Goal: Task Accomplishment & Management: Use online tool/utility

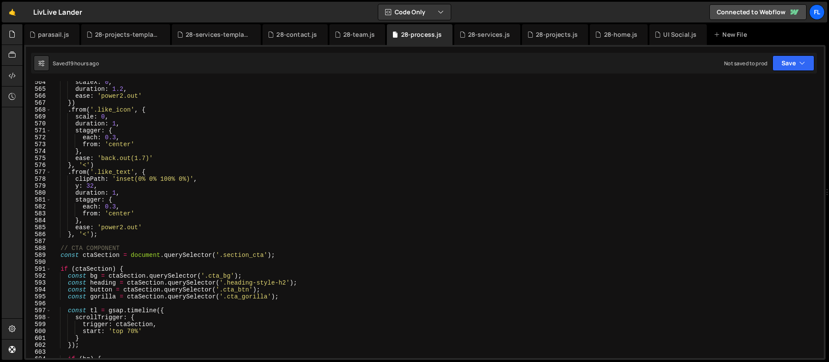
scroll to position [3721, 0]
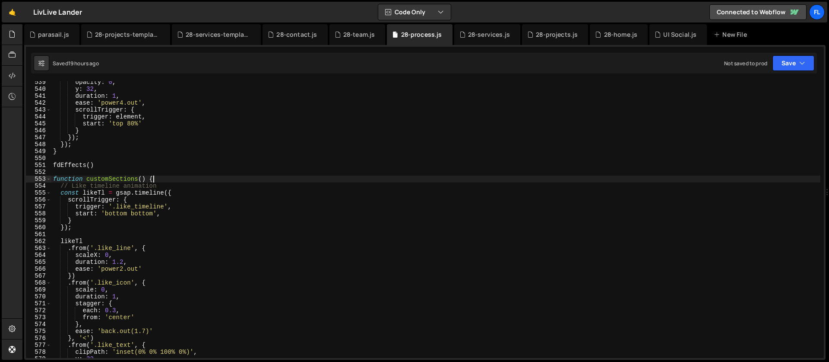
click at [174, 178] on div "opacity : 0 , y : 32 , duration : 1 , ease : 'power4.out' , scrollTrigger : { t…" at bounding box center [435, 224] width 769 height 290
type textarea "function customSections() {"
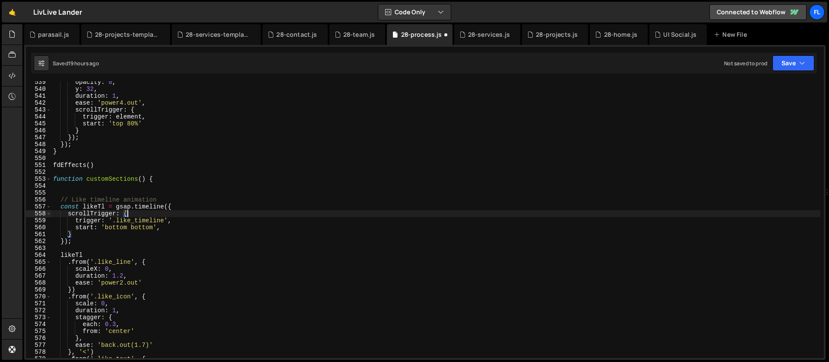
click at [261, 216] on div "opacity : 0 , y : 32 , duration : 1 , ease : 'power4.out' , scrollTrigger : { t…" at bounding box center [435, 224] width 769 height 290
type textarea "scrollTrigger: {"
click at [102, 37] on div "28-projects-template.js" at bounding box center [127, 34] width 65 height 9
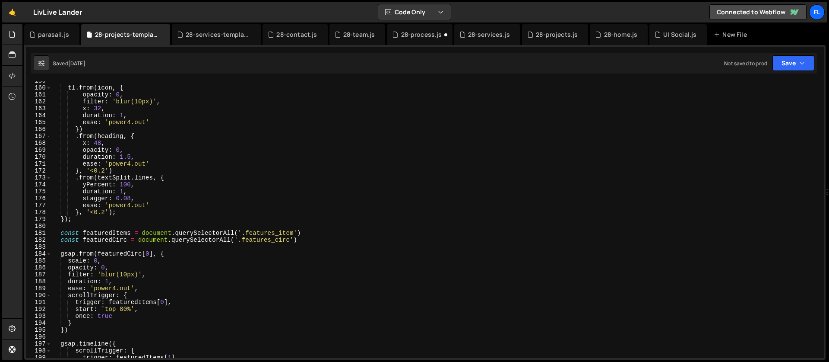
scroll to position [851, 0]
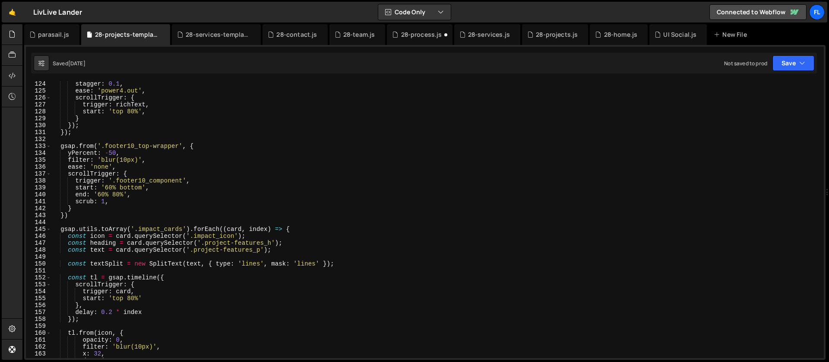
click at [329, 227] on div "stagger : 0.1 , ease : 'power4.out' , scrollTrigger : { trigger : richText , st…" at bounding box center [435, 225] width 769 height 290
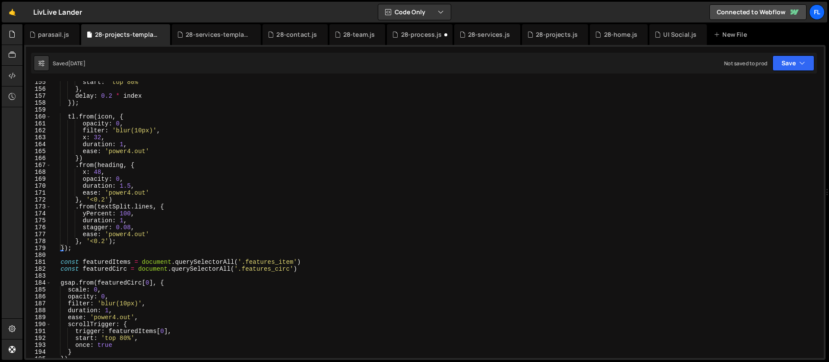
scroll to position [1118, 0]
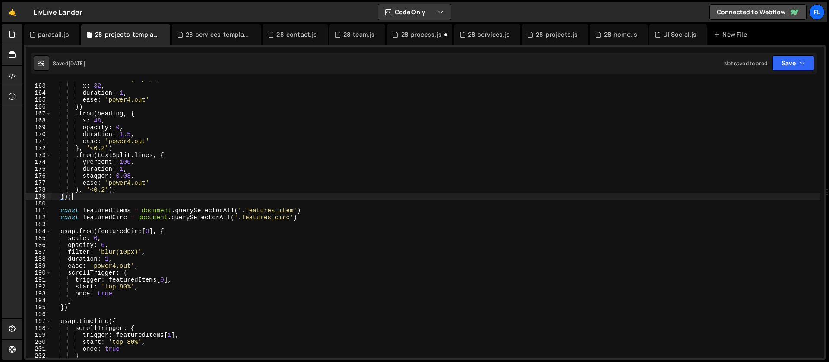
click at [79, 196] on div "filter : 'blur(10px)' , x : 32 , duration : 1 , ease : 'power4.out' }) . from (…" at bounding box center [435, 221] width 769 height 290
type textarea "});"
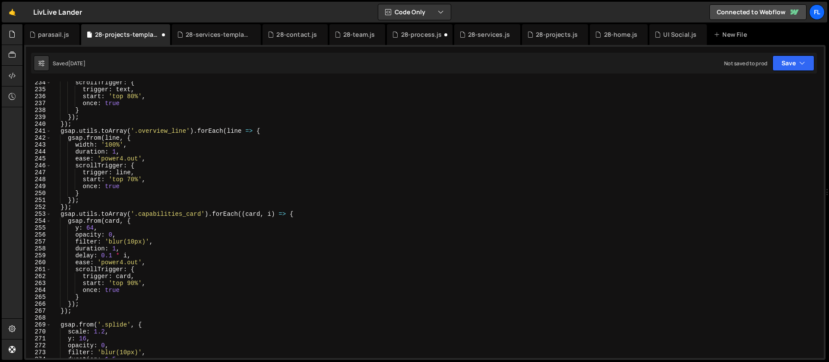
scroll to position [1867, 0]
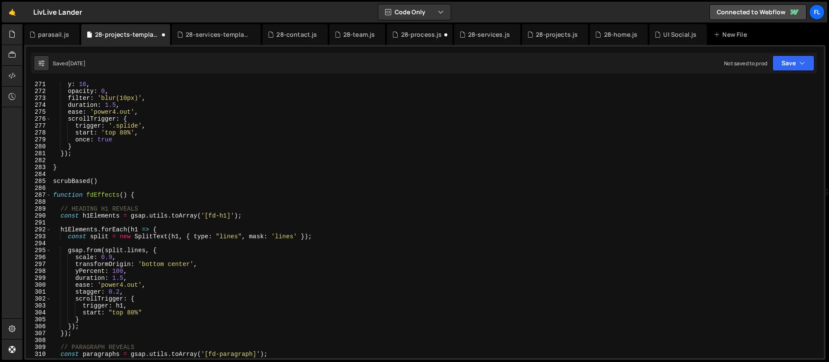
click at [77, 154] on div "y : 16 , opacity : 0 , filter : 'blur(10px)' , duration : 1.5 , ease : 'power4.…" at bounding box center [435, 226] width 769 height 290
type textarea "});"
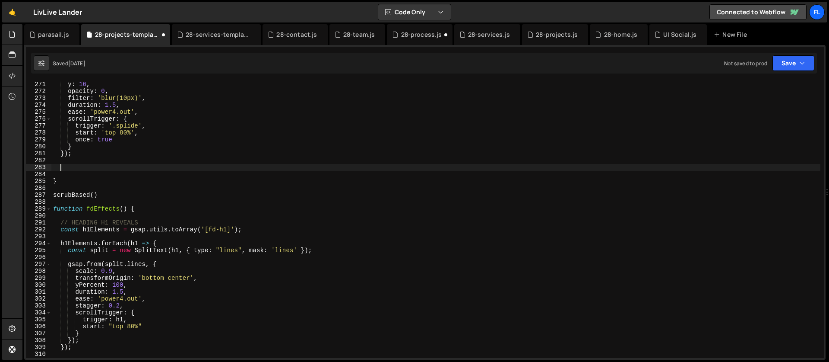
paste textarea "});"
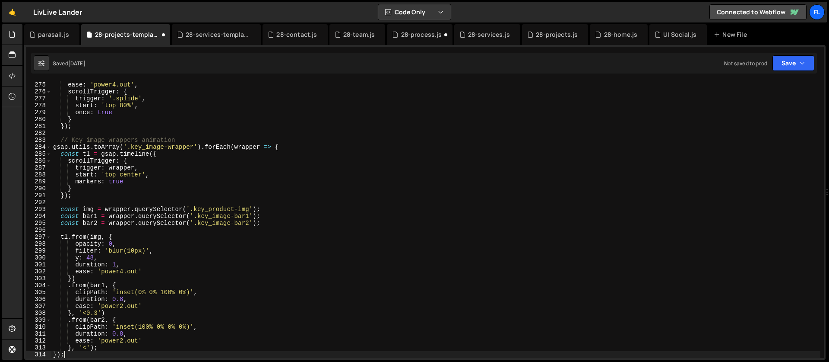
scroll to position [1894, 0]
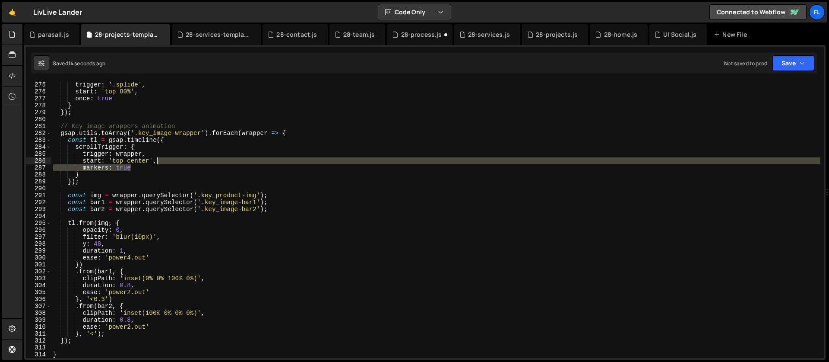
drag, startPoint x: 136, startPoint y: 165, endPoint x: 168, endPoint y: 161, distance: 32.3
click at [168, 161] on div "trigger : '.splide' , start : 'top 80%' , once : true } }) ; // Key image wrapp…" at bounding box center [435, 226] width 769 height 290
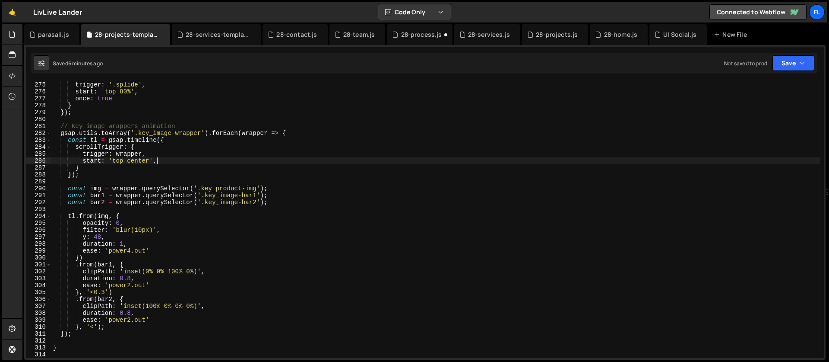
click at [305, 131] on div "trigger : '.splide' , start : 'top 80%' , once : true } }) ; // Key image wrapp…" at bounding box center [435, 226] width 769 height 290
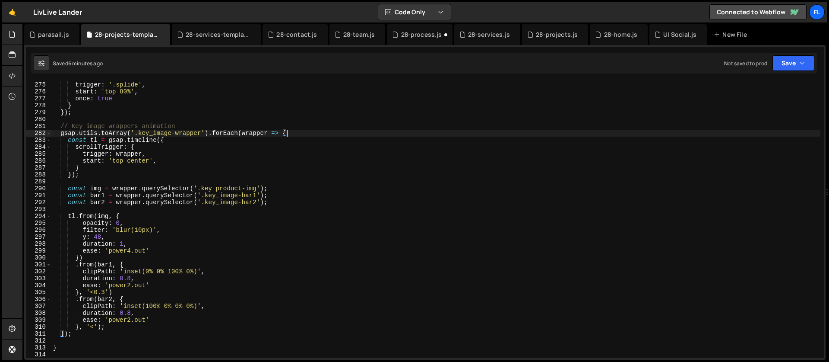
click at [92, 113] on div "trigger : '.splide' , start : 'top 80%' , once : true } }) ; // Key image wrapp…" at bounding box center [435, 226] width 769 height 290
type textarea "});"
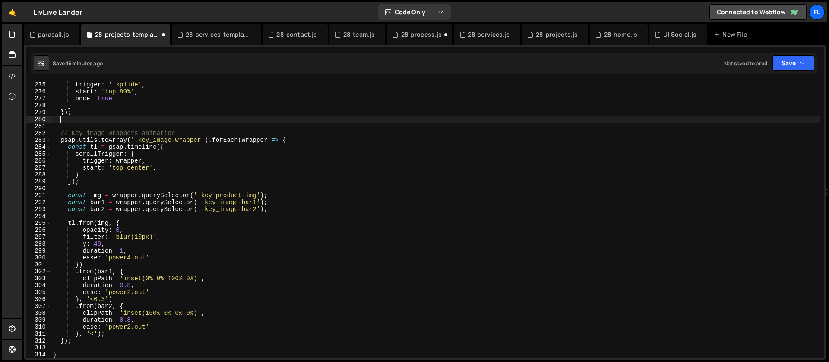
paste textarea "});"
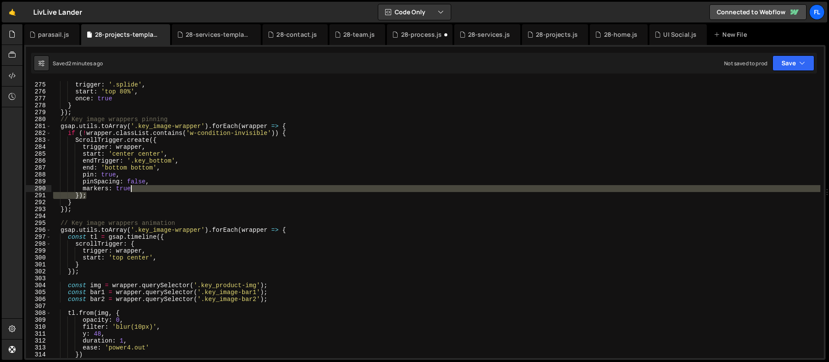
drag, startPoint x: 149, startPoint y: 192, endPoint x: 160, endPoint y: 188, distance: 12.3
click at [160, 188] on div "trigger : '.splide' , start : 'top 80%' , once : true } }) ; // Key image wrapp…" at bounding box center [435, 226] width 769 height 290
click at [153, 189] on div "trigger : '.splide' , start : 'top 80%' , once : true } }) ; // Key image wrapp…" at bounding box center [435, 219] width 769 height 276
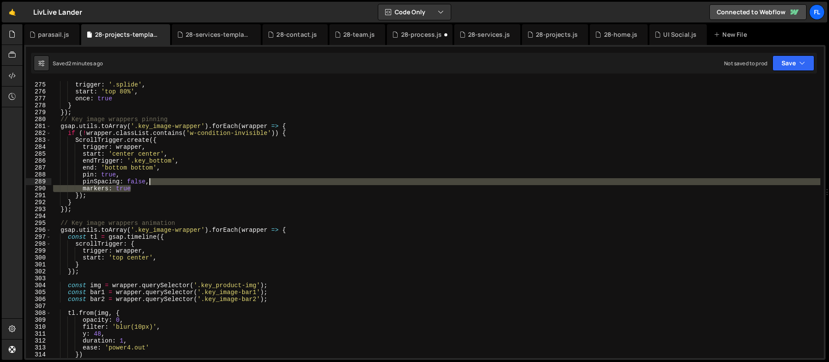
drag, startPoint x: 152, startPoint y: 189, endPoint x: 167, endPoint y: 184, distance: 15.4
click at [167, 184] on div "trigger : '.splide' , start : 'top 80%' , once : true } }) ; // Key image wrapp…" at bounding box center [435, 226] width 769 height 290
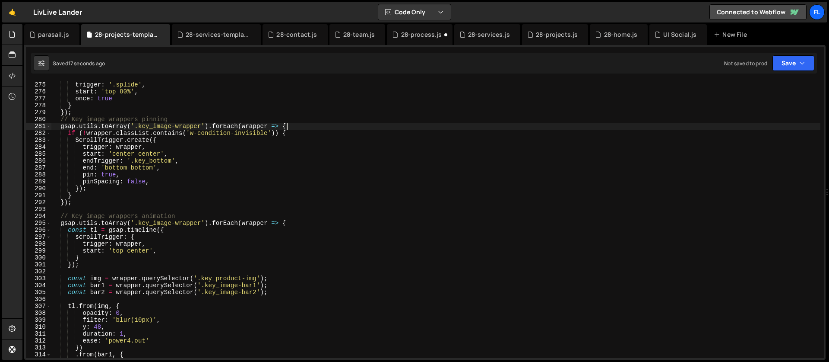
click at [293, 127] on div "trigger : '.splide' , start : 'top 80%' , once : true } }) ; // Key image wrapp…" at bounding box center [435, 226] width 769 height 290
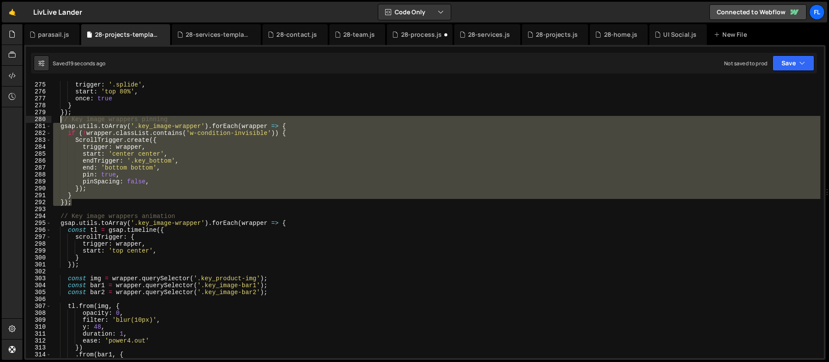
drag, startPoint x: 79, startPoint y: 201, endPoint x: 59, endPoint y: 121, distance: 82.5
click at [59, 121] on div "trigger : '.splide' , start : 'top 80%' , once : true } }) ; // Key image wrapp…" at bounding box center [435, 226] width 769 height 290
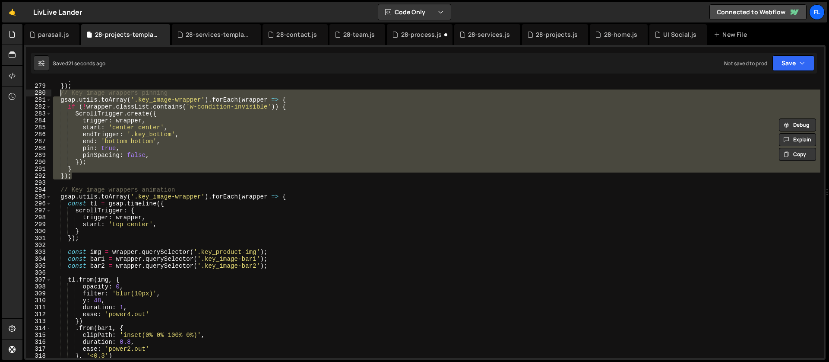
scroll to position [1920, 0]
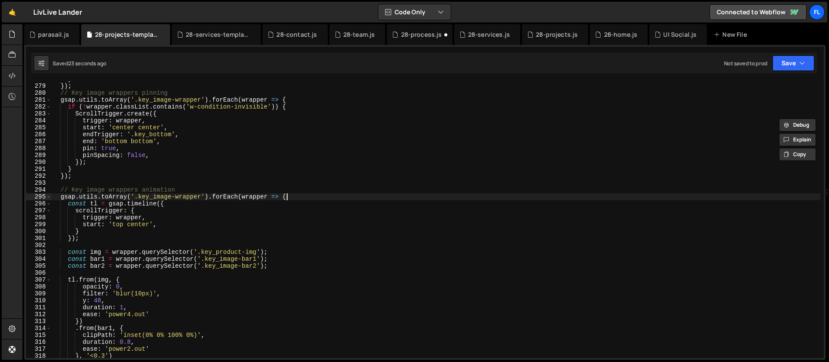
click at [293, 197] on div "} }) ; // Key image wrappers pinning gsap . utils . toArray ( '.key_image-wrapp…" at bounding box center [435, 221] width 769 height 290
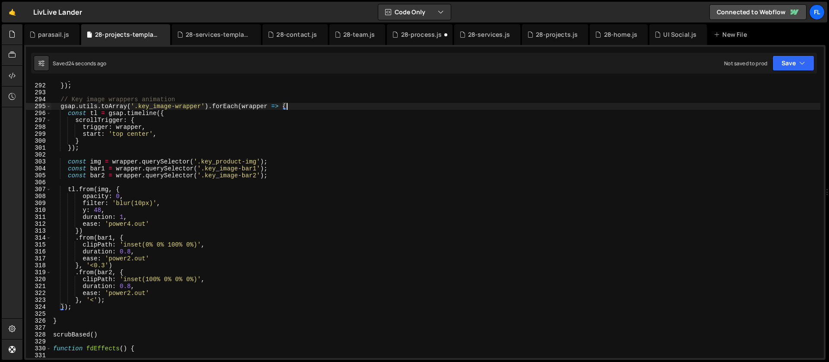
scroll to position [2047, 0]
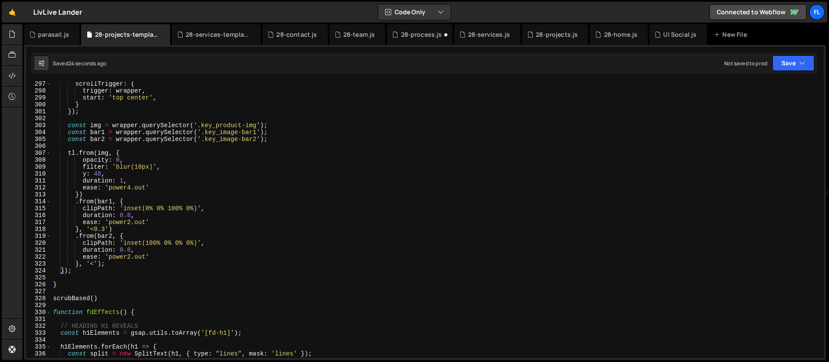
click at [83, 270] on div "scrollTrigger : { trigger : wrapper , start : 'top center' , } }) ; const img =…" at bounding box center [435, 225] width 769 height 290
type textarea "});"
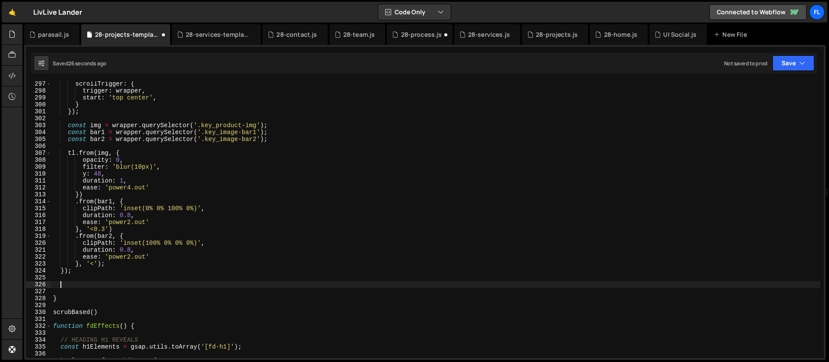
paste textarea "});"
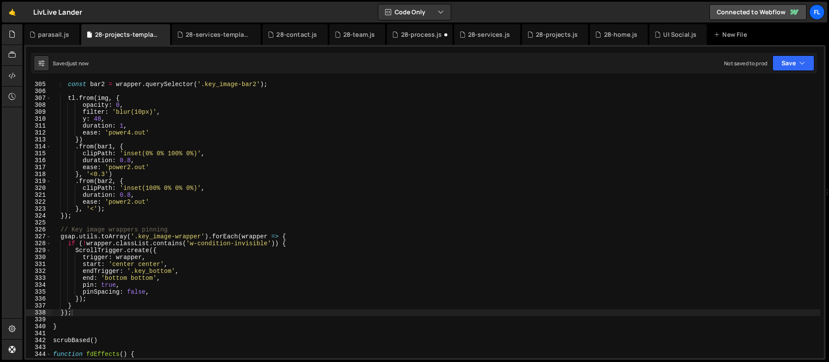
scroll to position [2102, 0]
click at [291, 235] on div "const bar2 = wrapper . querySelector ( '.key_image-bar2' ) ; tl . from ( img , …" at bounding box center [435, 226] width 769 height 290
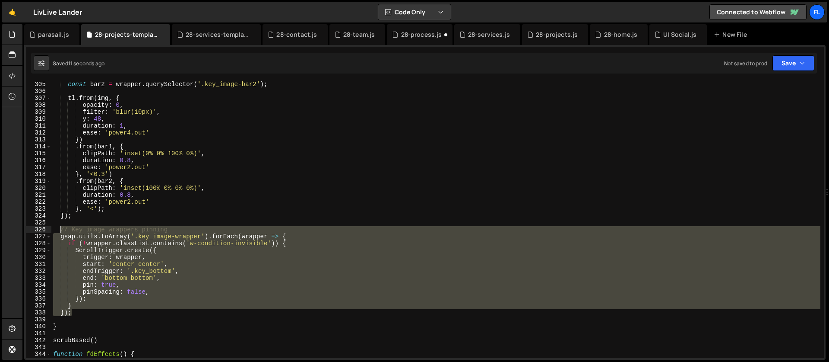
drag, startPoint x: 79, startPoint y: 311, endPoint x: 61, endPoint y: 230, distance: 83.1
click at [61, 230] on div "const bar2 = wrapper . querySelector ( '.key_image-bar2' ) ; tl . from ( img , …" at bounding box center [435, 226] width 769 height 290
type textarea "// Key image wrappers pinning gsap.utils.toArray('.key_image-wrapper').forEach(…"
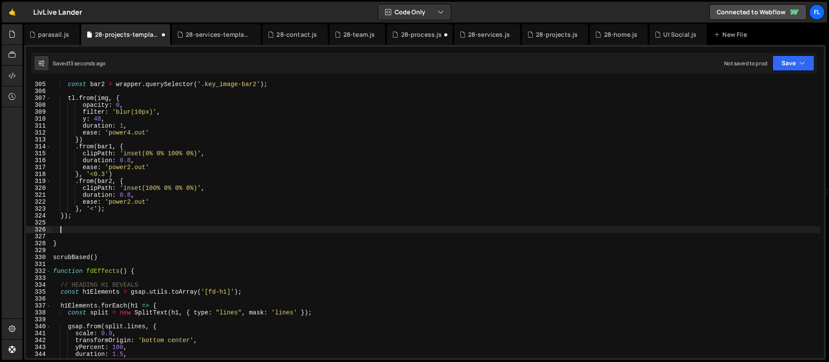
scroll to position [1930, 0]
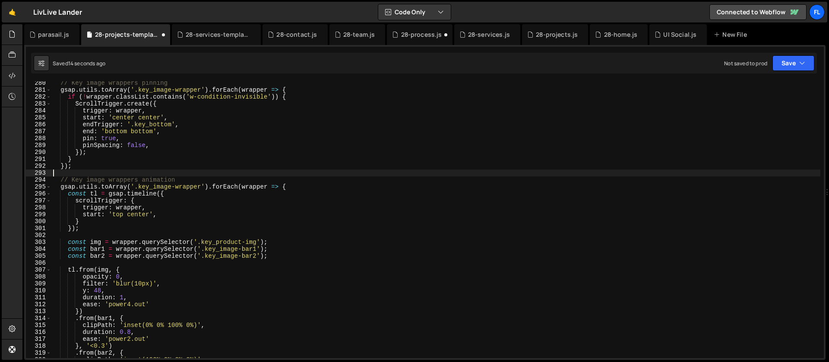
click at [91, 170] on div "// Key image wrappers pinning gsap . utils . toArray ( '.key_image-wrapper' ) .…" at bounding box center [435, 224] width 769 height 290
click at [86, 168] on div "// Key image wrappers pinning gsap . utils . toArray ( '.key_image-wrapper' ) .…" at bounding box center [435, 224] width 769 height 290
type textarea "});"
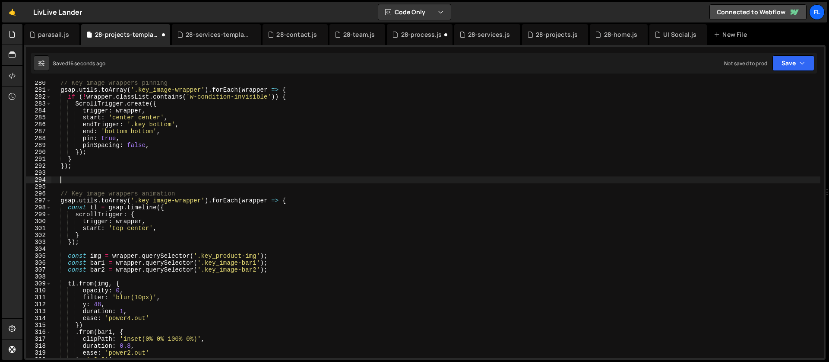
paste textarea "});"
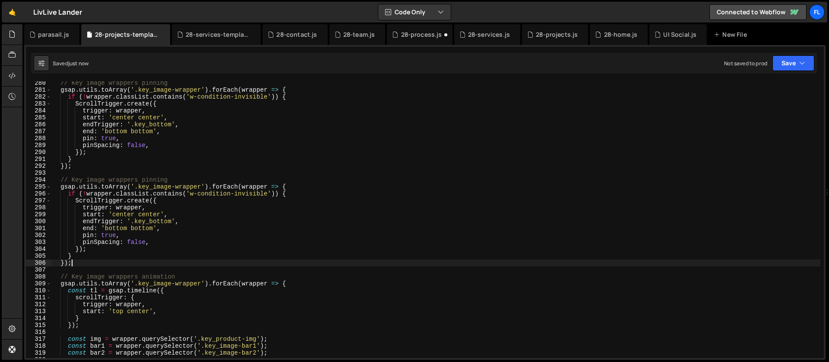
click at [126, 239] on div "// Key image wrappers pinning gsap . utils . toArray ( '.key_image-wrapper' ) .…" at bounding box center [435, 224] width 769 height 290
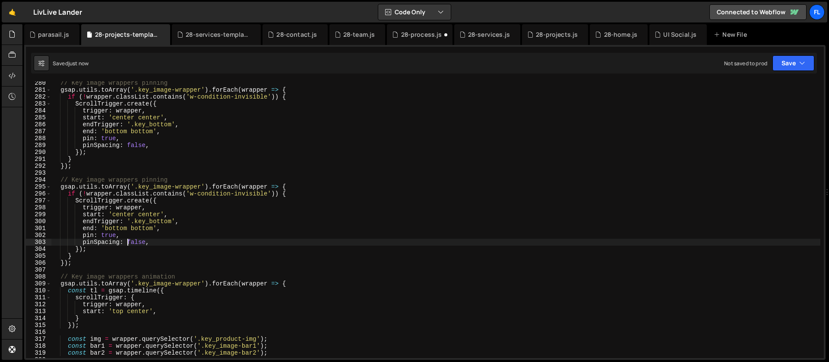
click at [150, 225] on div "// Key image wrappers pinning gsap . utils . toArray ( '.key_image-wrapper' ) .…" at bounding box center [435, 224] width 769 height 290
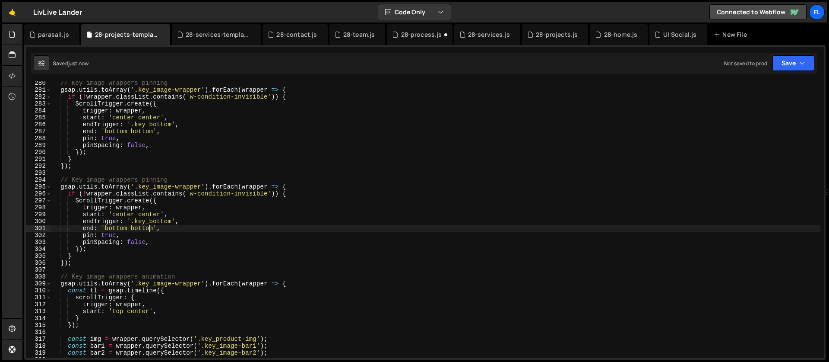
click at [135, 215] on div "// Key image wrappers pinning gsap . utils . toArray ( '.key_image-wrapper' ) .…" at bounding box center [435, 224] width 769 height 290
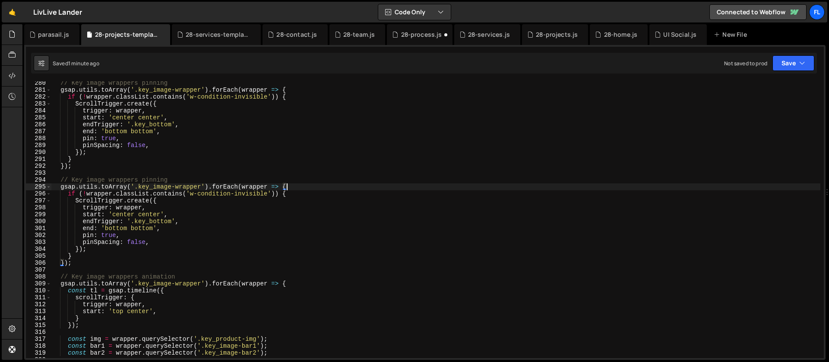
click at [298, 185] on div "// Key image wrappers pinning gsap . utils . toArray ( '.key_image-wrapper' ) .…" at bounding box center [435, 224] width 769 height 290
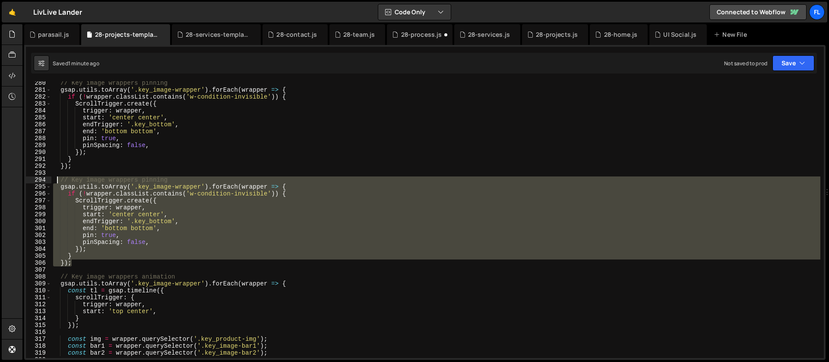
drag, startPoint x: 76, startPoint y: 263, endPoint x: 57, endPoint y: 181, distance: 83.7
click at [57, 181] on div "// Key image wrappers pinning gsap . utils . toArray ( '.key_image-wrapper' ) .…" at bounding box center [435, 224] width 769 height 290
type textarea "// Key image wrappers pinning gsap.utils.toArray('.key_image-wrapper').forEach(…"
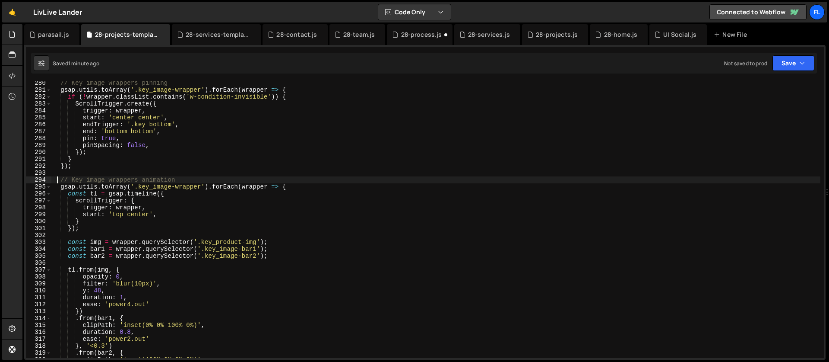
click at [143, 127] on div "// Key image wrappers pinning gsap . utils . toArray ( '.key_image-wrapper' ) .…" at bounding box center [435, 224] width 769 height 290
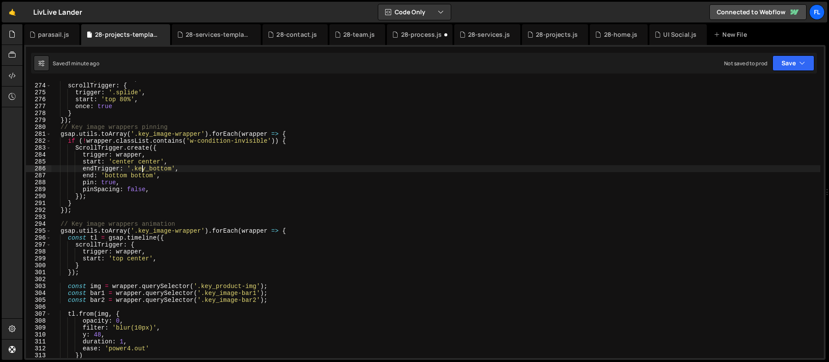
click at [112, 208] on div "ease : 'power4.out' , scrollTrigger : { trigger : '.splide' , start : 'top 80%'…" at bounding box center [435, 220] width 769 height 290
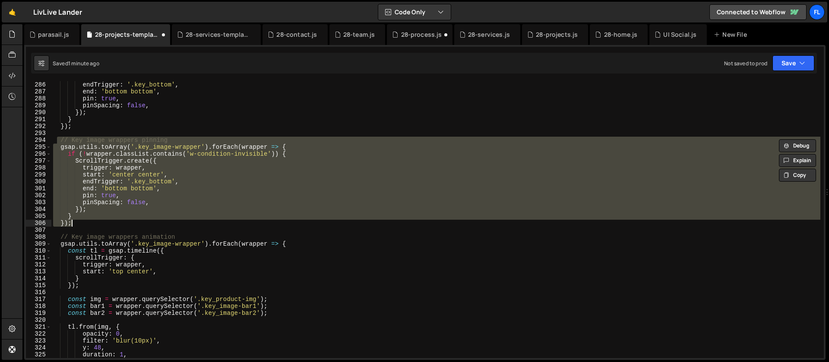
type textarea "});"
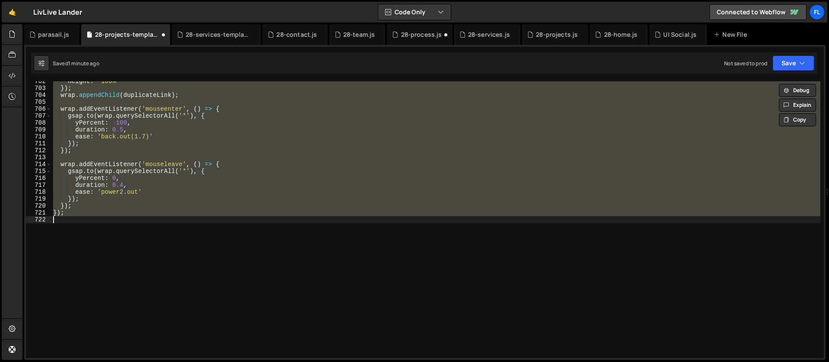
scroll to position [1887, 0]
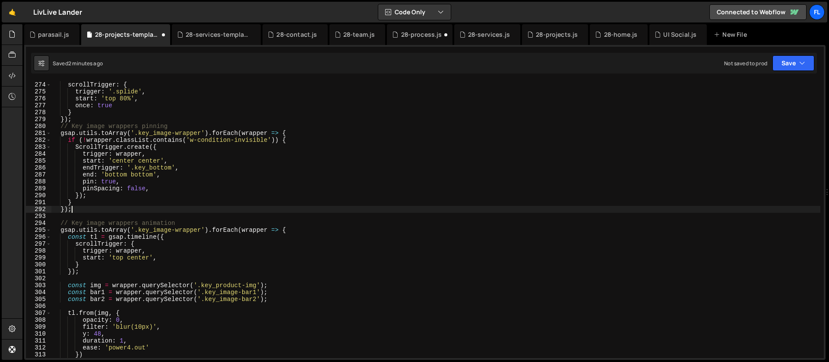
type textarea "} });"
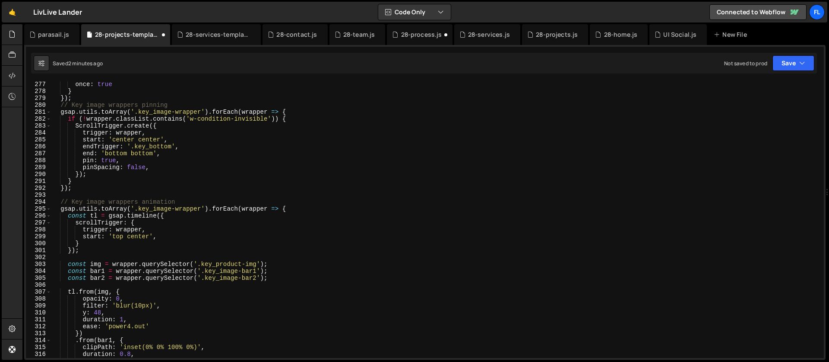
scroll to position [1908, 0]
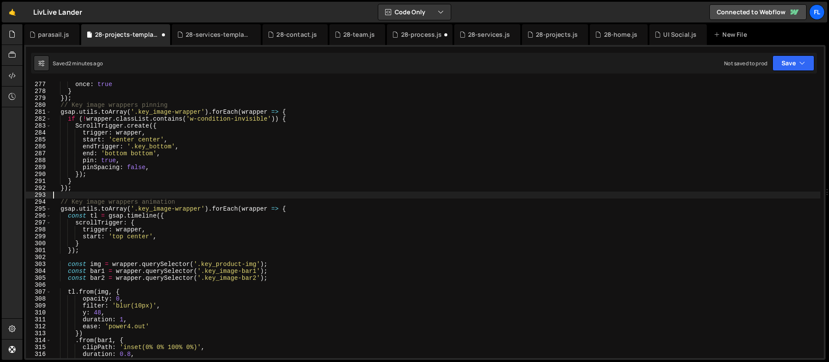
click at [100, 195] on div "once : true } }) ; // Key image wrappers pinning gsap . utils . toArray ( '.key…" at bounding box center [435, 226] width 769 height 290
click at [155, 203] on div "once : true } }) ; // Key image wrappers pinning gsap . utils . toArray ( '.key…" at bounding box center [435, 226] width 769 height 290
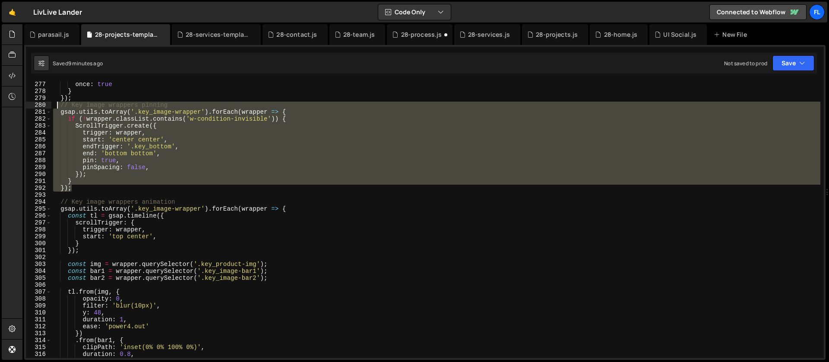
drag, startPoint x: 84, startPoint y: 188, endPoint x: 59, endPoint y: 106, distance: 86.2
click at [59, 106] on div "once : true } }) ; // Key image wrappers pinning gsap . utils . toArray ( '.key…" at bounding box center [435, 226] width 769 height 290
type textarea "// Key image wrappers pinning gsap.utils.toArray('.key_image-wrapper').forEach(…"
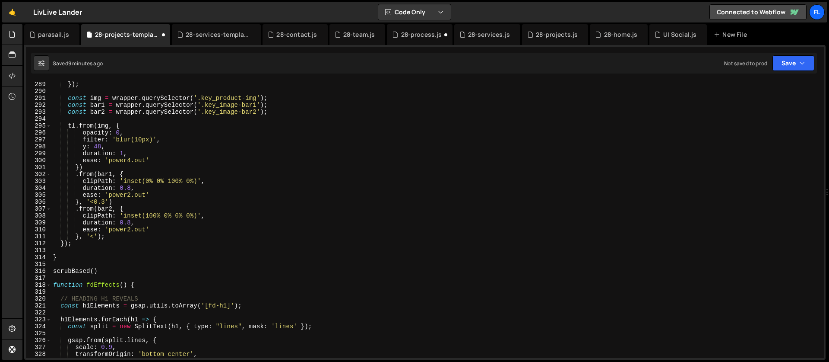
scroll to position [1991, 0]
click at [66, 253] on div "}) ; const img = wrapper . querySelector ( '.key_product-img' ) ; const bar1 = …" at bounding box center [435, 226] width 769 height 290
click at [78, 246] on div "}) ; const img = wrapper . querySelector ( '.key_product-img' ) ; const bar1 = …" at bounding box center [435, 226] width 769 height 290
type textarea "});"
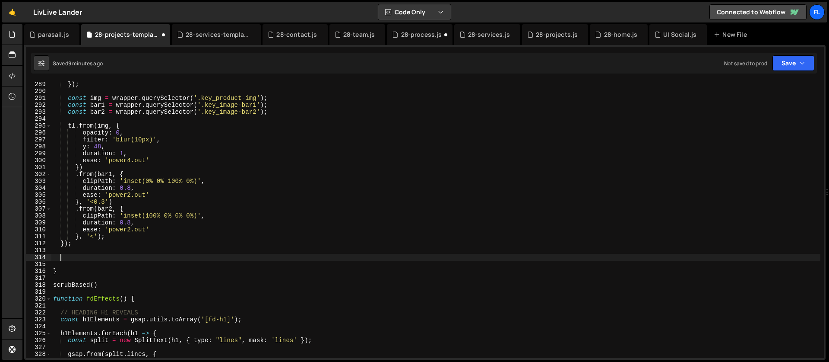
paste textarea "});"
type textarea "});"
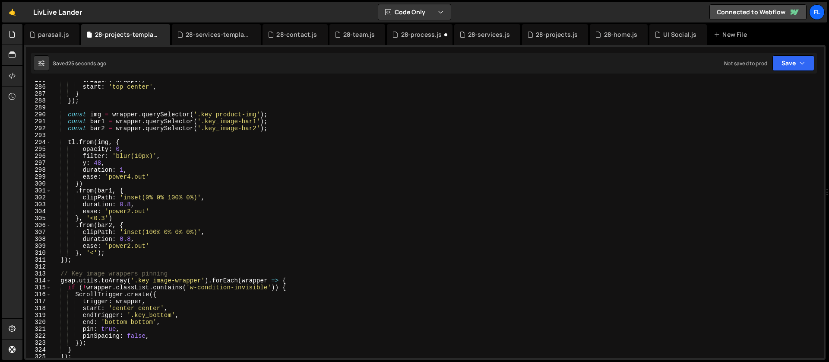
scroll to position [1995, 0]
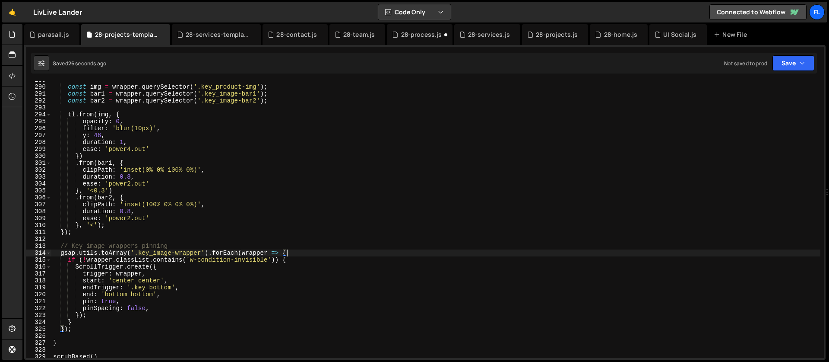
click at [296, 253] on div "const img = wrapper . querySelector ( '.key_product-img' ) ; const bar1 = wrapp…" at bounding box center [435, 221] width 769 height 290
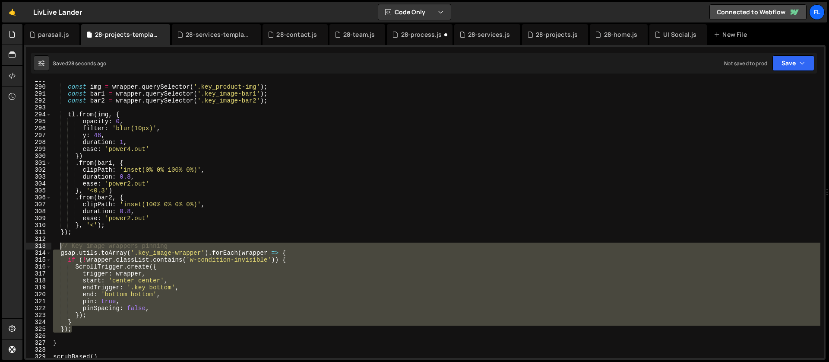
drag, startPoint x: 79, startPoint y: 326, endPoint x: 60, endPoint y: 247, distance: 81.0
click at [60, 247] on div "const img = wrapper . querySelector ( '.key_product-img' ) ; const bar1 = wrapp…" at bounding box center [435, 221] width 769 height 290
type textarea "// Key image wrappers pinning gsap.utils.toArray('.key_image-wrapper').forEach(…"
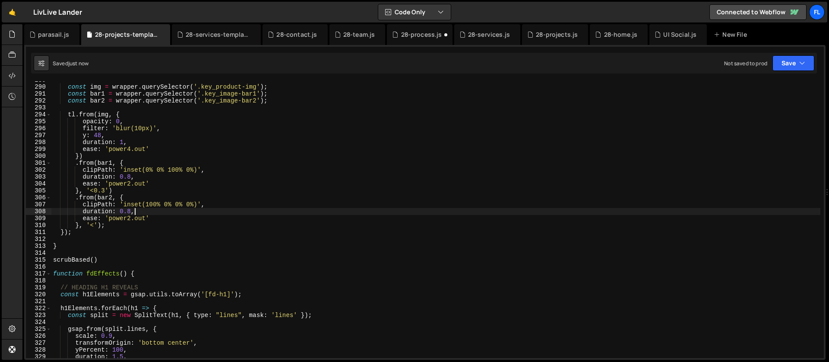
click at [177, 213] on div "const img = wrapper . querySelector ( '.key_product-img' ) ; const bar1 = wrapp…" at bounding box center [435, 221] width 769 height 290
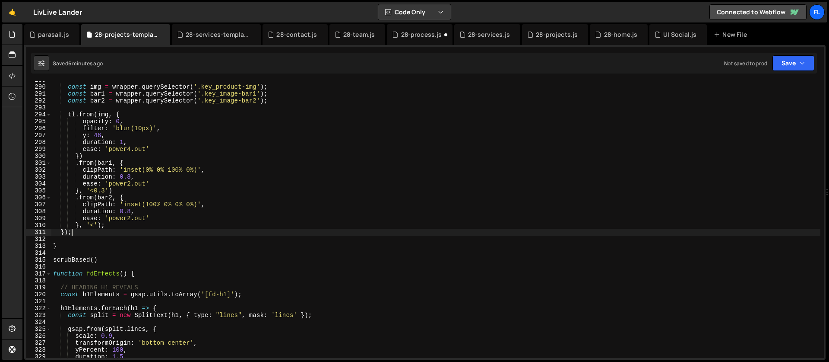
click at [77, 232] on div "const img = wrapper . querySelector ( '.key_product-img' ) ; const bar1 = wrapp…" at bounding box center [435, 221] width 769 height 290
type textarea "});"
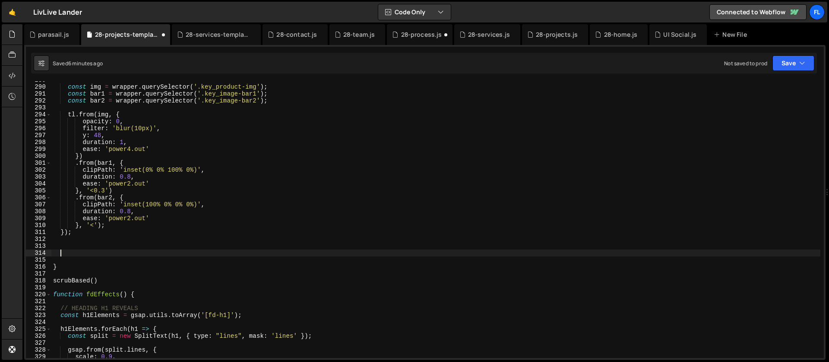
click at [68, 253] on div "const img = wrapper . querySelector ( '.key_product-img' ) ; const bar1 = wrapp…" at bounding box center [435, 221] width 769 height 290
click at [69, 252] on div "const img = wrapper . querySelector ( '.key_product-img' ) ; const bar1 = wrapp…" at bounding box center [435, 221] width 769 height 290
paste textarea "key_ktac')"
type textarea "const KTAC = document.querySelector('.key_ktac')"
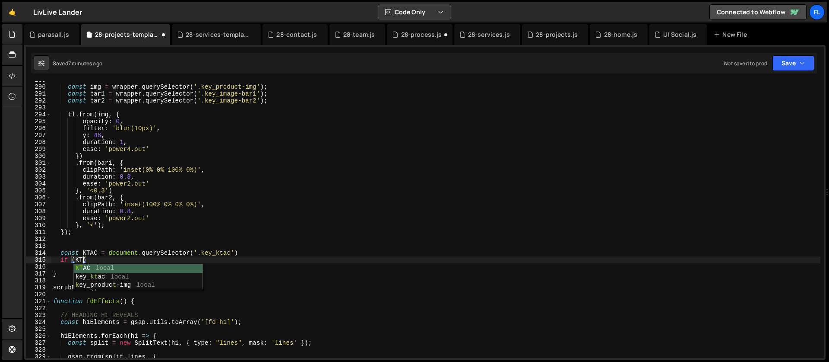
scroll to position [0, 2]
type textarea "if (KTAC) {"
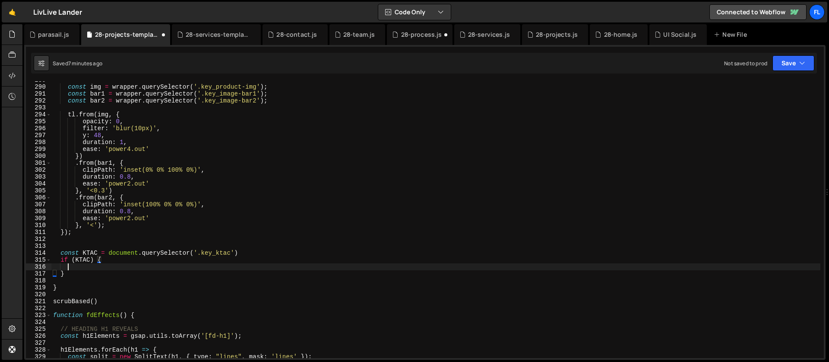
scroll to position [0, 0]
click at [68, 265] on div "const img = wrapper . querySelector ( '.key_product-img' ) ; const bar1 = wrapp…" at bounding box center [435, 221] width 769 height 290
click at [70, 266] on div "const img = wrapper . querySelector ( '.key_product-img' ) ; const bar1 = wrapp…" at bounding box center [435, 221] width 769 height 290
click at [83, 266] on div "const img = wrapper . querySelector ( '.key_product-img' ) ; const bar1 = wrapp…" at bounding box center [435, 221] width 769 height 290
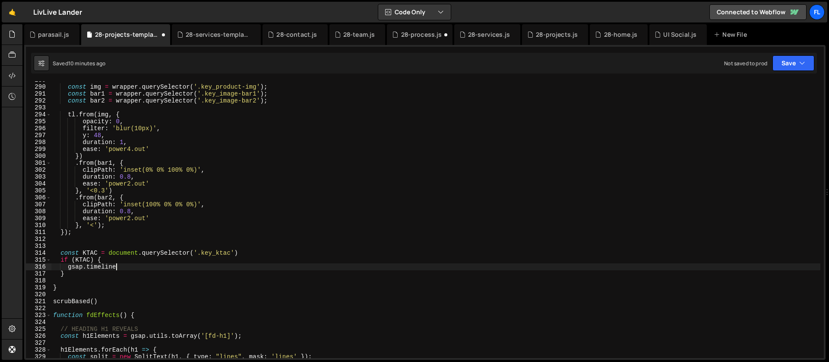
scroll to position [0, 4]
type textarea "gsap.timeline()"
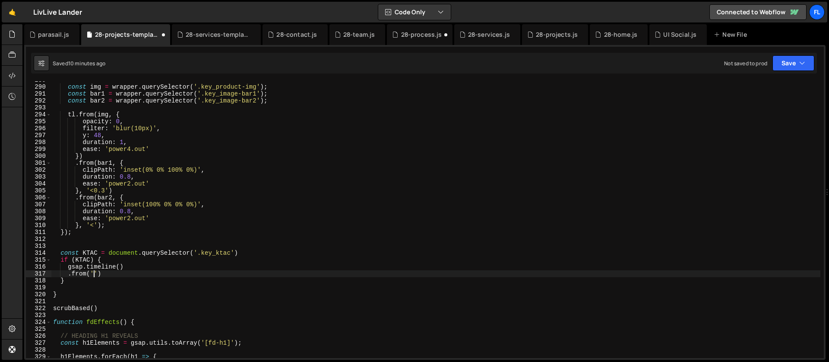
scroll to position [0, 3]
paste textarea "ktac_img3')"
type textarea ".from('.ktac_img3', {)"
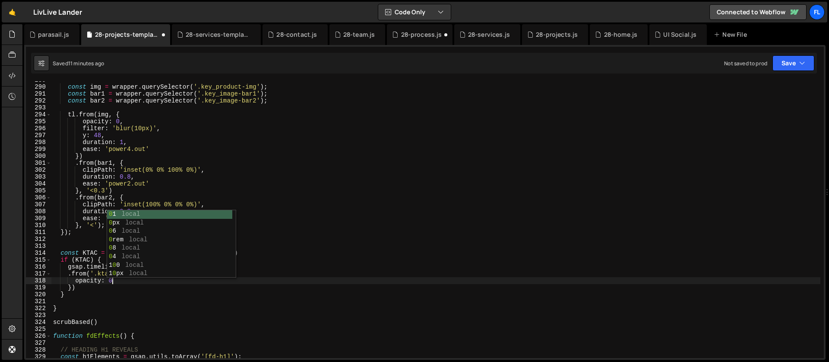
type textarea "opacity: 0,"
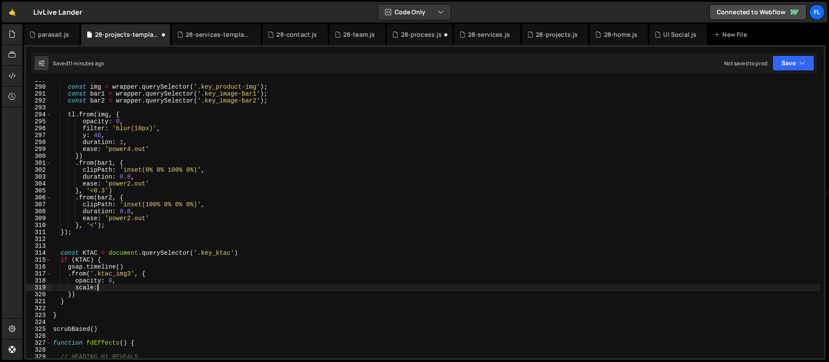
scroll to position [0, 3]
type textarea "scale: 0.5,"
type textarea "filter: 'blur(20px)',"
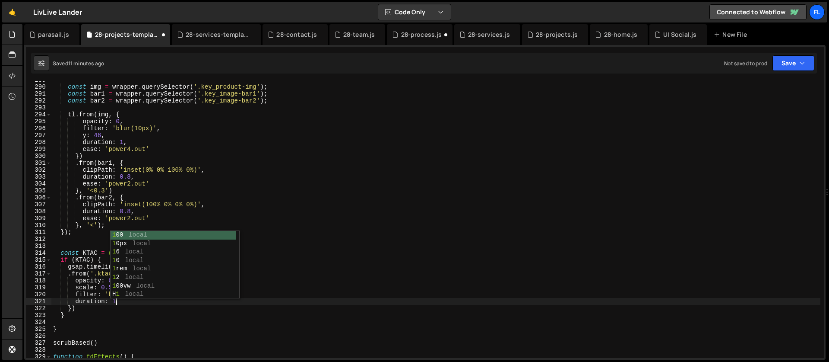
type textarea "duration: 1,"
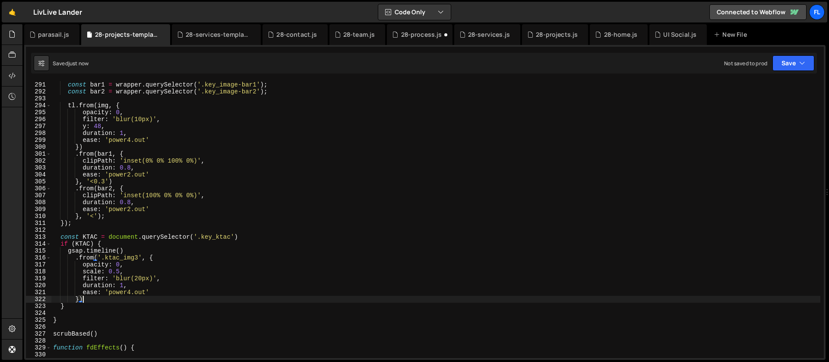
scroll to position [2004, 0]
click at [164, 255] on div "const img = wrapper . querySelector ( '.key_product-img' ) ; const bar1 = wrapp…" at bounding box center [435, 219] width 769 height 290
click at [85, 297] on div "const img = wrapper . querySelector ( '.key_product-img' ) ; const bar1 = wrapp…" at bounding box center [435, 219] width 769 height 290
type textarea "})"
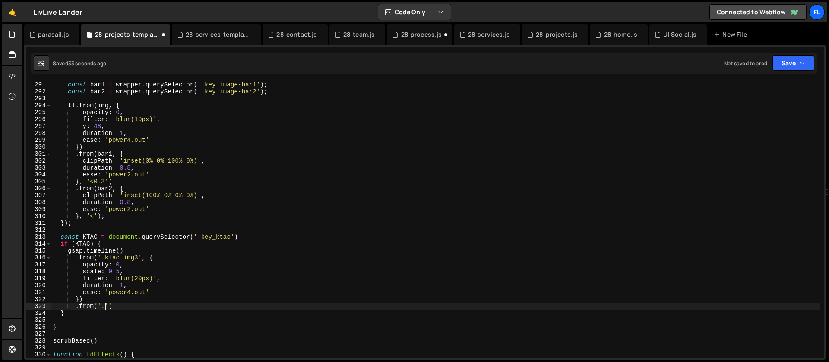
paste textarea "ktac_img2'"
type textarea ".from('.ktac_img2', {')"
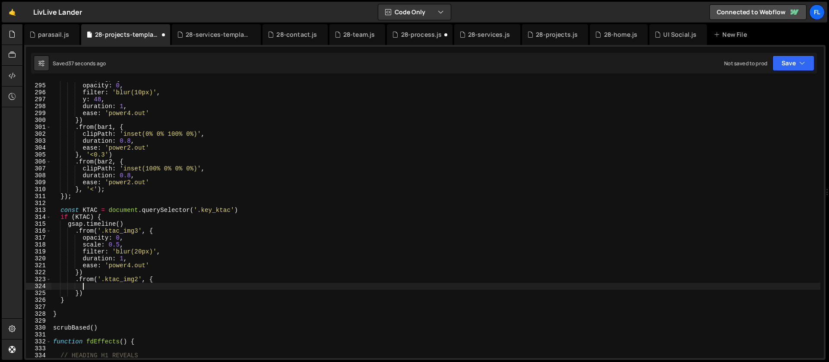
scroll to position [2031, 0]
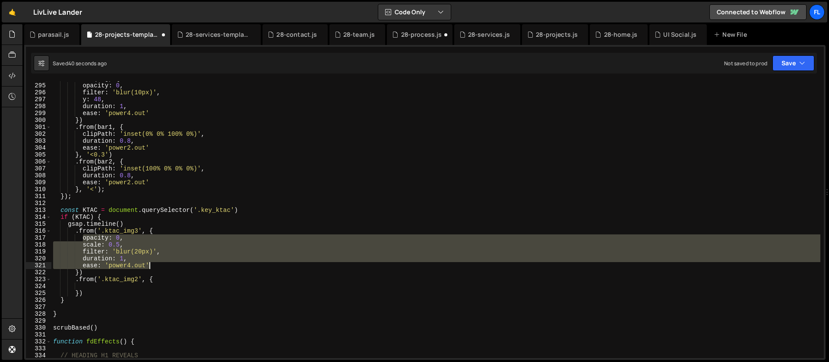
drag, startPoint x: 82, startPoint y: 238, endPoint x: 160, endPoint y: 263, distance: 82.2
click at [160, 263] on div "tl . from ( img , { opacity : 0 , filter : 'blur(10px)' , y : 48 , duration : 1…" at bounding box center [435, 220] width 769 height 290
type textarea "duration: 1, ease: 'power4.out'"
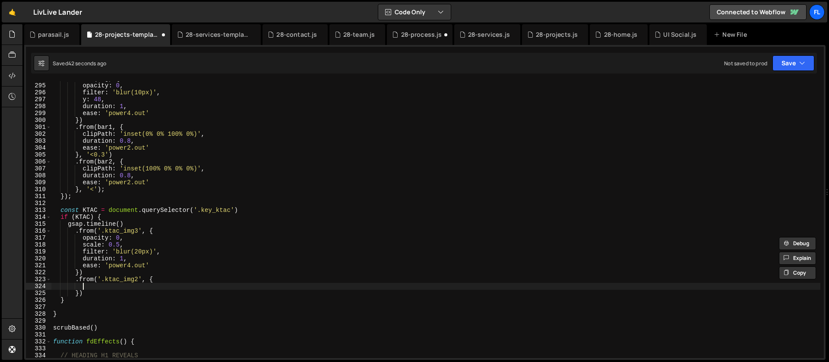
click at [121, 284] on div "tl . from ( img , { opacity : 0 , filter : 'blur(10px)' , y : 48 , duration : 1…" at bounding box center [435, 220] width 769 height 290
paste textarea "ease: 'power4.out'"
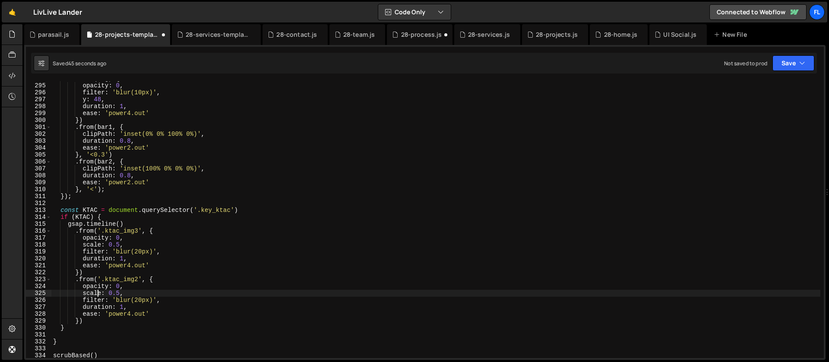
click at [96, 291] on div "tl . from ( img , { opacity : 0 , filter : 'blur(10px)' , y : 48 , duration : 1…" at bounding box center [435, 220] width 769 height 290
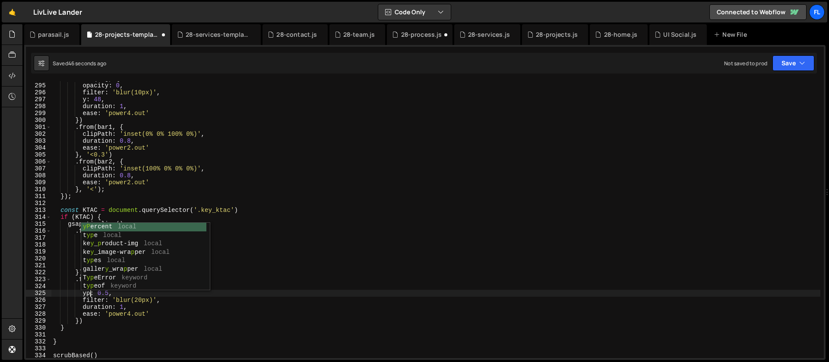
scroll to position [0, 3]
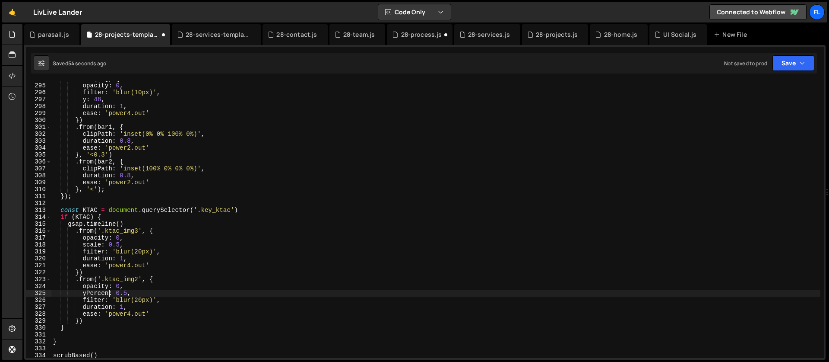
click at [92, 294] on div "tl . from ( img , { opacity : 0 , filter : 'blur(10px)' , y : 48 , duration : 1…" at bounding box center [435, 220] width 769 height 290
click at [92, 312] on div "tl . from ( img , { opacity : 0 , filter : 'blur(10px)' , y : 48 , duration : 1…" at bounding box center [435, 220] width 769 height 290
click at [105, 293] on div "tl . from ( img , { opacity : 0 , filter : 'blur(10px)' , y : 48 , duration : 1…" at bounding box center [435, 220] width 769 height 290
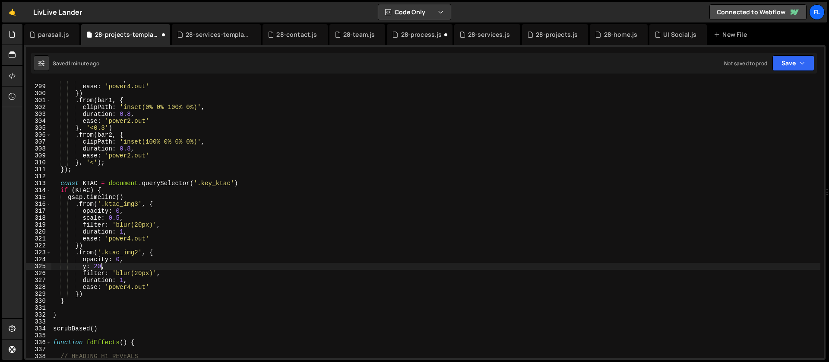
click at [115, 262] on div "duration : 1 , ease : 'power4.out' }) . from ( bar1 , { clipPath : 'inset(0% 0%…" at bounding box center [435, 221] width 769 height 290
click at [115, 265] on div "duration : 1 , ease : 'power4.out' }) . from ( bar1 , { clipPath : 'inset(0% 0%…" at bounding box center [435, 221] width 769 height 290
click at [152, 254] on div "duration : 1 , ease : 'power4.out' }) . from ( bar1 , { clipPath : 'inset(0% 0%…" at bounding box center [435, 221] width 769 height 290
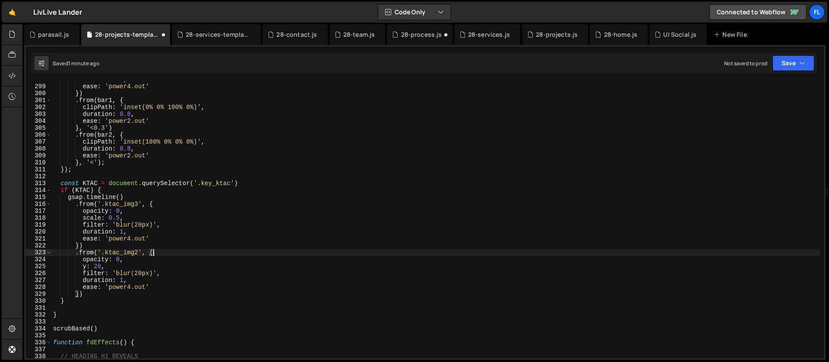
click at [79, 294] on div "duration : 1 , ease : 'power4.out' }) . from ( bar1 , { clipPath : 'inset(0% 0%…" at bounding box center [435, 221] width 769 height 290
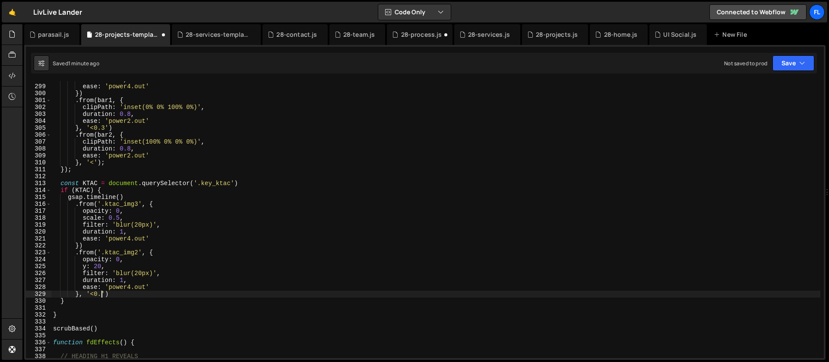
scroll to position [0, 3]
click at [83, 270] on div "duration : 1 , ease : 'power4.out' }) . from ( bar1 , { clipPath : 'inset(0% 0%…" at bounding box center [435, 221] width 769 height 290
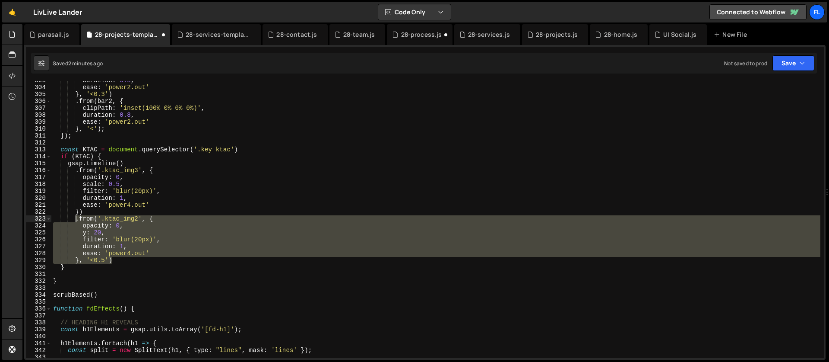
drag, startPoint x: 118, startPoint y: 260, endPoint x: 74, endPoint y: 219, distance: 59.6
click at [74, 219] on div "duration : 0.8 , ease : 'power2.out' } , '<0.3' ) . from ( bar2 , { clipPath : …" at bounding box center [435, 222] width 769 height 290
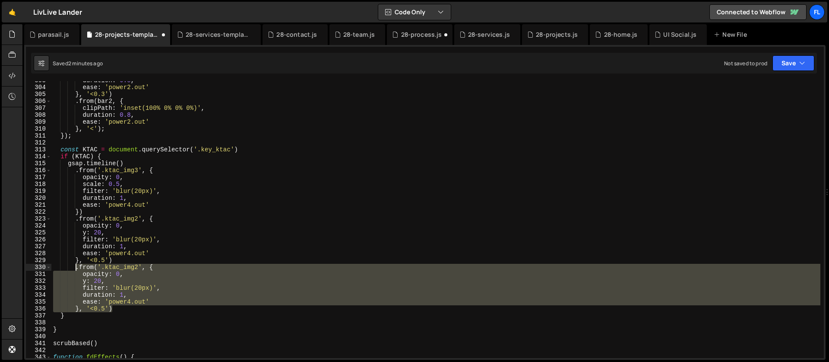
click at [104, 309] on div "duration : 0.8 , ease : 'power2.out' } , '<0.3' ) . from ( bar2 , { clipPath : …" at bounding box center [435, 219] width 769 height 276
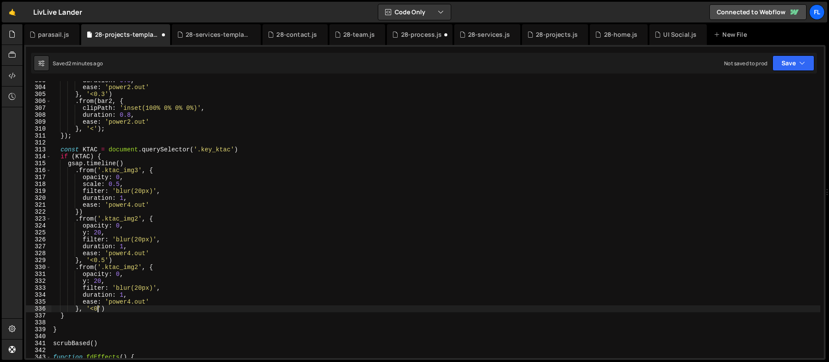
scroll to position [0, 3]
click at [100, 304] on div "duration : 0.8 , ease : 'power2.out' } , '<0.3' ) . from ( bar2 , { clipPath : …" at bounding box center [435, 222] width 769 height 290
click at [107, 270] on div "duration : 0.8 , ease : 'power2.out' } , '<0.3' ) . from ( bar2 , { clipPath : …" at bounding box center [435, 222] width 769 height 290
click at [126, 275] on div "duration : 0.8 , ease : 'power2.out' } , '<0.3' ) . from ( bar2 , { clipPath : …" at bounding box center [435, 222] width 769 height 290
click at [95, 279] on div "duration : 0.8 , ease : 'power2.out' } , '<0.3' ) . from ( bar2 , { clipPath : …" at bounding box center [435, 222] width 769 height 290
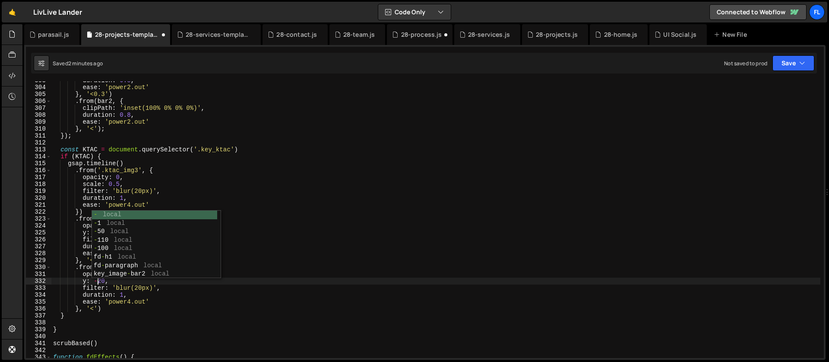
click at [127, 304] on div "duration : 0.8 , ease : 'power2.out' } , '<0.3' ) . from ( bar2 , { clipPath : …" at bounding box center [435, 222] width 769 height 290
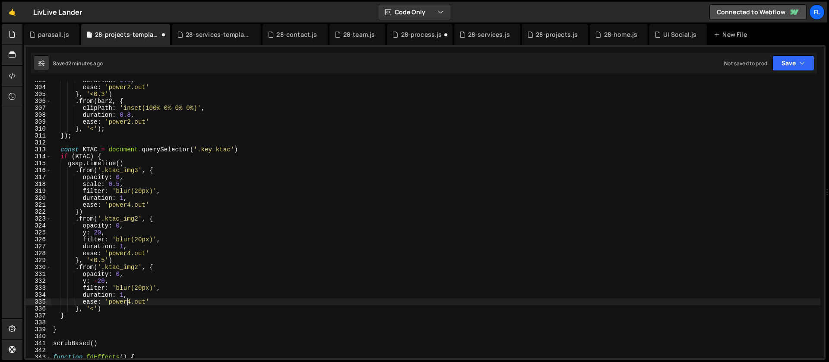
click at [139, 266] on div "duration : 0.8 , ease : 'power2.out' } , '<0.3' ) . from ( bar2 , { clipPath : …" at bounding box center [435, 222] width 769 height 290
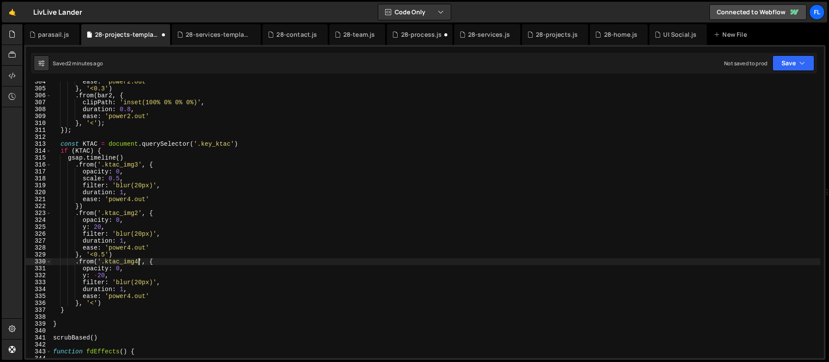
click at [112, 260] on div "ease : 'power2.out' } , '<0.3' ) . from ( bar2 , { clipPath : 'inset(100% 0% 0%…" at bounding box center [435, 223] width 769 height 290
click at [168, 240] on div "ease : 'power2.out' } , '<0.3' ) . from ( bar2 , { clipPath : 'inset(100% 0% 0%…" at bounding box center [435, 223] width 769 height 290
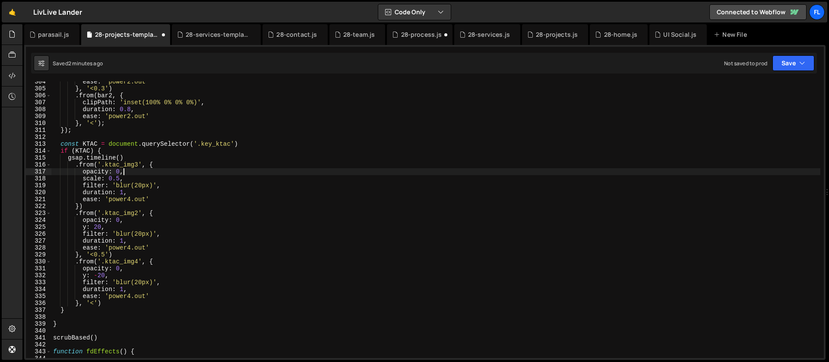
click at [192, 172] on div "ease : 'power2.out' } , '<0.3' ) . from ( bar2 , { clipPath : 'inset(100% 0% 0%…" at bounding box center [435, 223] width 769 height 290
click at [121, 157] on div "ease : 'power2.out' } , '<0.3' ) . from ( bar2 , { clipPath : 'inset(100% 0% 0%…" at bounding box center [435, 223] width 769 height 290
type textarea "gsap.timeline({)"
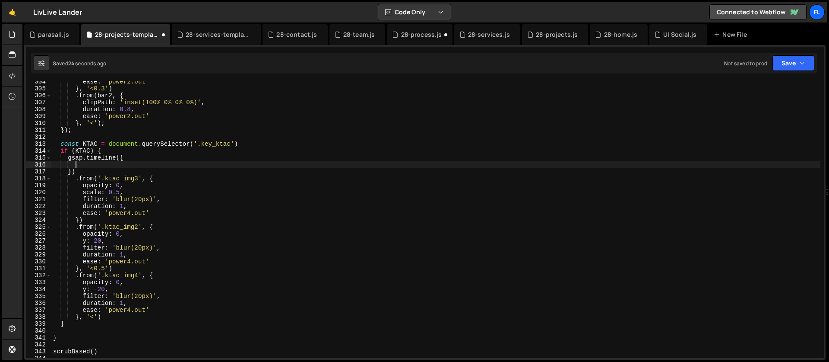
click at [94, 165] on div "ease : 'power2.out' } , '<0.3' ) . from ( bar2 , { clipPath : 'inset(100% 0% 0%…" at bounding box center [435, 223] width 769 height 290
type textarea "scrollTrigger: {"
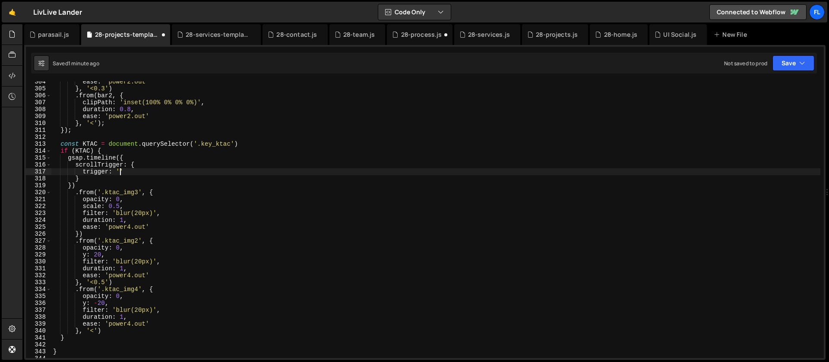
scroll to position [0, 4]
click at [123, 328] on div "ease : 'power2.out' } , '<0.3' ) . from ( bar2 , { clipPath : 'inset(100% 0% 0%…" at bounding box center [435, 223] width 769 height 290
click at [120, 288] on div "ease : 'power2.out' } , '<0.3' ) . from ( bar2 , { clipPath : 'inset(100% 0% 0%…" at bounding box center [435, 223] width 769 height 290
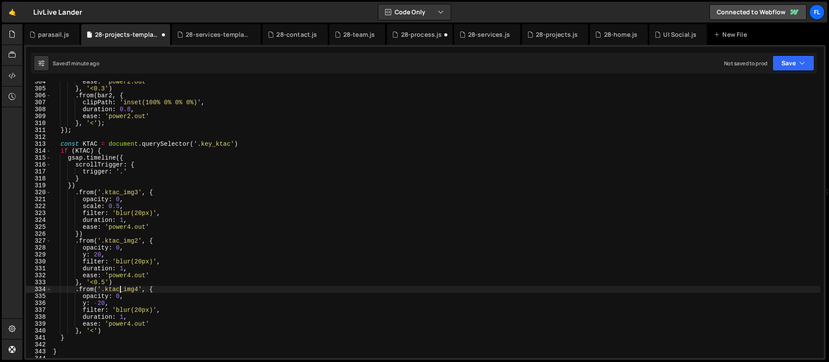
click at [133, 260] on div "ease : 'power2.out' } , '<0.3' ) . from ( bar2 , { clipPath : 'inset(100% 0% 0%…" at bounding box center [435, 223] width 769 height 290
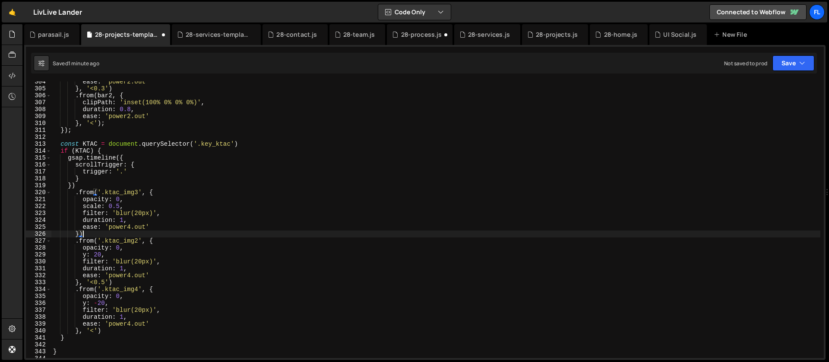
click at [110, 232] on div "ease : 'power2.out' } , '<0.3' ) . from ( bar2 , { clipPath : 'inset(100% 0% 0%…" at bounding box center [435, 223] width 769 height 290
click at [103, 224] on div "ease : 'power2.out' } , '<0.3' ) . from ( bar2 , { clipPath : 'inset(100% 0% 0%…" at bounding box center [435, 223] width 769 height 290
click at [130, 171] on div "ease : 'power2.out' } , '<0.3' ) . from ( bar2 , { clipPath : 'inset(100% 0% 0%…" at bounding box center [435, 223] width 769 height 290
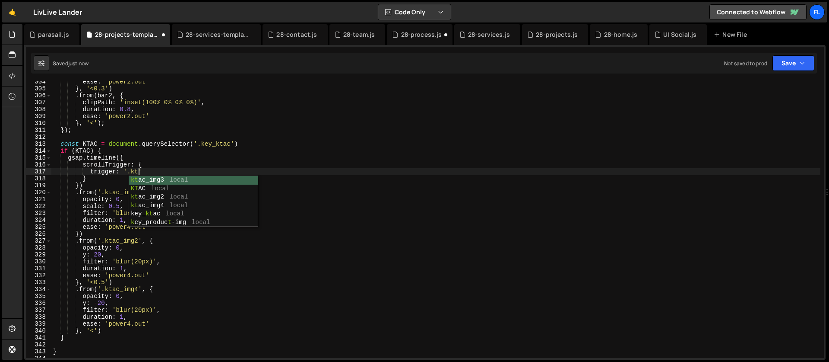
scroll to position [0, 6]
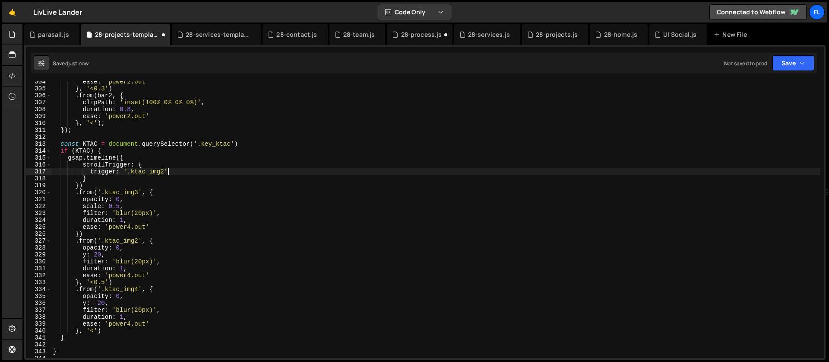
type textarea "trigger: '.ktac_img2','"
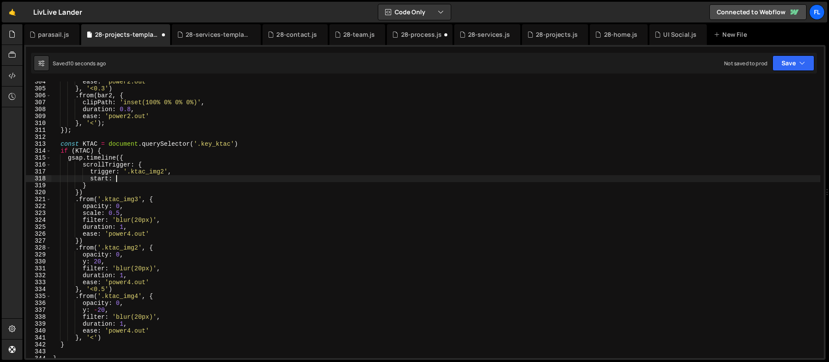
scroll to position [0, 4]
type textarea "start: 'center center',"
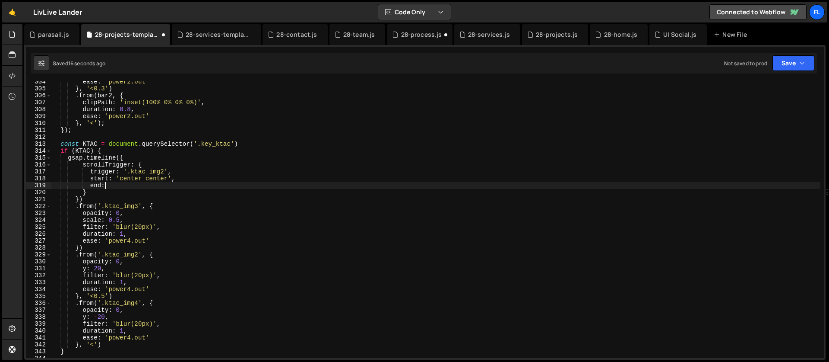
scroll to position [0, 3]
drag, startPoint x: 114, startPoint y: 187, endPoint x: 91, endPoint y: 185, distance: 23.8
click at [91, 185] on div "ease : 'power2.out' } , '<0.3' ) . from ( bar2 , { clipPath : 'inset(100% 0% 0%…" at bounding box center [435, 223] width 769 height 290
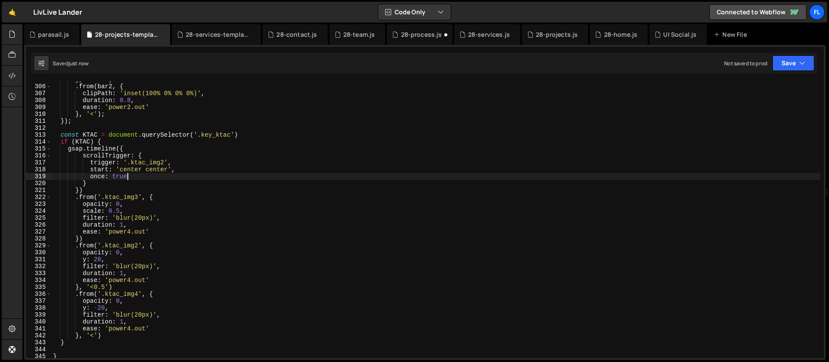
click at [127, 176] on div "} , '<0.3' ) . from ( bar2 , { clipPath : 'inset(100% 0% 0% 0%)' , duration : 0…" at bounding box center [435, 221] width 769 height 290
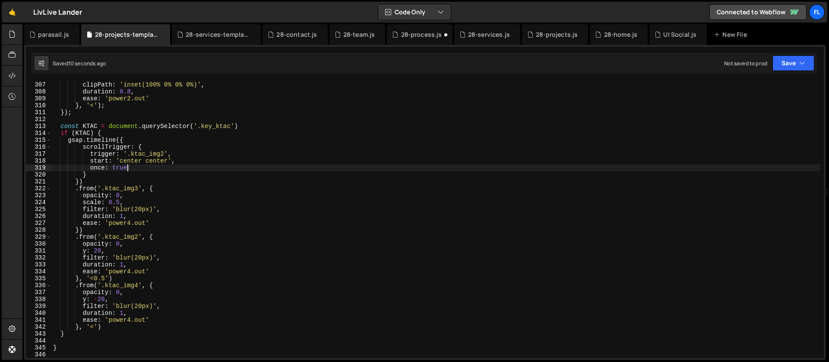
scroll to position [2130, 0]
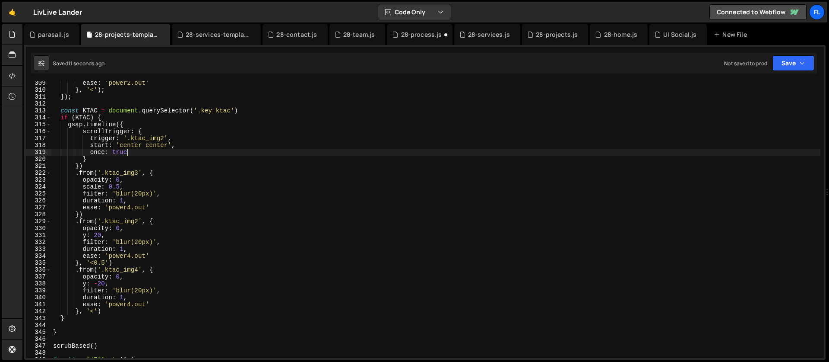
click at [124, 199] on div "ease : 'power2.out' } , '<' ) ; }) ; const KTAC = document . querySelector ( '.…" at bounding box center [435, 224] width 769 height 290
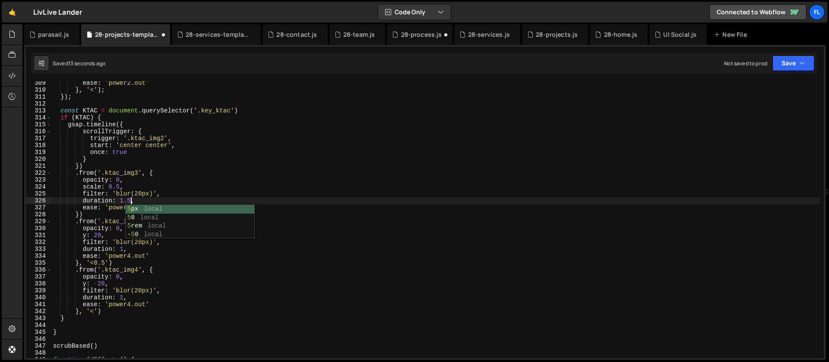
scroll to position [0, 5]
click at [103, 225] on div "ease : 'power2.out' } , '<' ) ; }) ; const KTAC = document . querySelector ( '.…" at bounding box center [435, 224] width 769 height 290
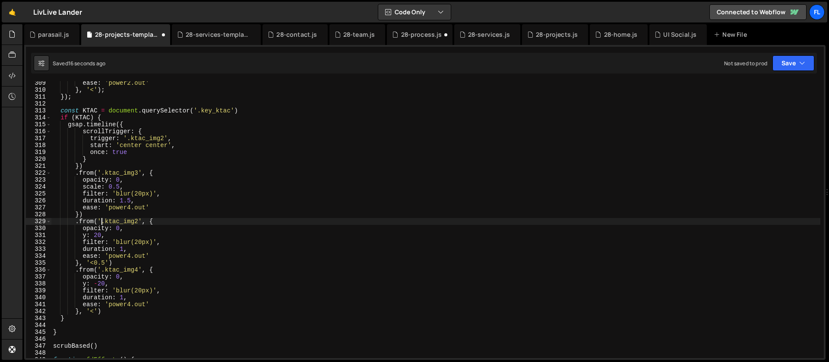
click at [104, 262] on div "ease : 'power2.out' } , '<' ) ; }) ; const KTAC = document . querySelector ( '.…" at bounding box center [435, 224] width 769 height 290
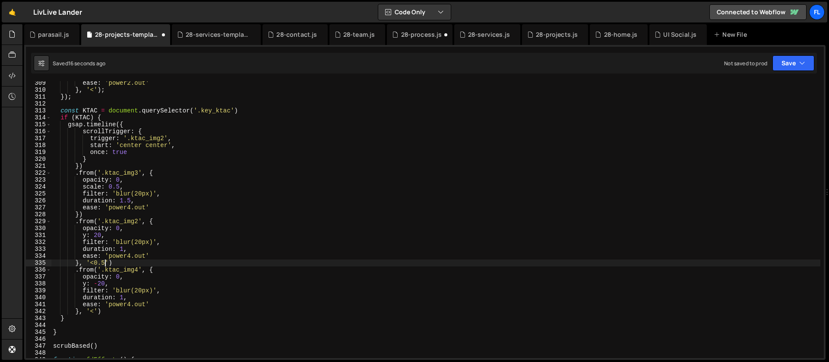
scroll to position [0, 3]
click at [99, 247] on div "ease : 'power2.out' } , '<' ) ; }) ; const KTAC = document . querySelector ( '.…" at bounding box center [435, 224] width 769 height 290
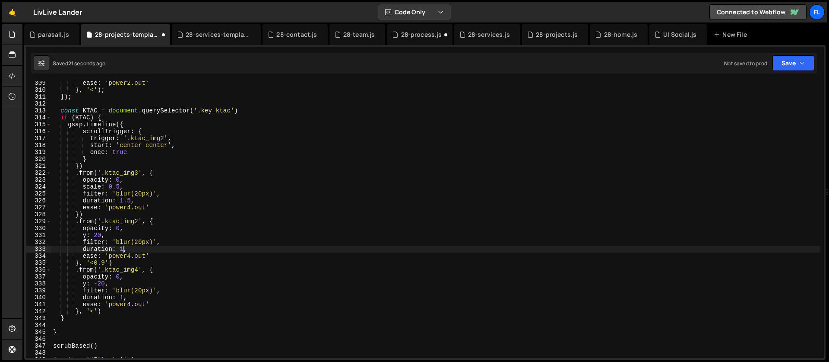
click at [124, 249] on div "ease : 'power2.out' } , '<' ) ; }) ; const KTAC = document . querySelector ( '.…" at bounding box center [435, 224] width 769 height 290
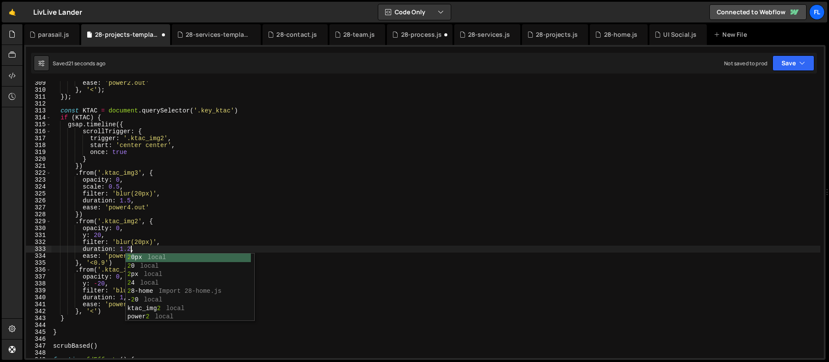
scroll to position [0, 5]
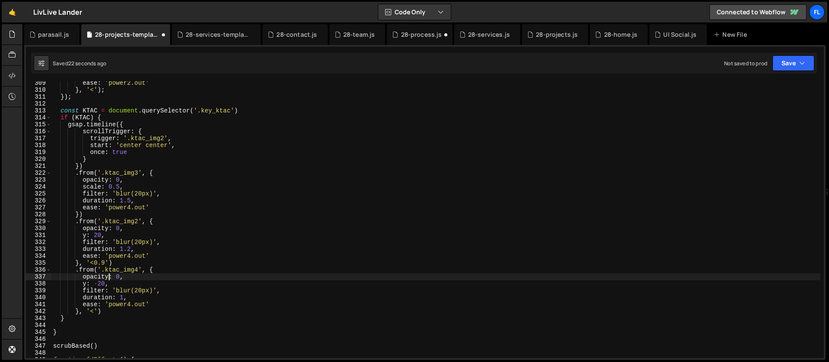
click at [110, 277] on div "ease : 'power2.out' } , '<' ) ; }) ; const KTAC = document . querySelector ( '.…" at bounding box center [435, 224] width 769 height 290
click at [124, 297] on div "ease : 'power2.out' } , '<' ) ; }) ; const KTAC = document . querySelector ( '.…" at bounding box center [435, 224] width 769 height 290
click at [149, 218] on div "ease : 'power2.out' } , '<' ) ; }) ; const KTAC = document . querySelector ( '.…" at bounding box center [435, 224] width 769 height 290
click at [144, 223] on div "ease : 'power2.out' } , '<' ) ; }) ; const KTAC = document . querySelector ( '.…" at bounding box center [435, 224] width 769 height 290
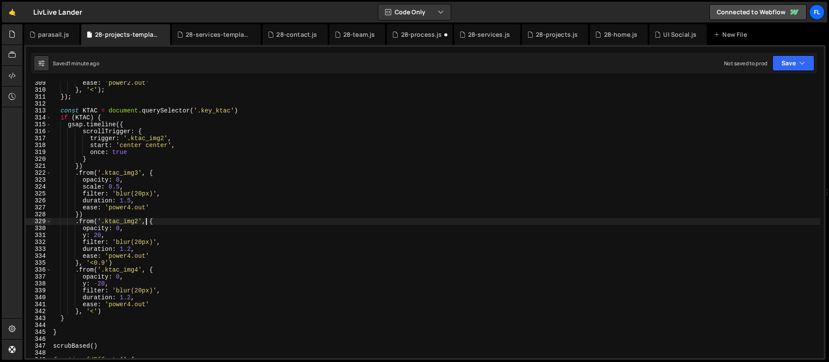
click at [161, 223] on div "ease : 'power2.out' } , '<' ) ; }) ; const KTAC = document . querySelector ( '.…" at bounding box center [435, 224] width 769 height 290
click at [106, 305] on div "ease : 'power2.out' } , '<' ) ; }) ; const KTAC = document . querySelector ( '.…" at bounding box center [435, 224] width 769 height 290
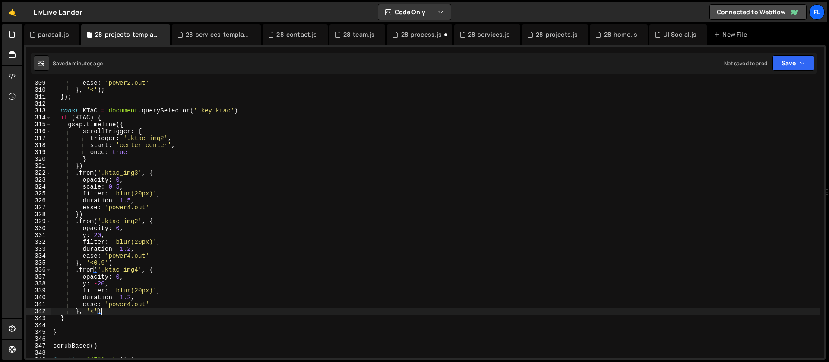
click at [114, 312] on div "ease : 'power2.out' } , '<' ) ; }) ; const KTAC = document . querySelector ( '.…" at bounding box center [435, 224] width 769 height 290
click at [155, 272] on div "ease : 'power2.out' } , '<' ) ; }) ; const KTAC = document . querySelector ( '.…" at bounding box center [435, 224] width 769 height 290
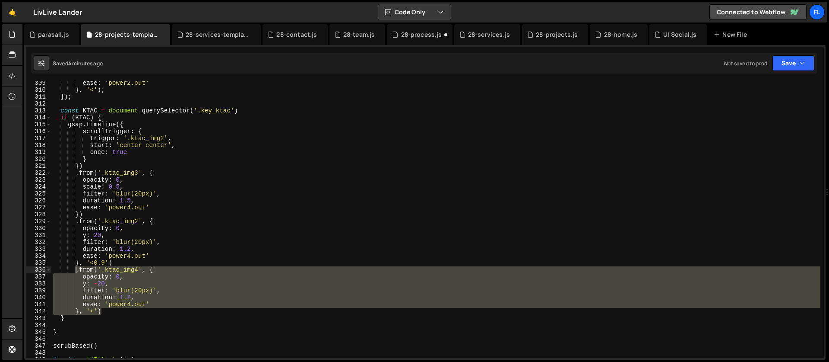
drag, startPoint x: 107, startPoint y: 312, endPoint x: 75, endPoint y: 269, distance: 53.7
click at [75, 269] on div "ease : 'power2.out' } , '<' ) ; }) ; const KTAC = document . querySelector ( '.…" at bounding box center [435, 224] width 769 height 290
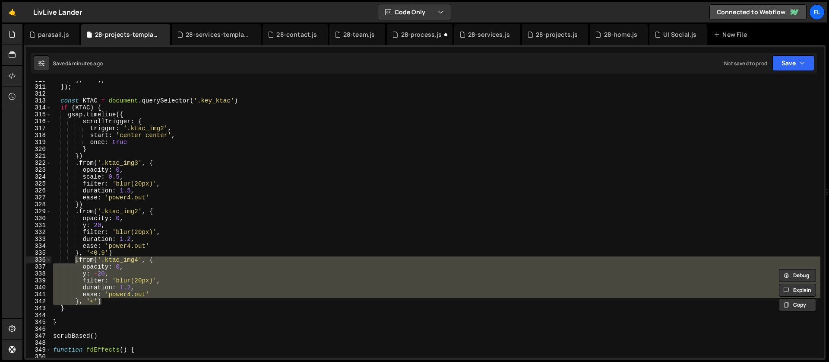
scroll to position [2174, 0]
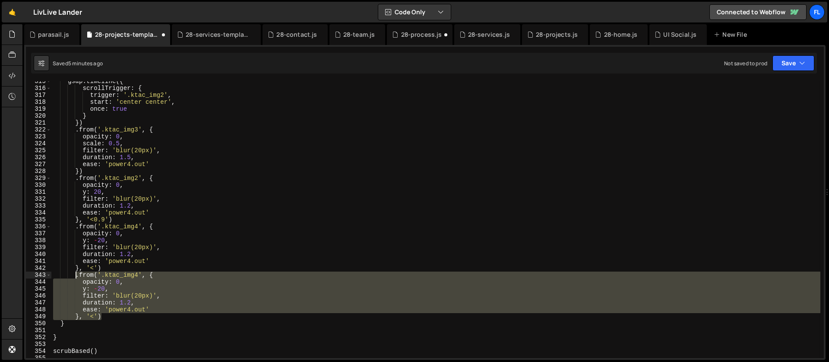
click at [125, 279] on div "gsap . timeline ({ scrollTrigger : { trigger : '.ktac_img2' , start : 'center c…" at bounding box center [435, 219] width 769 height 276
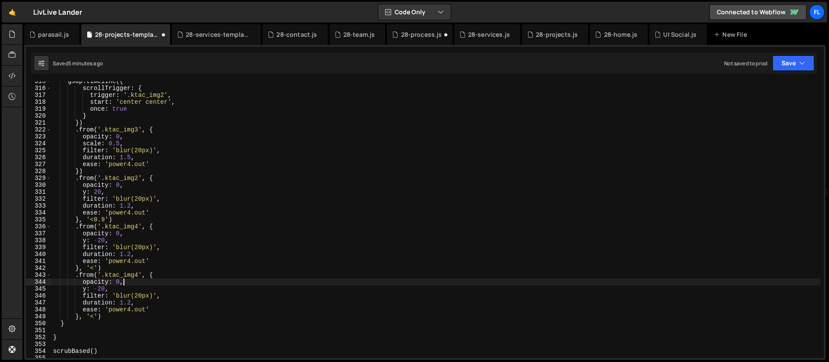
click at [138, 274] on div "gsap . timeline ({ scrollTrigger : { trigger : '.ktac_img2' , start : 'center c…" at bounding box center [435, 223] width 769 height 290
click at [95, 315] on div "gsap . timeline ({ scrollTrigger : { trigger : '.ktac_img2' , start : 'center c…" at bounding box center [435, 223] width 769 height 290
click at [173, 236] on div "gsap . timeline ({ scrollTrigger : { trigger : '.ktac_img2' , start : 'center c…" at bounding box center [435, 223] width 769 height 290
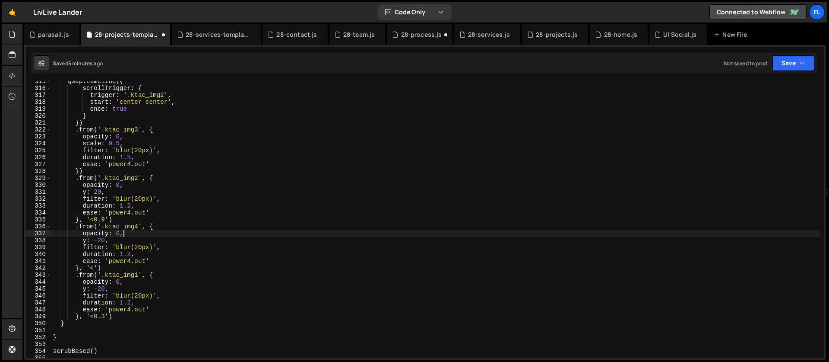
scroll to position [2211, 0]
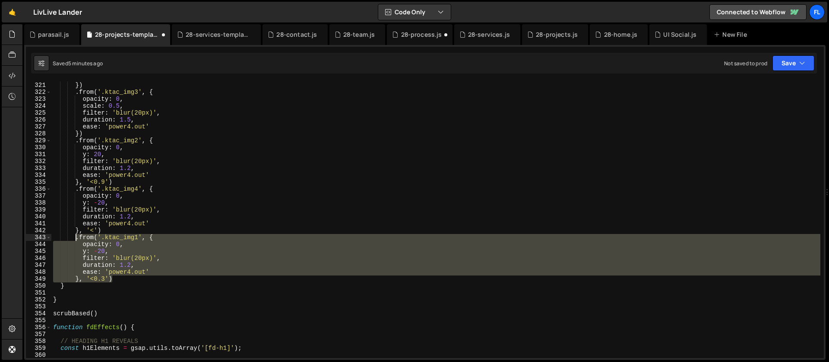
drag, startPoint x: 115, startPoint y: 277, endPoint x: 76, endPoint y: 238, distance: 55.3
click at [76, 238] on div "} }) . from ( '.ktac_img3' , { opacity : 0 , scale : 0.5 , filter : 'blur(20px)…" at bounding box center [435, 220] width 769 height 290
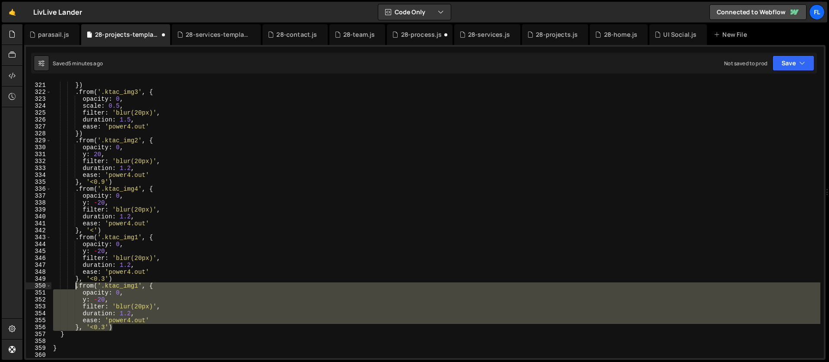
scroll to position [2220, 0]
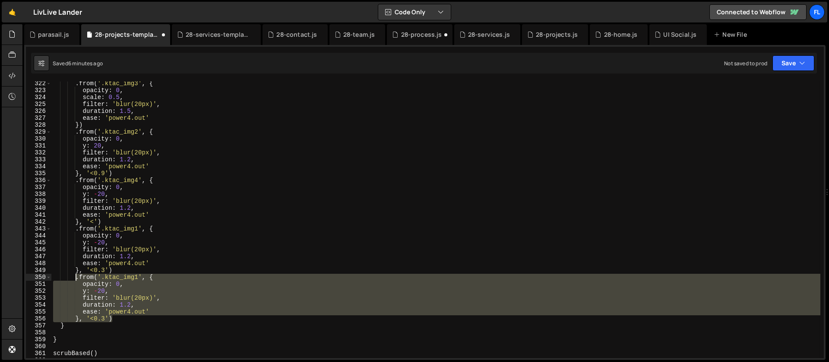
click at [130, 278] on div ". from ( '.ktac_img3' , { opacity : 0 , scale : 0.5 , filter : 'blur(20px)' , d…" at bounding box center [435, 219] width 769 height 276
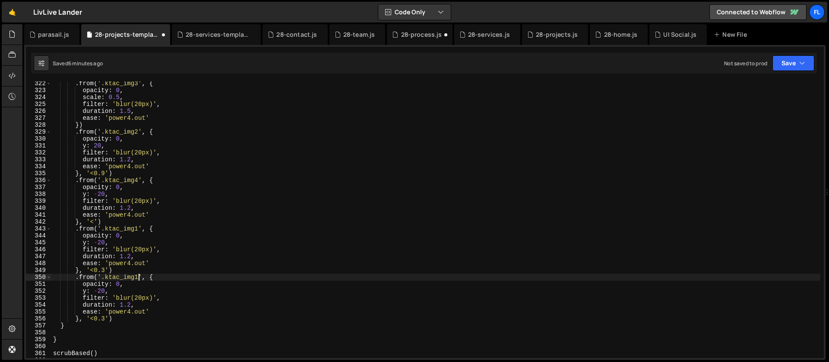
click at [139, 277] on div ". from ( '.ktac_img3' , { opacity : 0 , scale : 0.5 , filter : 'blur(20px)' , d…" at bounding box center [435, 225] width 769 height 290
click at [103, 316] on div ". from ( '.ktac_img3' , { opacity : 0 , scale : 0.5 , filter : 'blur(20px)' , d…" at bounding box center [435, 225] width 769 height 290
click at [105, 317] on div ". from ( '.ktac_img3' , { opacity : 0 , scale : 0.5 , filter : 'blur(20px)' , d…" at bounding box center [435, 225] width 769 height 290
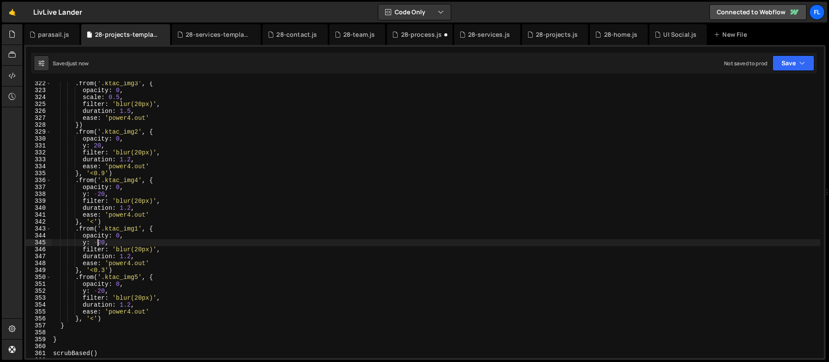
click at [98, 241] on div ". from ( '.ktac_img3' , { opacity : 0 , scale : 0.5 , filter : 'blur(20px)' , d…" at bounding box center [435, 225] width 769 height 290
click at [117, 286] on div ". from ( '.ktac_img3' , { opacity : 0 , scale : 0.5 , filter : 'blur(20px)' , d…" at bounding box center [435, 225] width 769 height 290
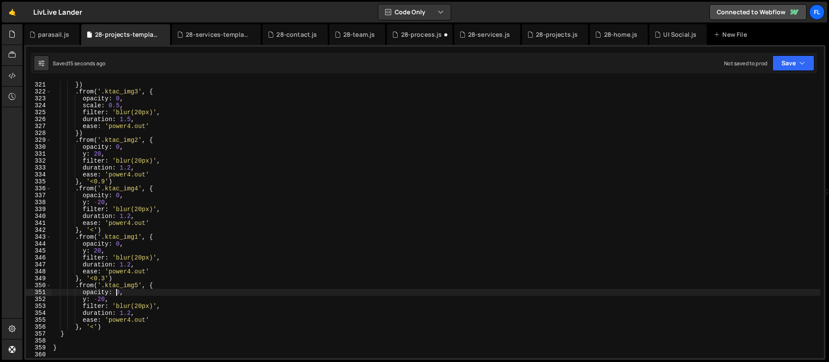
scroll to position [2211, 0]
click at [115, 156] on div "} }) . from ( '.ktac_img3' , { opacity : 0 , scale : 0.5 , filter : 'blur(20px)…" at bounding box center [435, 220] width 769 height 290
click at [126, 150] on div "} }) . from ( '.ktac_img3' , { opacity : 0 , scale : 0.5 , filter : 'blur(20px)…" at bounding box center [435, 221] width 769 height 290
type textarea "opacity: 0,"
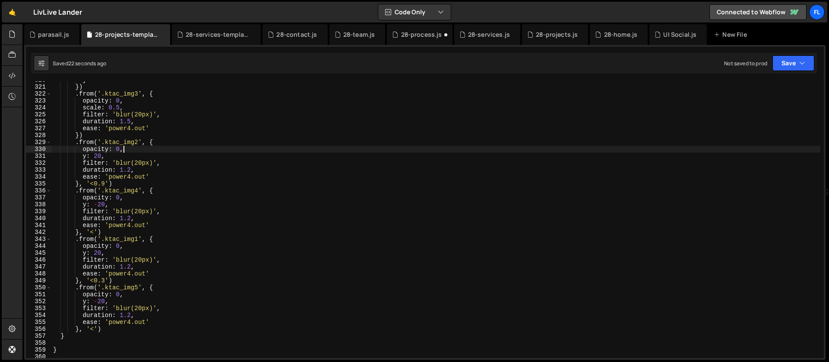
click at [128, 200] on div "} }) . from ( '.ktac_img3' , { opacity : 0 , scale : 0.5 , filter : 'blur(20px)…" at bounding box center [435, 221] width 769 height 290
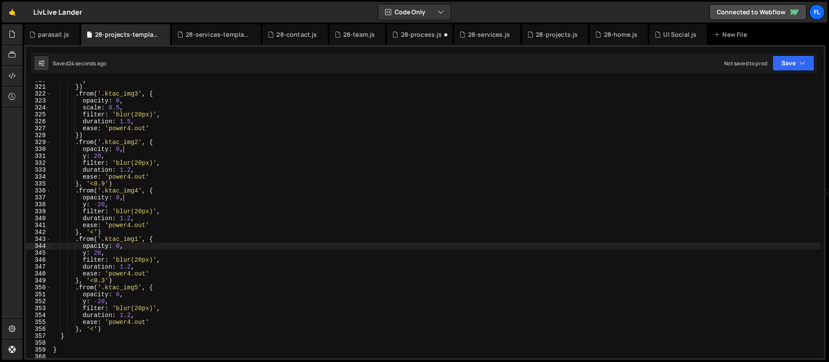
click at [128, 244] on div "} }) . from ( '.ktac_img3' , { opacity : 0 , scale : 0.5 , filter : 'blur(20px)…" at bounding box center [435, 221] width 769 height 290
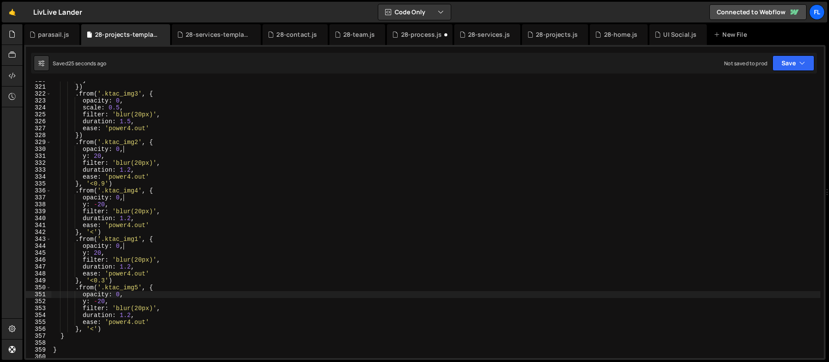
click at [127, 296] on div "} }) . from ( '.ktac_img3' , { opacity : 0 , scale : 0.5 , filter : 'blur(20px)…" at bounding box center [435, 221] width 769 height 290
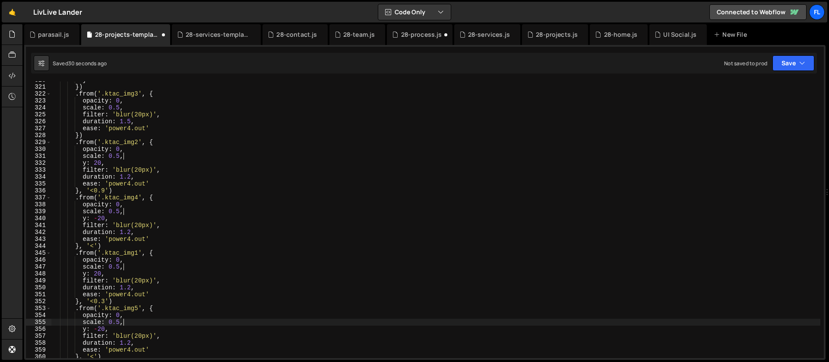
scroll to position [0, 4]
click at [117, 224] on div "} }) . from ( '.ktac_img3' , { opacity : 0 , scale : 0.5 , filter : 'blur(20px)…" at bounding box center [435, 221] width 769 height 290
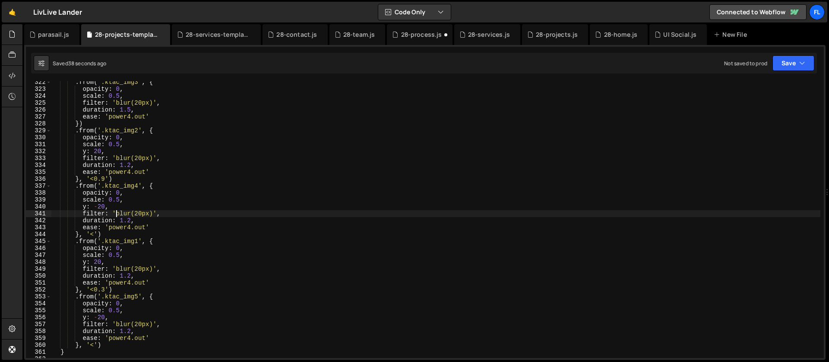
scroll to position [2186, 0]
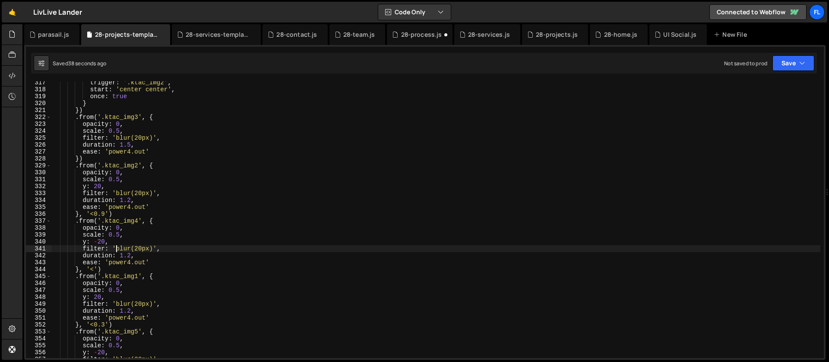
click at [130, 151] on div "trigger : '.ktac_img2' , start : 'center center' , once : true } }) . from ( '.…" at bounding box center [435, 224] width 769 height 290
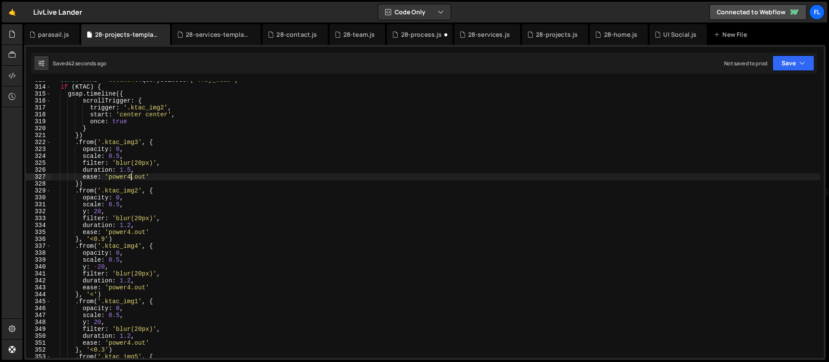
scroll to position [2170, 0]
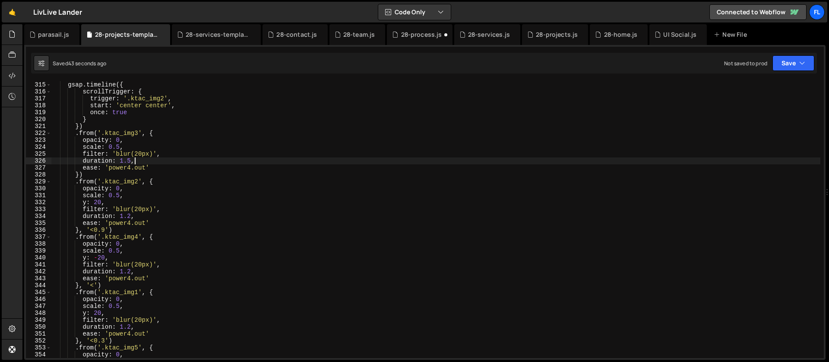
click at [149, 159] on div "gsap . timeline ({ scrollTrigger : { trigger : '.ktac_img2' , start : 'center c…" at bounding box center [435, 226] width 769 height 290
click at [135, 190] on div "gsap . timeline ({ scrollTrigger : { trigger : '.ktac_img2' , start : 'center c…" at bounding box center [435, 226] width 769 height 290
click at [137, 195] on div "gsap . timeline ({ scrollTrigger : { trigger : '.ktac_img2' , start : 'center c…" at bounding box center [435, 226] width 769 height 290
click at [118, 195] on div "gsap . timeline ({ scrollTrigger : { trigger : '.ktac_img2' , start : 'center c…" at bounding box center [435, 226] width 769 height 290
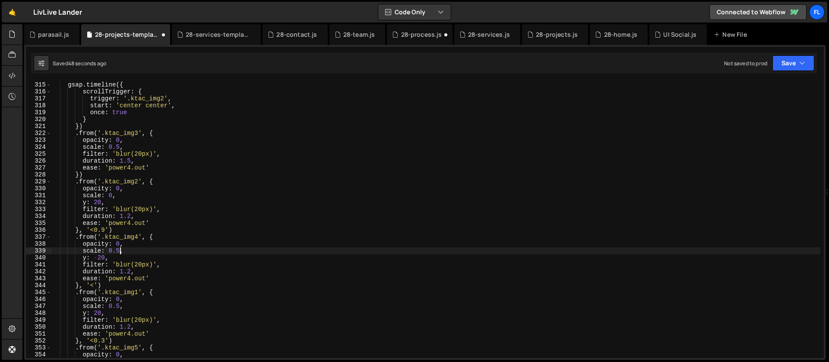
click at [121, 250] on div "gsap . timeline ({ scrollTrigger : { trigger : '.ktac_img2' , start : 'center c…" at bounding box center [435, 226] width 769 height 290
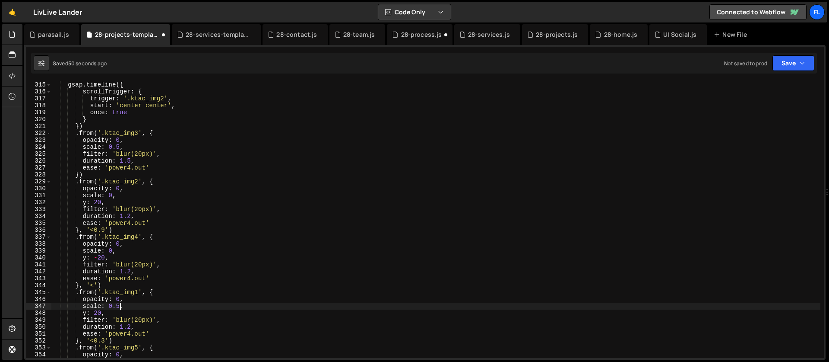
click at [121, 305] on div "gsap . timeline ({ scrollTrigger : { trigger : '.ktac_img2' , start : 'center c…" at bounding box center [435, 226] width 769 height 290
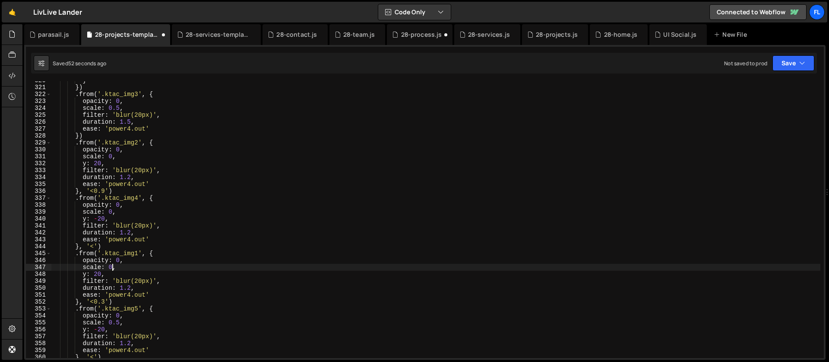
click at [119, 322] on div "} }) . from ( '.ktac_img3' , { opacity : 0 , scale : 0.5 , filter : 'blur(20px)…" at bounding box center [435, 222] width 769 height 290
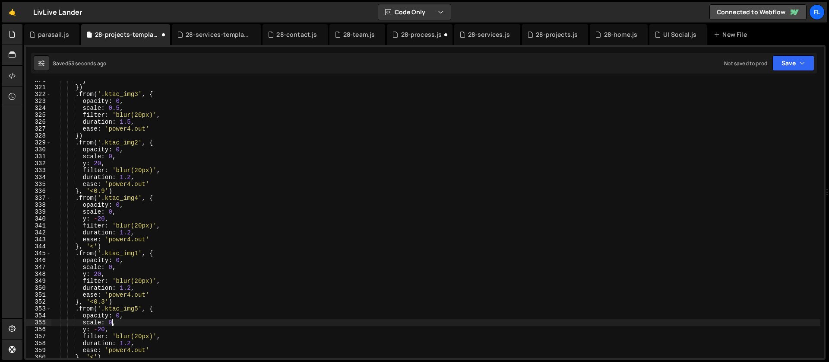
scroll to position [2249, 0]
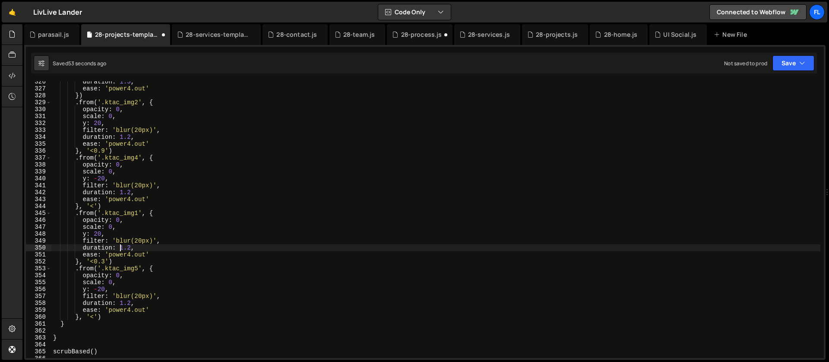
click at [119, 245] on div "duration : 1.5 , ease : 'power4.out' }) . from ( '.ktac_img2' , { opacity : 0 ,…" at bounding box center [435, 223] width 769 height 290
click at [108, 273] on div "duration : 1.5 , ease : 'power4.out' }) . from ( '.ktac_img2' , { opacity : 0 ,…" at bounding box center [435, 223] width 769 height 290
click at [111, 283] on div "duration : 1.5 , ease : 'power4.out' }) . from ( '.ktac_img2' , { opacity : 0 ,…" at bounding box center [435, 223] width 769 height 290
click at [101, 289] on div "duration : 1.5 , ease : 'power4.out' }) . from ( '.ktac_img2' , { opacity : 0 ,…" at bounding box center [435, 223] width 769 height 290
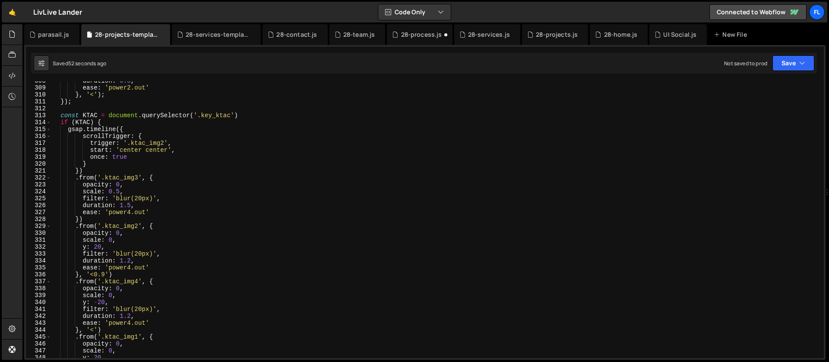
scroll to position [2166, 0]
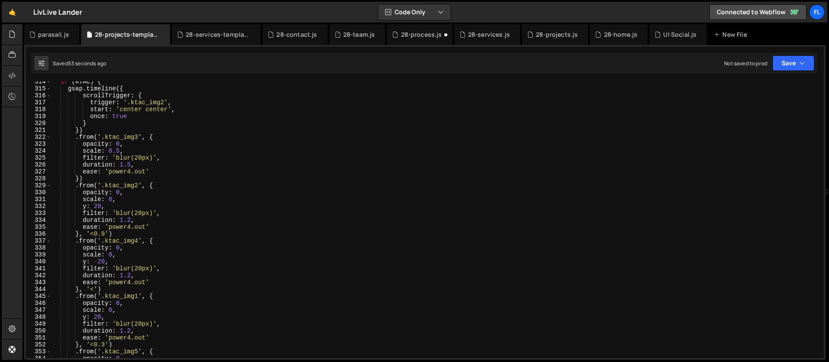
click at [87, 206] on div "if ( KTAC ) { gsap . timeline ({ scrollTrigger : { trigger : '.ktac_img2' , sta…" at bounding box center [435, 223] width 769 height 290
click at [87, 261] on div "if ( KTAC ) { gsap . timeline ({ scrollTrigger : { trigger : '.ktac_img2' , sta…" at bounding box center [435, 223] width 769 height 290
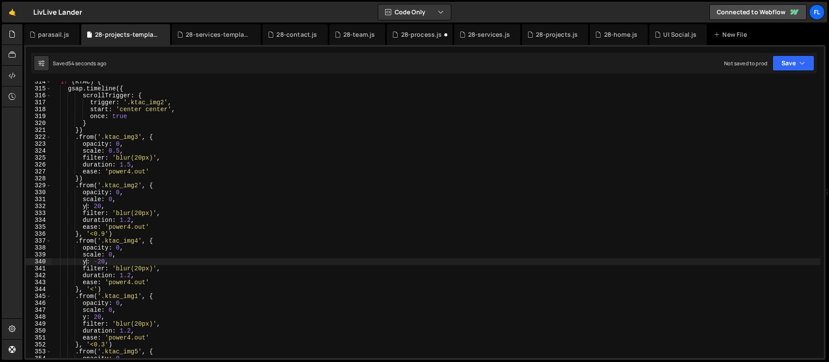
scroll to position [2210, 0]
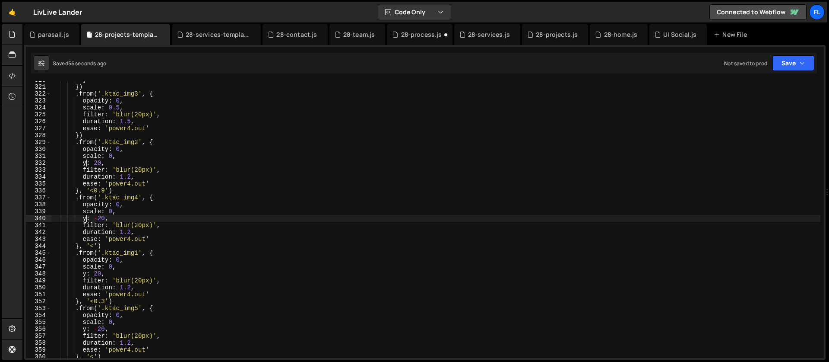
click at [86, 273] on div "} }) . from ( '.ktac_img3' , { opacity : 0 , scale : 0.5 , filter : 'blur(20px)…" at bounding box center [435, 221] width 769 height 290
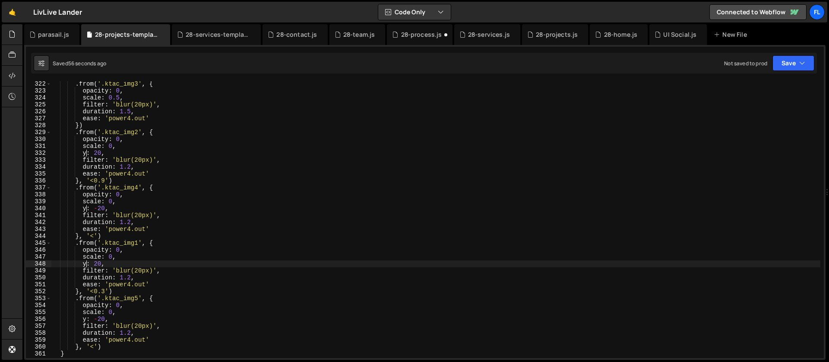
scroll to position [2247, 0]
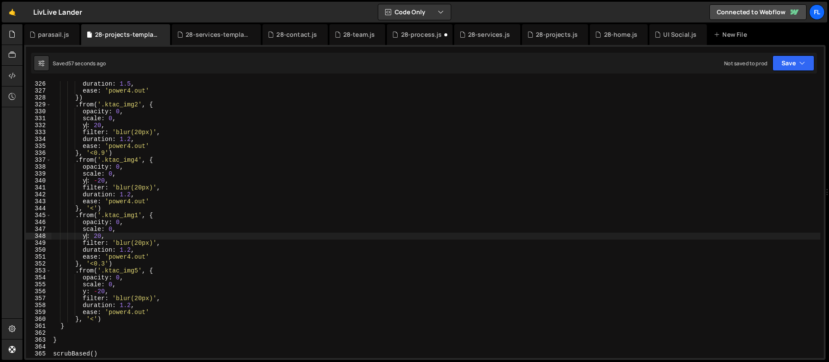
click at [87, 292] on div "duration : 1.5 , ease : 'power4.out' }) . from ( '.ktac_img2' , { opacity : 0 ,…" at bounding box center [435, 225] width 769 height 290
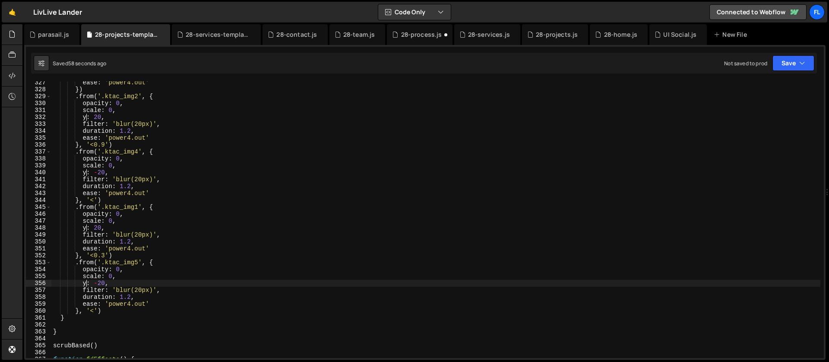
scroll to position [2246, 0]
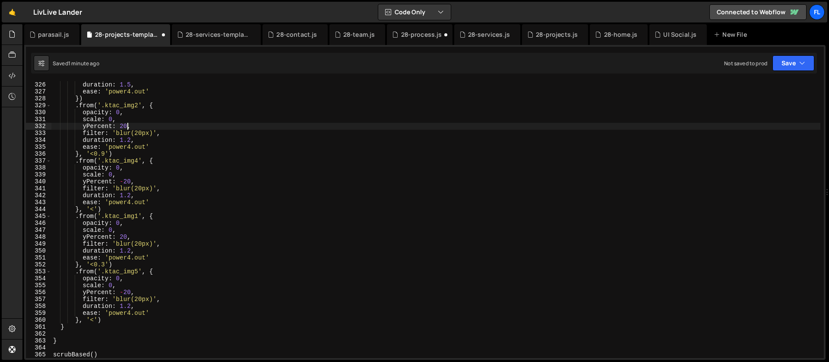
click at [127, 126] on div "filter : 'blur(20px)' , duration : 1.5 , ease : 'power4.out' }) . from ( '.ktac…" at bounding box center [435, 219] width 769 height 290
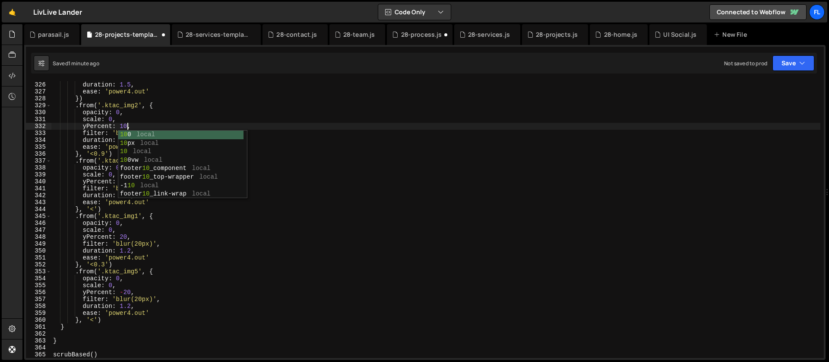
scroll to position [0, 5]
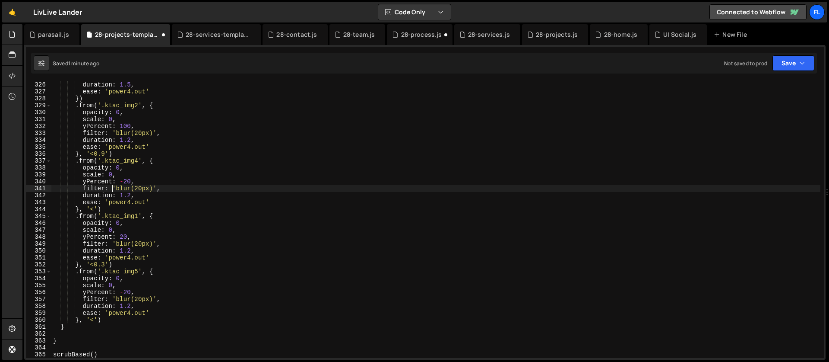
click at [113, 187] on div "filter : 'blur(20px)' , duration : 1.5 , ease : 'power4.out' }) . from ( '.ktac…" at bounding box center [435, 219] width 769 height 290
click at [127, 182] on div "filter : 'blur(20px)' , duration : 1.5 , ease : 'power4.out' }) . from ( '.ktac…" at bounding box center [435, 219] width 769 height 290
click at [141, 231] on div "filter : 'blur(20px)' , duration : 1.5 , ease : 'power4.out' }) . from ( '.ktac…" at bounding box center [435, 219] width 769 height 290
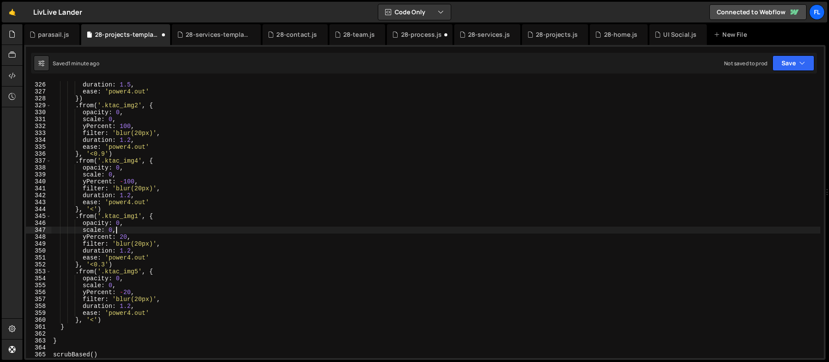
click at [124, 236] on div "filter : 'blur(20px)' , duration : 1.5 , ease : 'power4.out' }) . from ( '.ktac…" at bounding box center [435, 219] width 769 height 290
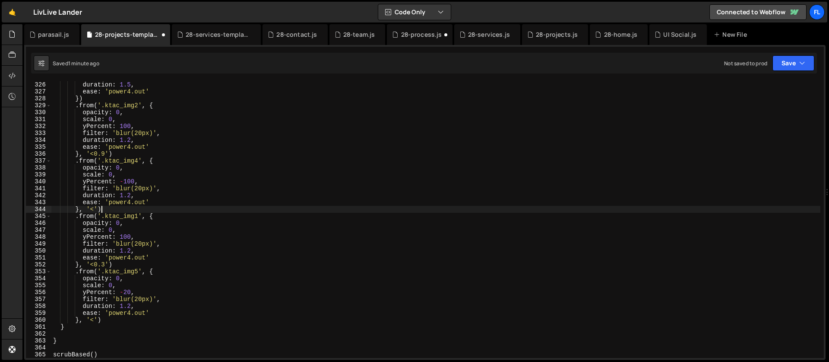
click at [137, 206] on div "filter : 'blur(20px)' , duration : 1.5 , ease : 'power4.out' }) . from ( '.ktac…" at bounding box center [435, 219] width 769 height 290
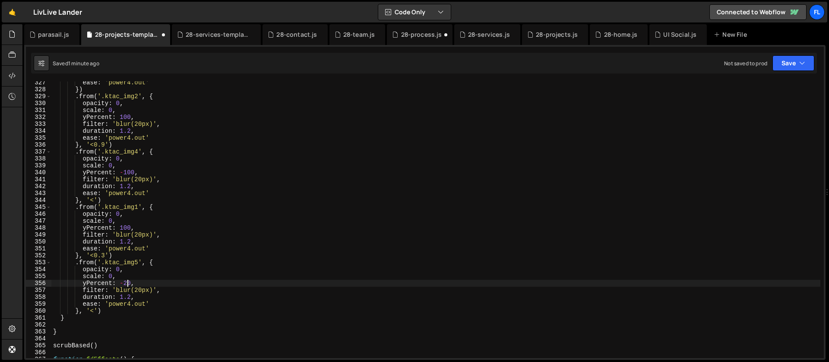
click at [128, 284] on div "ease : 'power4.out' }) . from ( '.ktac_img2' , { opacity : 0 , scale : 0 , yPer…" at bounding box center [435, 224] width 769 height 290
click at [126, 220] on div "ease : 'power4.out' }) . from ( '.ktac_img2' , { opacity : 0 , scale : 0 , yPer…" at bounding box center [435, 224] width 769 height 290
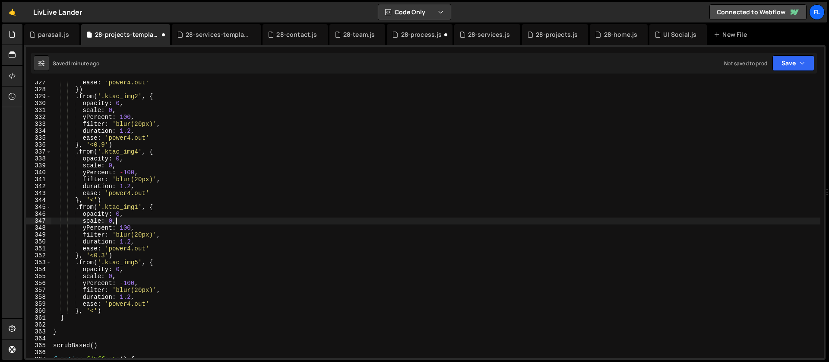
scroll to position [0, 4]
click at [112, 165] on div "ease : 'power4.out' }) . from ( '.ktac_img2' , { opacity : 0 , scale : 0 , yPer…" at bounding box center [435, 224] width 769 height 290
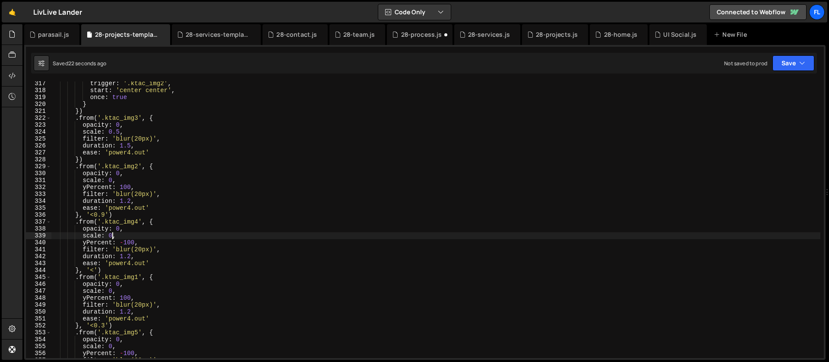
scroll to position [2185, 0]
click at [120, 167] on div "trigger : '.ktac_img2' , start : 'center center' , once : true } }) . from ( '.…" at bounding box center [435, 225] width 769 height 290
click at [119, 176] on div "trigger : '.ktac_img2' , start : 'center center' , once : true } }) . from ( '.…" at bounding box center [435, 225] width 769 height 290
click at [114, 182] on div "trigger : '.ktac_img2' , start : 'center center' , once : true } }) . from ( '.…" at bounding box center [435, 225] width 769 height 290
click at [123, 190] on div "trigger : '.ktac_img2' , start : 'center center' , once : true } }) . from ( '.…" at bounding box center [435, 225] width 769 height 290
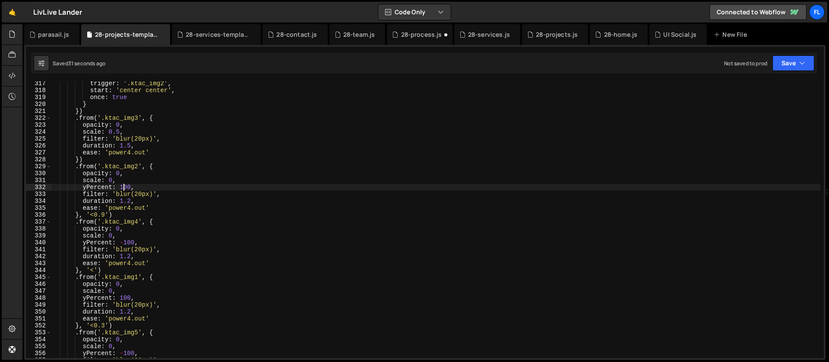
click at [121, 185] on div "trigger : '.ktac_img2' , start : 'center center' , once : true } }) . from ( '.…" at bounding box center [435, 225] width 769 height 290
click at [112, 180] on div "trigger : '.ktac_img2' , start : 'center center' , once : true } }) . from ( '.…" at bounding box center [435, 225] width 769 height 290
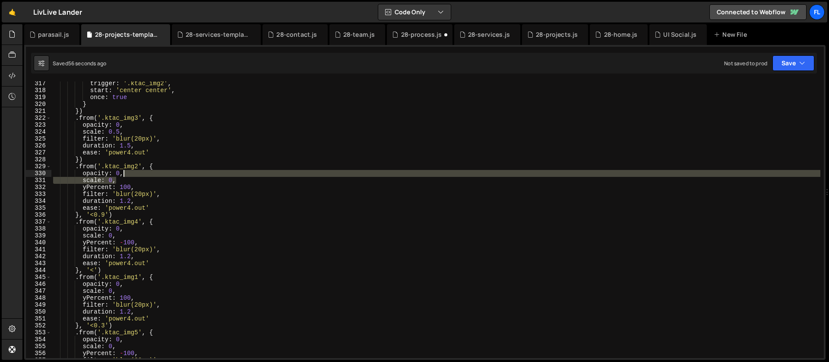
drag, startPoint x: 123, startPoint y: 181, endPoint x: 142, endPoint y: 176, distance: 19.7
click at [142, 176] on div "trigger : '.ktac_img2' , start : 'center center' , once : true } }) . from ( '.…" at bounding box center [435, 225] width 769 height 290
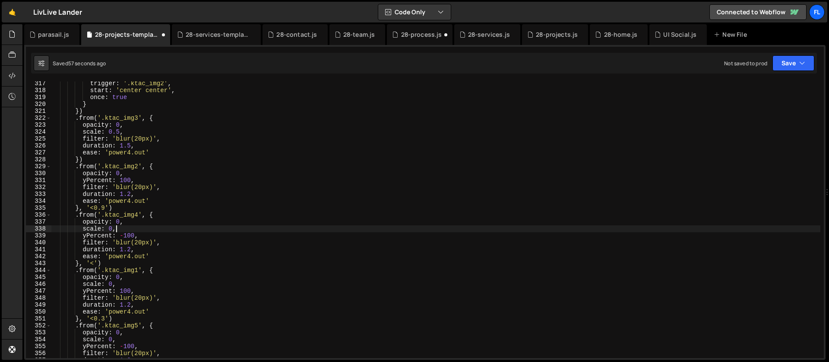
click at [121, 229] on div "trigger : '.ktac_img2' , start : 'center center' , once : true } }) . from ( '.…" at bounding box center [435, 225] width 769 height 290
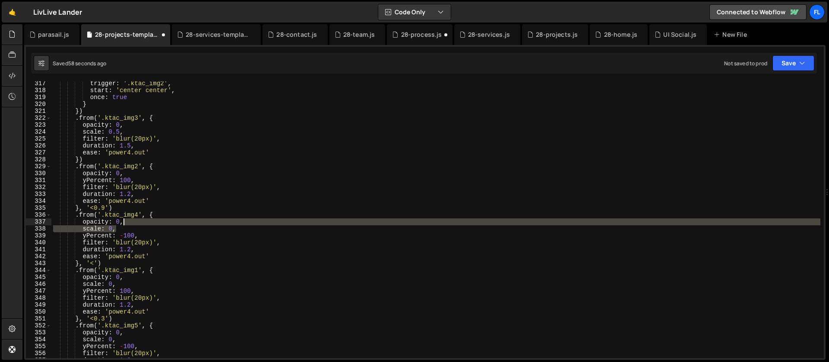
drag, startPoint x: 123, startPoint y: 229, endPoint x: 130, endPoint y: 223, distance: 9.0
click at [130, 223] on div "trigger : '.ktac_img2' , start : 'center center' , once : true } }) . from ( '.…" at bounding box center [435, 225] width 769 height 290
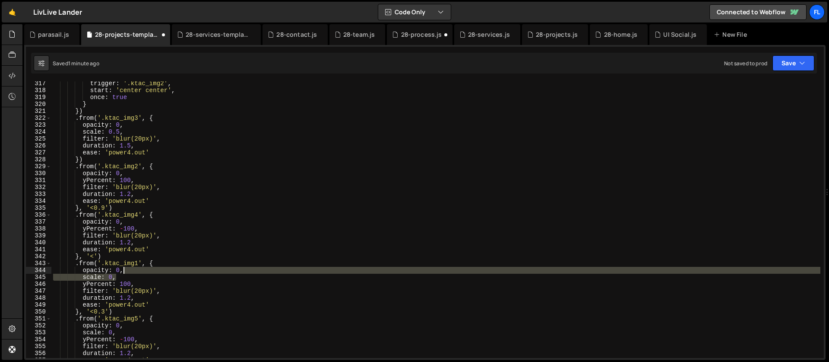
drag, startPoint x: 124, startPoint y: 276, endPoint x: 133, endPoint y: 271, distance: 10.0
click at [133, 271] on div "trigger : '.ktac_img2' , start : 'center center' , once : true } }) . from ( '.…" at bounding box center [435, 225] width 769 height 290
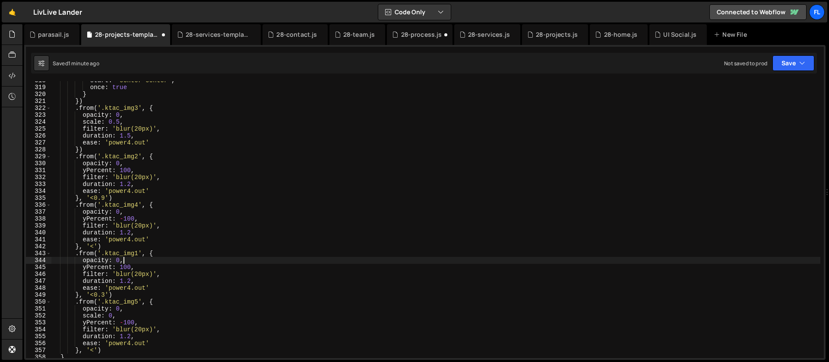
scroll to position [2212, 0]
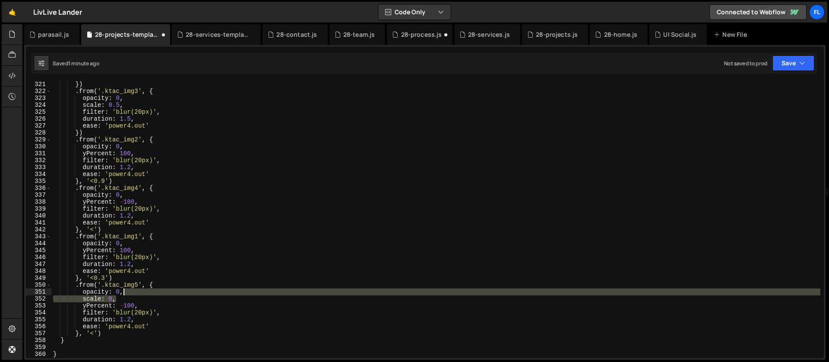
drag, startPoint x: 120, startPoint y: 298, endPoint x: 139, endPoint y: 294, distance: 19.2
click at [139, 294] on div "}) . from ( '.ktac_img3' , { opacity : 0 , scale : 0.5 , filter : 'blur(20px)' …" at bounding box center [435, 226] width 769 height 290
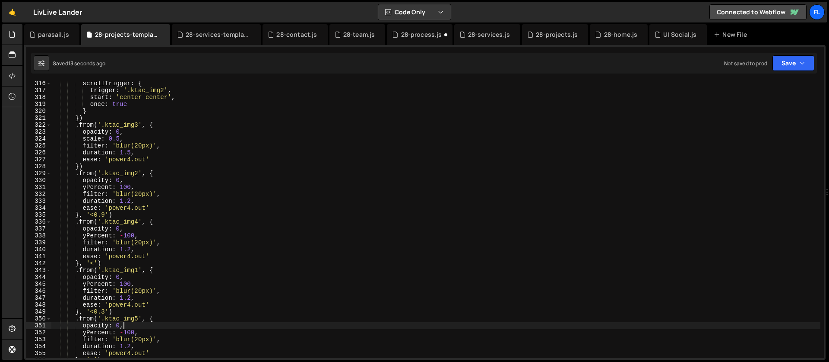
scroll to position [2201, 0]
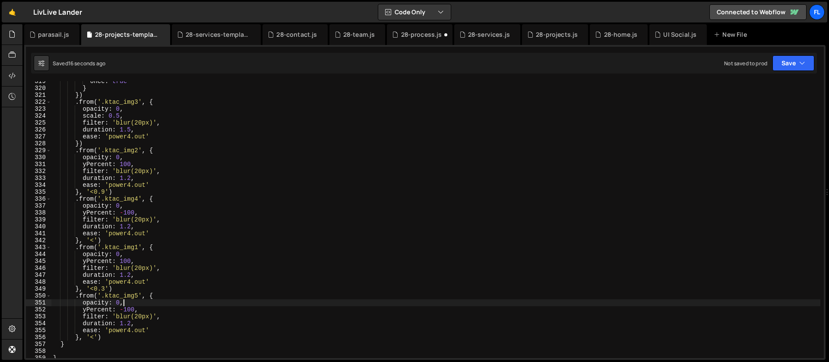
click at [95, 240] on div "once : true } }) . from ( '.ktac_img3' , { opacity : 0 , scale : 0.5 , filter :…" at bounding box center [435, 223] width 769 height 290
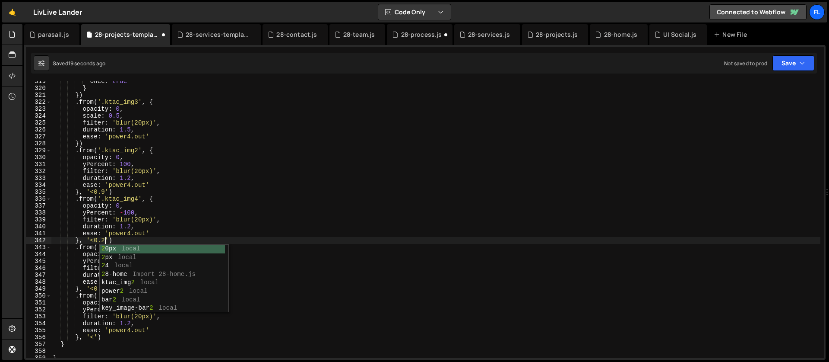
click at [111, 225] on div "once : true } }) . from ( '.ktac_img3' , { opacity : 0 , scale : 0.5 , filter :…" at bounding box center [435, 223] width 769 height 290
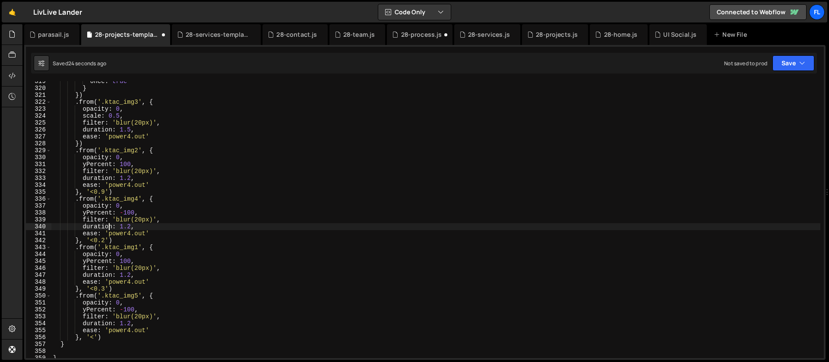
click at [104, 191] on div "once : true } }) . from ( '.ktac_img3' , { opacity : 0 , scale : 0.5 , filter :…" at bounding box center [435, 223] width 769 height 290
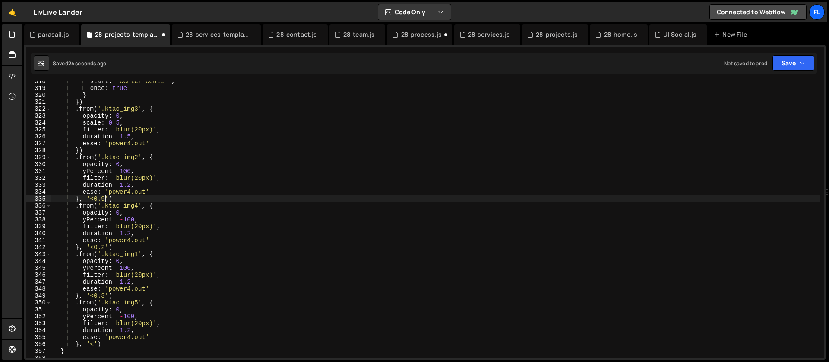
scroll to position [2194, 0]
click at [104, 299] on div "start : 'center center' , once : true } }) . from ( '.ktac_img3' , { opacity : …" at bounding box center [435, 223] width 769 height 290
click at [105, 293] on div "start : 'center center' , once : true } }) . from ( '.ktac_img3' , { opacity : …" at bounding box center [435, 223] width 769 height 290
click at [94, 342] on div "start : 'center center' , once : true } }) . from ( '.ktac_img3' , { opacity : …" at bounding box center [435, 223] width 769 height 290
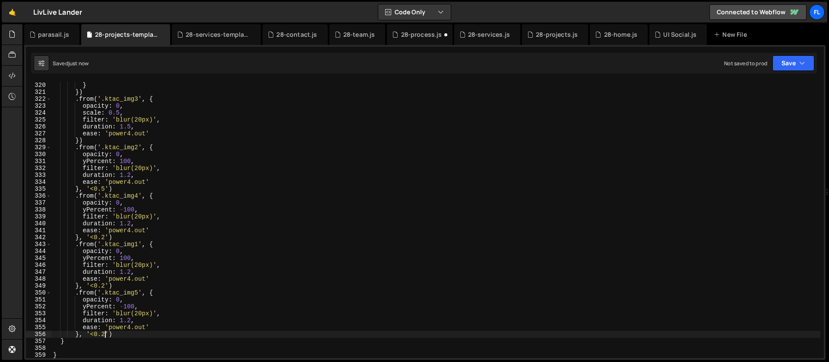
scroll to position [2276, 0]
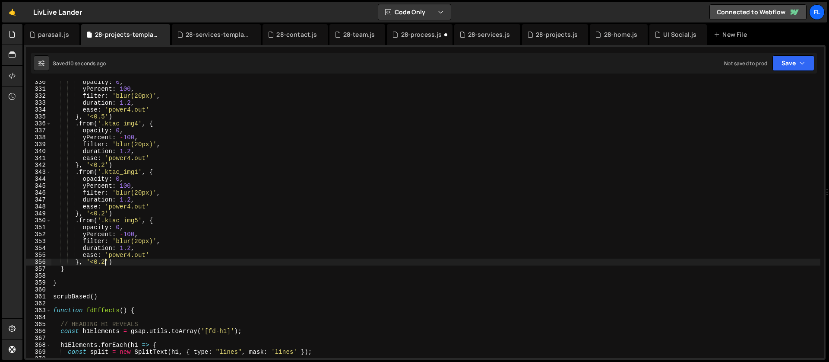
click at [131, 233] on div "opacity : 0 , yPercent : 100 , filter : 'blur(20px)' , duration : 1.2 , ease : …" at bounding box center [435, 224] width 769 height 290
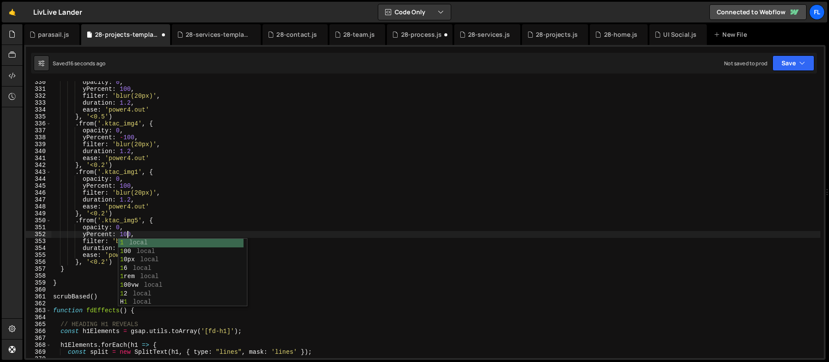
scroll to position [0, 5]
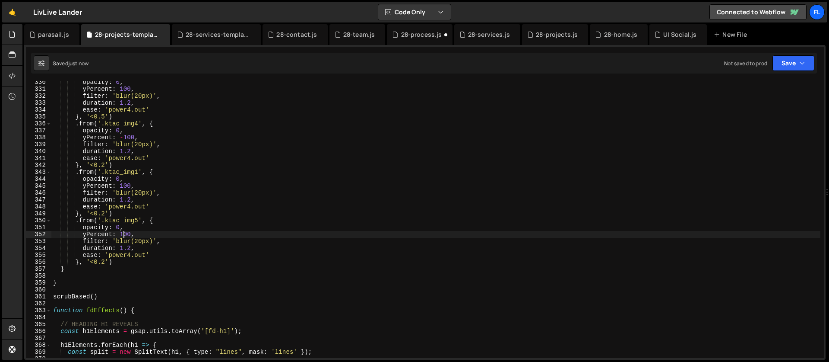
click at [125, 233] on div "opacity : 0 , yPercent : 100 , filter : 'blur(20px)' , duration : 1.2 , ease : …" at bounding box center [435, 224] width 769 height 290
click at [117, 263] on div "opacity : 0 , yPercent : 100 , filter : 'blur(20px)' , duration : 1.2 , ease : …" at bounding box center [435, 224] width 769 height 290
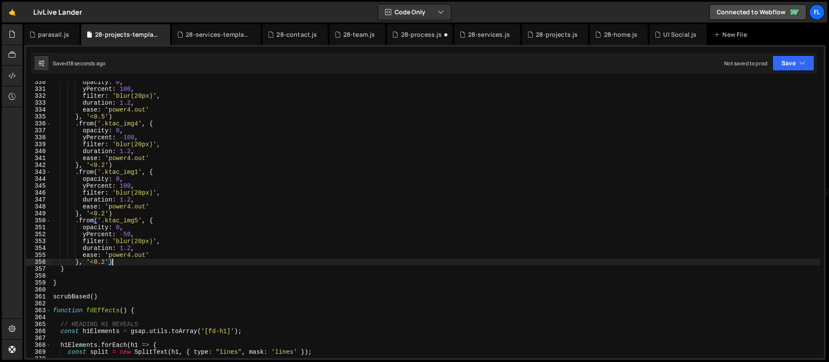
click at [160, 220] on div "opacity : 0 , yPercent : 100 , filter : 'blur(20px)' , duration : 1.2 , ease : …" at bounding box center [435, 224] width 769 height 290
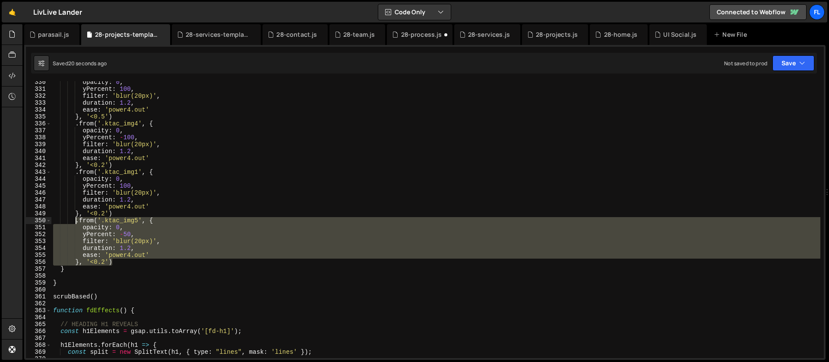
drag, startPoint x: 121, startPoint y: 261, endPoint x: 75, endPoint y: 219, distance: 62.1
click at [75, 219] on div "opacity : 0 , yPercent : 100 , filter : 'blur(20px)' , duration : 1.2 , ease : …" at bounding box center [435, 224] width 769 height 290
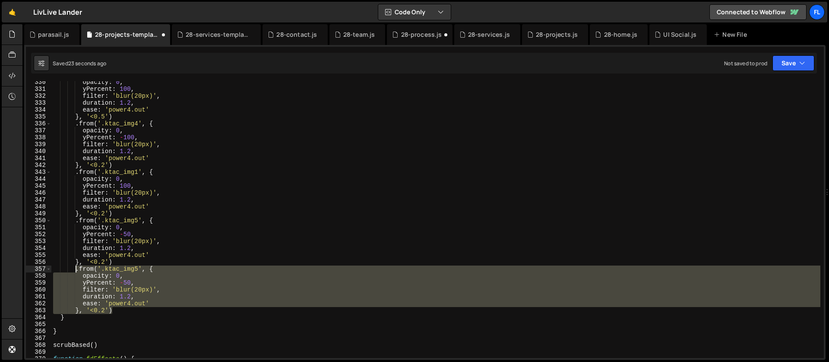
click at [136, 277] on div "opacity : 0 , yPercent : 100 , filter : 'blur(20px)' , duration : 1.2 , ease : …" at bounding box center [435, 219] width 769 height 276
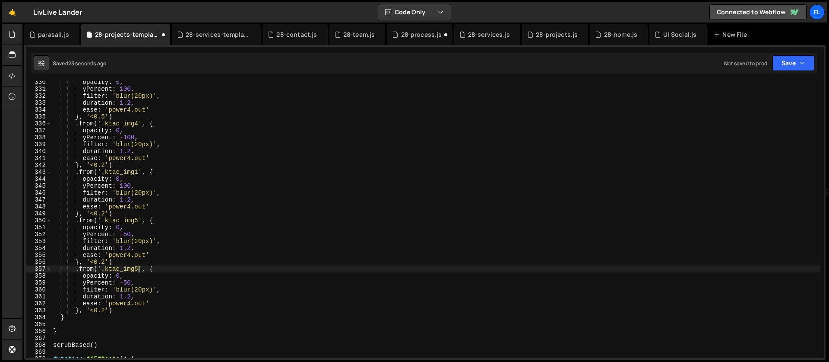
click at [140, 267] on div "opacity : 0 , yPercent : 100 , filter : 'blur(20px)' , duration : 1.2 , ease : …" at bounding box center [435, 224] width 769 height 290
click at [133, 289] on div "opacity : 0 , yPercent : 100 , filter : 'blur(20px)' , duration : 1.2 , ease : …" at bounding box center [435, 224] width 769 height 290
click at [86, 280] on div "opacity : 0 , yPercent : 100 , filter : 'blur(20px)' , duration : 1.2 , ease : …" at bounding box center [435, 224] width 769 height 290
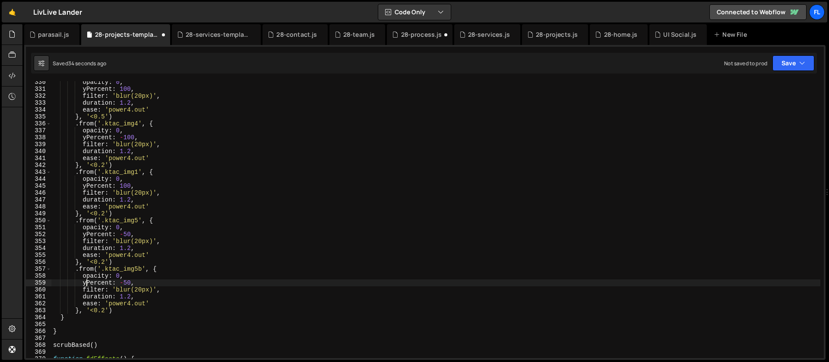
click at [95, 284] on div "opacity : 0 , yPercent : 100 , filter : 'blur(20px)' , duration : 1.2 , ease : …" at bounding box center [435, 224] width 769 height 290
click at [95, 308] on div "opacity : 0 , yPercent : 100 , filter : 'blur(20px)' , duration : 1.2 , ease : …" at bounding box center [435, 224] width 769 height 290
click at [101, 283] on div "opacity : 0 , yPercent : 100 , filter : 'blur(20px)' , duration : 1.2 , ease : …" at bounding box center [435, 224] width 769 height 290
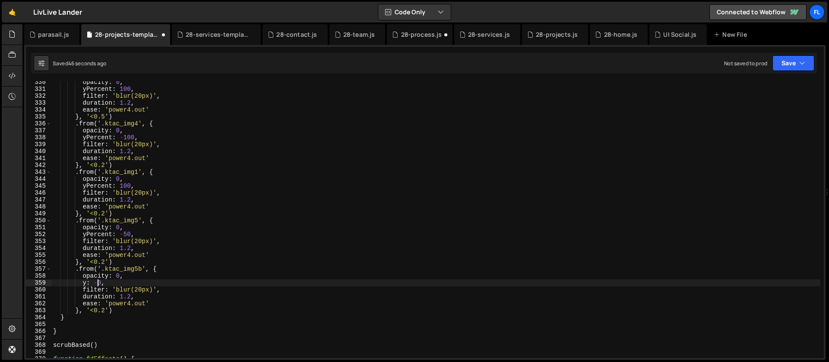
type textarea "y: -30,"
click at [110, 284] on div "opacity : 0 , yPercent : 100 , filter : 'blur(20px)' , duration : 1.2 , ease : …" at bounding box center [435, 224] width 769 height 290
click at [94, 289] on div "opacity : 0 , yPercent : 100 , filter : 'blur(20px)' , duration : 1.2 , ease : …" at bounding box center [435, 224] width 769 height 290
click at [108, 316] on div "opacity : 0 , yPercent : 100 , filter : 'blur(20px)' , duration : 1.2 , ease : …" at bounding box center [435, 224] width 769 height 290
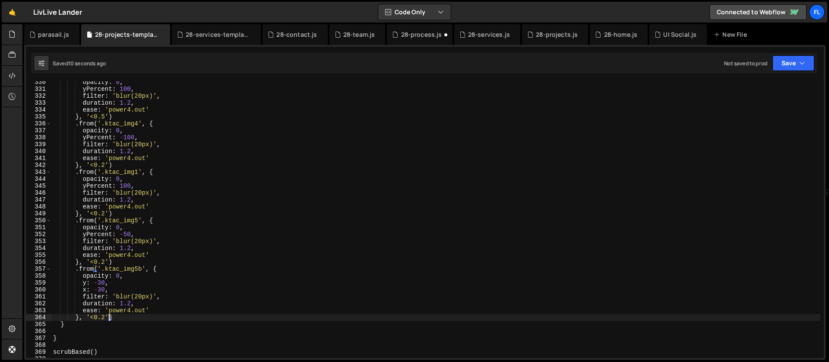
click at [106, 316] on div "opacity : 0 , yPercent : 100 , filter : 'blur(20px)' , duration : 1.2 , ease : …" at bounding box center [435, 224] width 769 height 290
click at [122, 319] on div "opacity : 0 , yPercent : 100 , filter : 'blur(20px)' , duration : 1.2 , ease : …" at bounding box center [435, 224] width 769 height 290
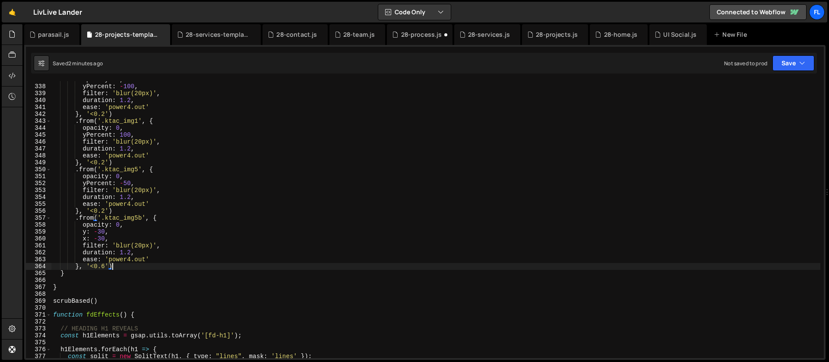
scroll to position [2361, 0]
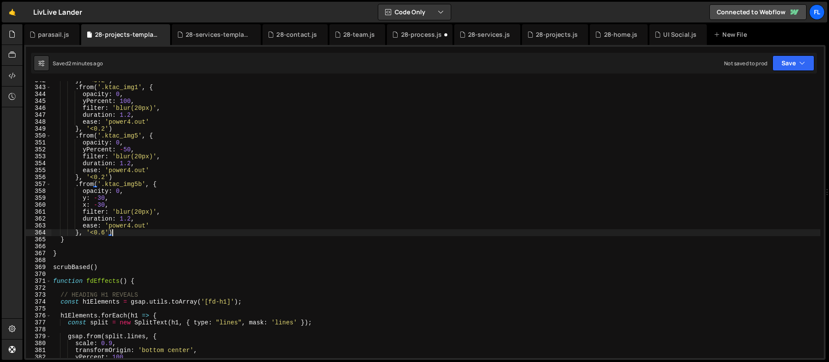
click at [123, 234] on div "} , '<0.2' ) . from ( '.ktac_img1' , { opacity : 0 , yPercent : 100 , filter : …" at bounding box center [435, 222] width 769 height 290
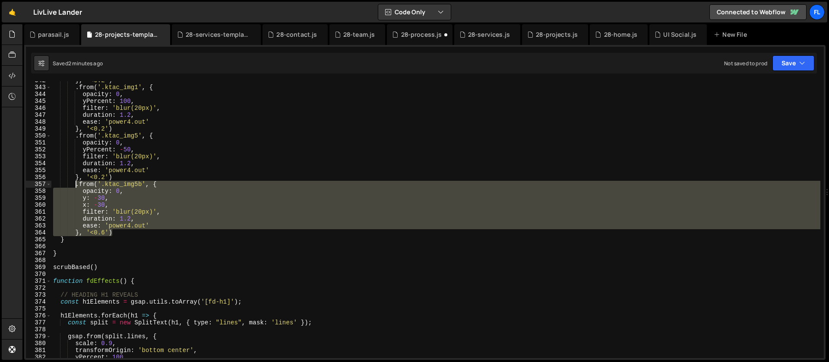
drag, startPoint x: 117, startPoint y: 232, endPoint x: 74, endPoint y: 184, distance: 63.6
click at [74, 184] on div "} , '<0.2' ) . from ( '.ktac_img1' , { opacity : 0 , yPercent : 100 , filter : …" at bounding box center [435, 222] width 769 height 290
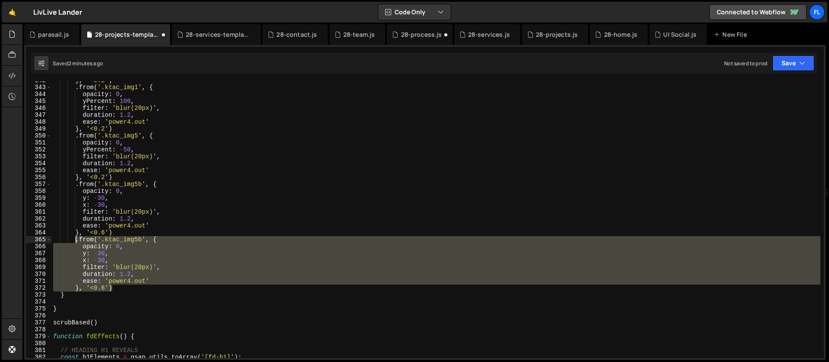
click at [159, 264] on div "} , '<0.2' ) . from ( '.ktac_img1' , { opacity : 0 , yPercent : 100 , filter : …" at bounding box center [435, 219] width 769 height 276
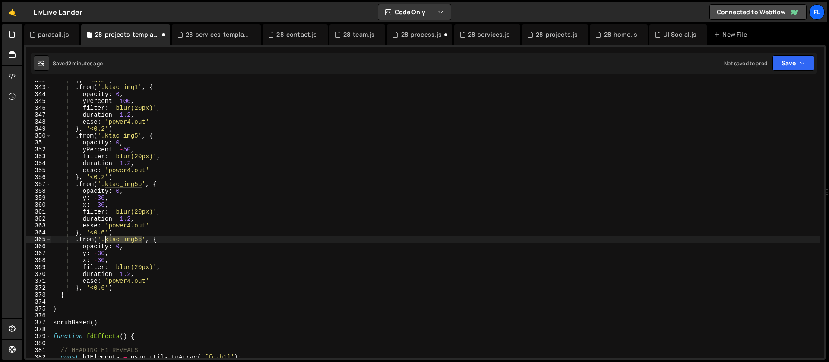
drag, startPoint x: 143, startPoint y: 239, endPoint x: 105, endPoint y: 238, distance: 37.2
click at [105, 238] on div "} , '<0.2' ) . from ( '.ktac_img1' , { opacity : 0 , yPercent : 100 , filter : …" at bounding box center [435, 222] width 769 height 290
paste textarea "2-line"
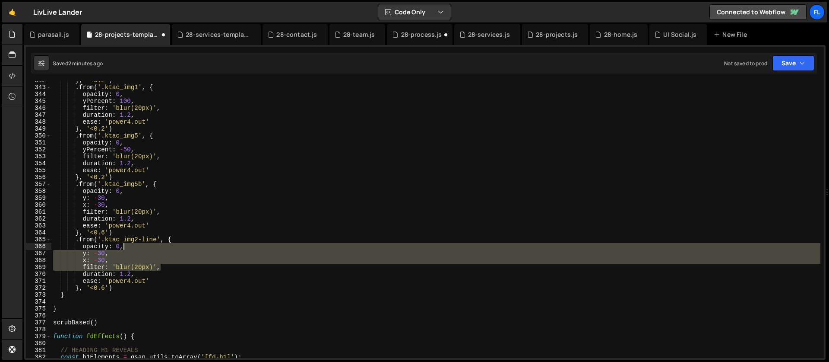
drag, startPoint x: 164, startPoint y: 265, endPoint x: 158, endPoint y: 246, distance: 20.1
click at [158, 246] on div "} , '<0.2' ) . from ( '.ktac_img1' , { opacity : 0 , yPercent : 100 , filter : …" at bounding box center [435, 222] width 769 height 290
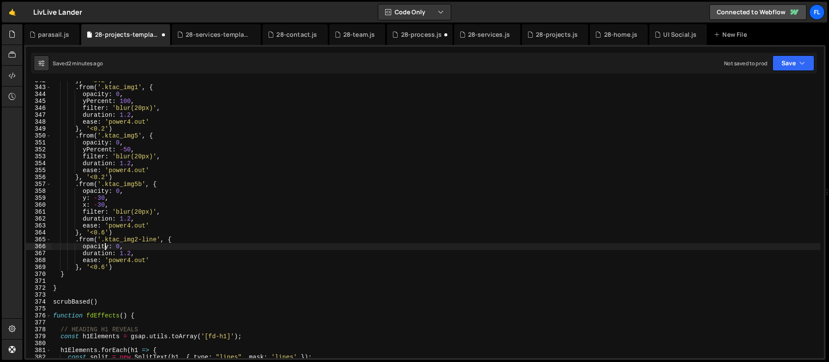
click at [105, 245] on div "} , '<0.2' ) . from ( '.ktac_img1' , { opacity : 0 , yPercent : 100 , filter : …" at bounding box center [435, 222] width 769 height 290
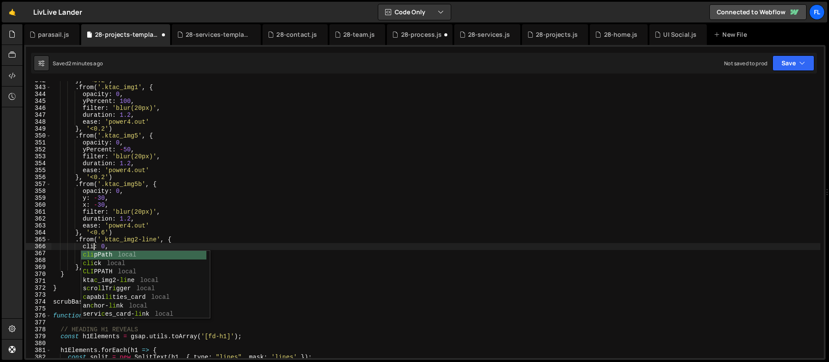
scroll to position [0, 3]
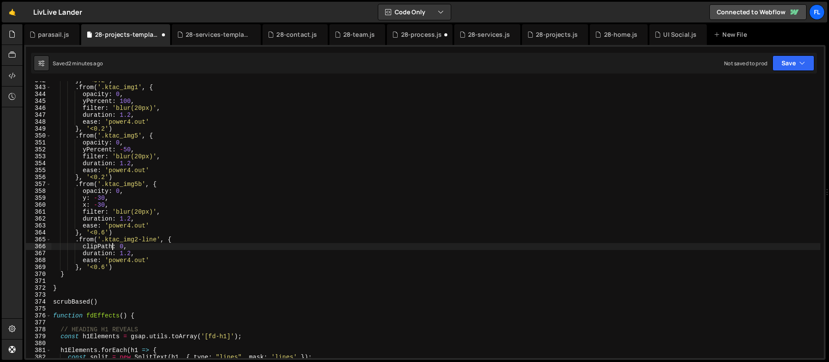
click at [125, 247] on div "} , '<0.2' ) . from ( '.ktac_img1' , { opacity : 0 , yPercent : 100 , filter : …" at bounding box center [435, 222] width 769 height 290
click at [197, 251] on div "} , '<0.2' ) . from ( '.ktac_img1' , { opacity : 0 , yPercent : 100 , filter : …" at bounding box center [435, 222] width 769 height 290
click at [203, 249] on div "} , '<0.2' ) . from ( '.ktac_img1' , { opacity : 0 , yPercent : 100 , filter : …" at bounding box center [435, 222] width 769 height 290
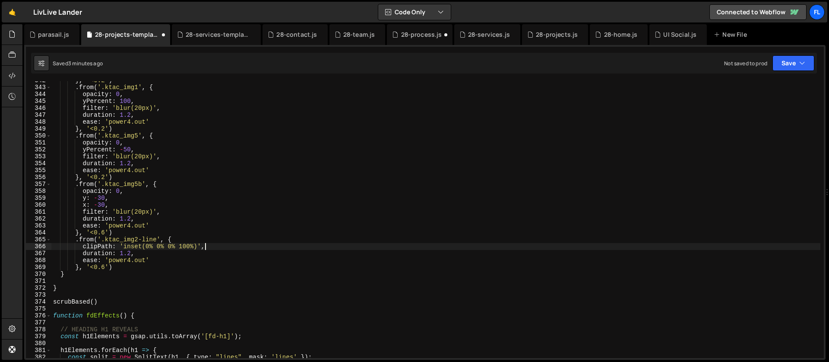
click at [218, 247] on div "} , '<0.2' ) . from ( '.ktac_img1' , { opacity : 0 , yPercent : 100 , filter : …" at bounding box center [435, 222] width 769 height 290
click at [122, 254] on div "} , '<0.2' ) . from ( '.ktac_img1' , { opacity : 0 , yPercent : 100 , filter : …" at bounding box center [435, 222] width 769 height 290
click at [136, 243] on div "} , '<0.2' ) . from ( '.ktac_img1' , { opacity : 0 , yPercent : 100 , filter : …" at bounding box center [435, 222] width 769 height 290
click at [178, 241] on div "} , '<0.2' ) . from ( '.ktac_img1' , { opacity : 0 , yPercent : 100 , filter : …" at bounding box center [435, 222] width 769 height 290
click at [177, 216] on div "} , '<0.2' ) . from ( '.ktac_img1' , { opacity : 0 , yPercent : 100 , filter : …" at bounding box center [435, 222] width 769 height 290
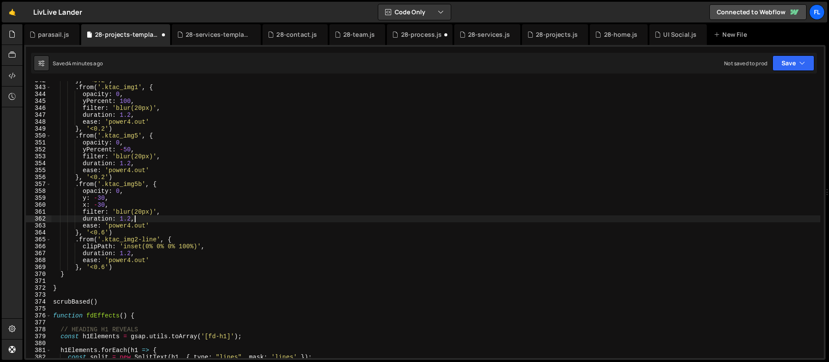
click at [169, 208] on div "} , '<0.2' ) . from ( '.ktac_img1' , { opacity : 0 , yPercent : 100 , filter : …" at bounding box center [435, 222] width 769 height 290
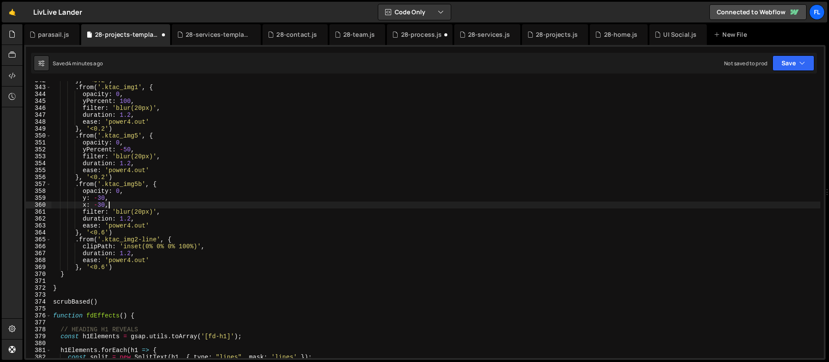
scroll to position [0, 3]
click at [145, 194] on div "} , '<0.2' ) . from ( '.ktac_img1' , { opacity : 0 , yPercent : 100 , filter : …" at bounding box center [435, 222] width 769 height 290
click at [157, 189] on div "} , '<0.2' ) . from ( '.ktac_img1' , { opacity : 0 , yPercent : 100 , filter : …" at bounding box center [435, 222] width 769 height 290
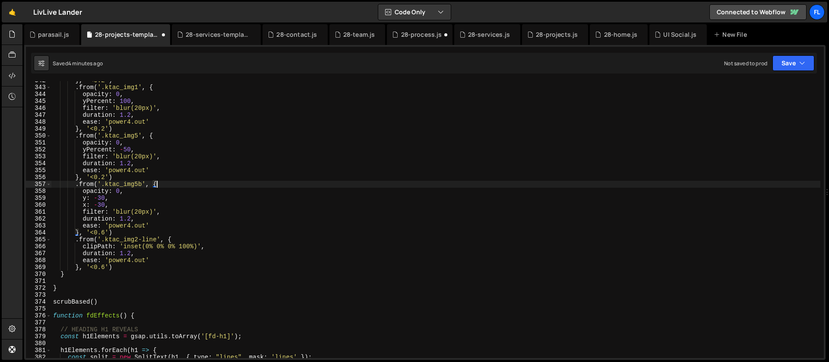
click at [162, 185] on div "} , '<0.2' ) . from ( '.ktac_img1' , { opacity : 0 , yPercent : 100 , filter : …" at bounding box center [435, 222] width 769 height 290
click at [169, 190] on div "} , '<0.2' ) . from ( '.ktac_img1' , { opacity : 0 , yPercent : 100 , filter : …" at bounding box center [435, 222] width 769 height 290
click at [170, 182] on div "} , '<0.2' ) . from ( '.ktac_img1' , { opacity : 0 , yPercent : 100 , filter : …" at bounding box center [435, 222] width 769 height 290
click at [169, 185] on div "} , '<0.2' ) . from ( '.ktac_img1' , { opacity : 0 , yPercent : 100 , filter : …" at bounding box center [435, 222] width 769 height 290
click at [164, 235] on div "} , '<0.2' ) . from ( '.ktac_img1' , { opacity : 0 , yPercent : 100 , filter : …" at bounding box center [435, 222] width 769 height 290
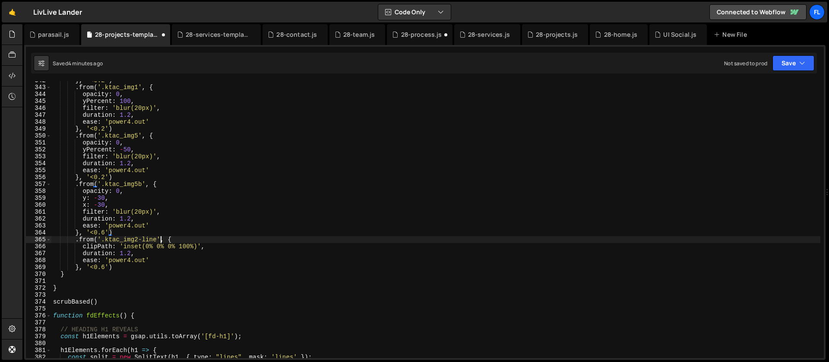
click at [161, 241] on div "} , '<0.2' ) . from ( '.ktac_img1' , { opacity : 0 , yPercent : 100 , filter : …" at bounding box center [435, 222] width 769 height 290
click at [177, 249] on div "} , '<0.2' ) . from ( '.ktac_img1' , { opacity : 0 , yPercent : 100 , filter : …" at bounding box center [435, 222] width 769 height 290
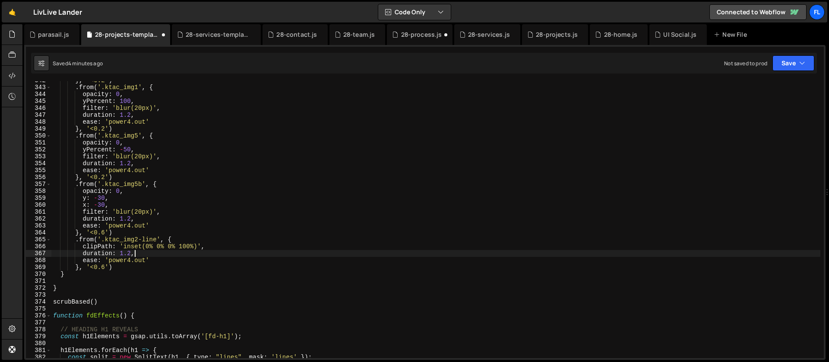
click at [151, 256] on div "} , '<0.2' ) . from ( '.ktac_img1' , { opacity : 0 , yPercent : 100 , filter : …" at bounding box center [435, 222] width 769 height 290
click at [217, 245] on div "} , '<0.2' ) . from ( '.ktac_img1' , { opacity : 0 , yPercent : 100 , filter : …" at bounding box center [435, 222] width 769 height 290
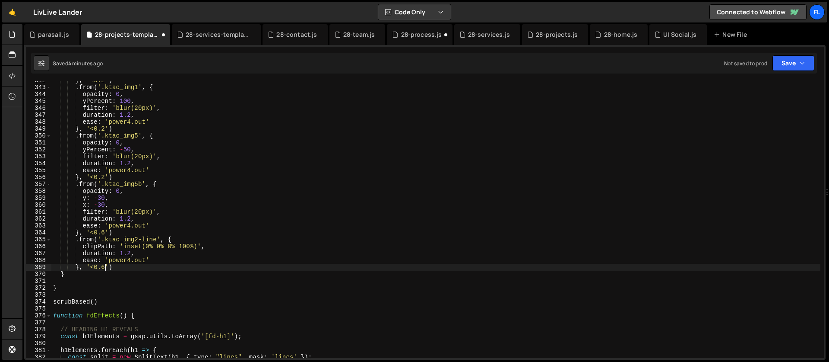
click at [105, 267] on div "} , '<0.2' ) . from ( '.ktac_img1' , { opacity : 0 , yPercent : 100 , filter : …" at bounding box center [435, 222] width 769 height 290
click at [109, 267] on div "} , '<0.2' ) . from ( '.ktac_img1' , { opacity : 0 , yPercent : 100 , filter : …" at bounding box center [435, 222] width 769 height 290
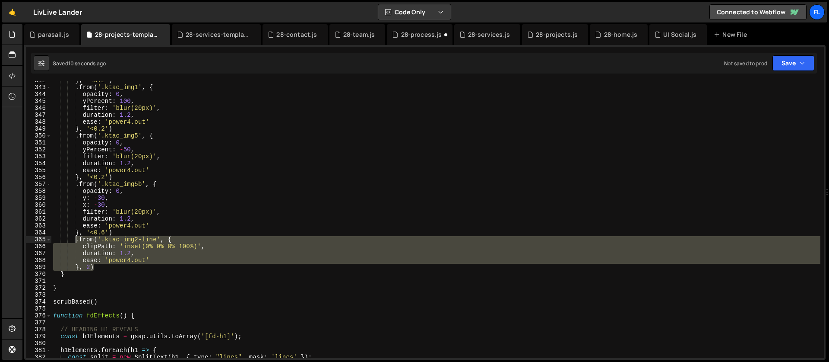
drag, startPoint x: 103, startPoint y: 265, endPoint x: 75, endPoint y: 238, distance: 38.5
click at [75, 238] on div "} , '<0.2' ) . from ( '.ktac_img1' , { opacity : 0 , yPercent : 100 , filter : …" at bounding box center [435, 222] width 769 height 290
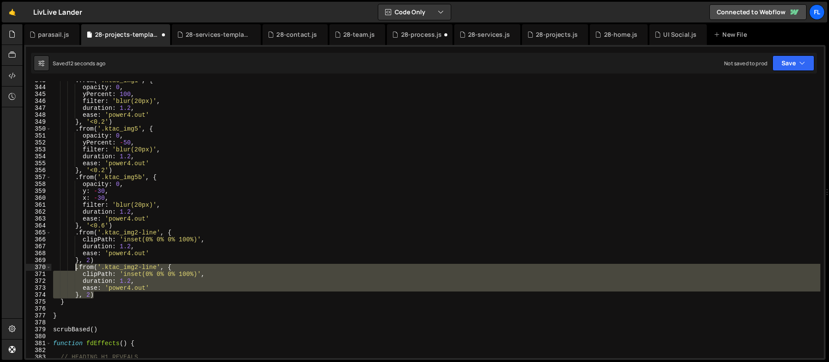
scroll to position [2368, 0]
click at [98, 284] on div ". from ( '.ktac_img1' , { opacity : 0 , yPercent : 100 , filter : 'blur(20px)' …" at bounding box center [435, 219] width 769 height 276
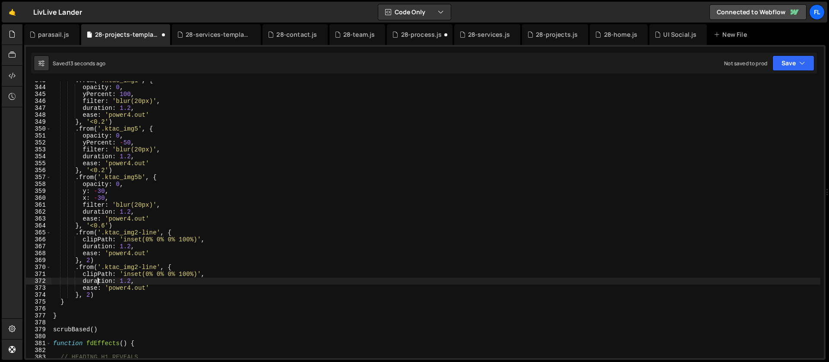
click at [101, 292] on div ". from ( '.ktac_img1' , { opacity : 0 , yPercent : 100 , filter : 'blur(20px)' …" at bounding box center [435, 222] width 769 height 290
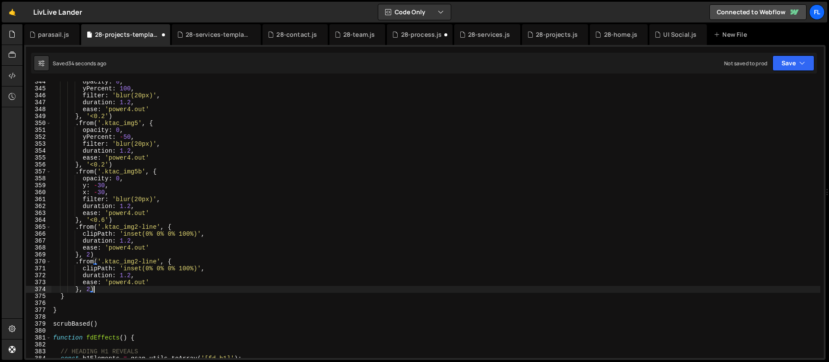
click at [160, 260] on div "opacity : 0 , yPercent : 100 , filter : 'blur(20px)' , duration : 1.2 , ease : …" at bounding box center [435, 223] width 769 height 290
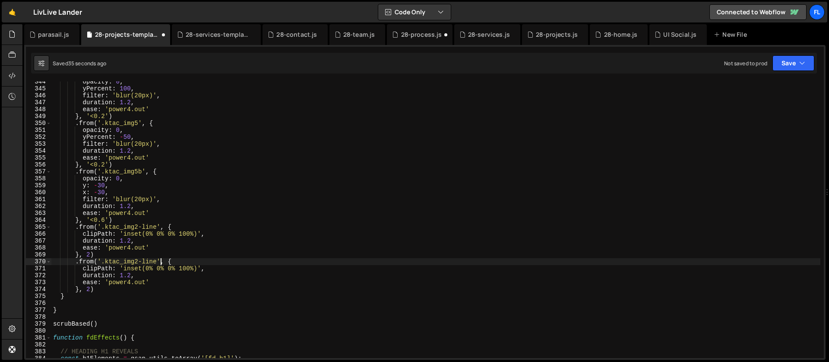
click at [158, 261] on div "opacity : 0 , yPercent : 100 , filter : 'blur(20px)' , duration : 1.2 , ease : …" at bounding box center [435, 223] width 769 height 290
click at [105, 261] on div "opacity : 0 , yPercent : 100 , filter : 'blur(20px)' , duration : 1.2 , ease : …" at bounding box center [435, 223] width 769 height 290
paste textarea "3"
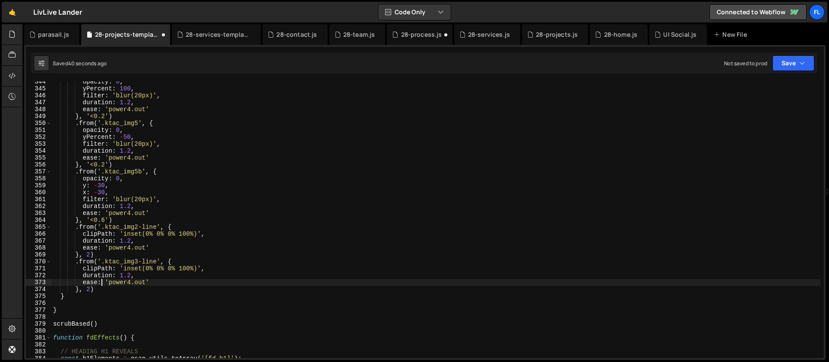
click at [100, 280] on div "opacity : 0 , yPercent : 100 , filter : 'blur(20px)' , duration : 1.2 , ease : …" at bounding box center [435, 223] width 769 height 290
click at [150, 276] on div "opacity : 0 , yPercent : 100 , filter : 'blur(20px)' , duration : 1.2 , ease : …" at bounding box center [435, 223] width 769 height 290
click at [91, 289] on div "opacity : 0 , yPercent : 100 , filter : 'blur(20px)' , duration : 1.2 , ease : …" at bounding box center [435, 223] width 769 height 290
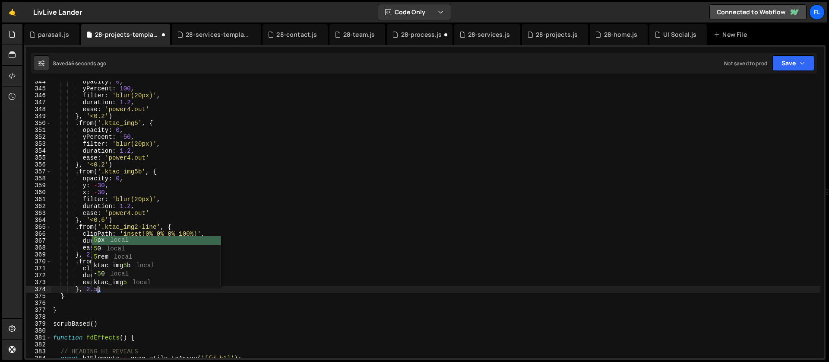
click at [92, 312] on div "opacity : 0 , yPercent : 100 , filter : 'blur(20px)' , duration : 1.2 , ease : …" at bounding box center [435, 223] width 769 height 290
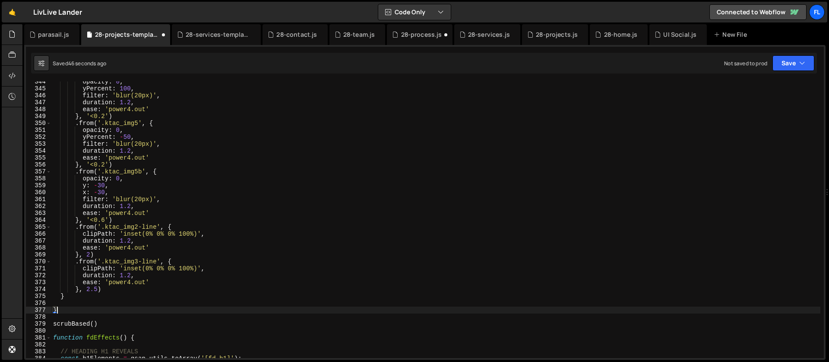
scroll to position [0, 0]
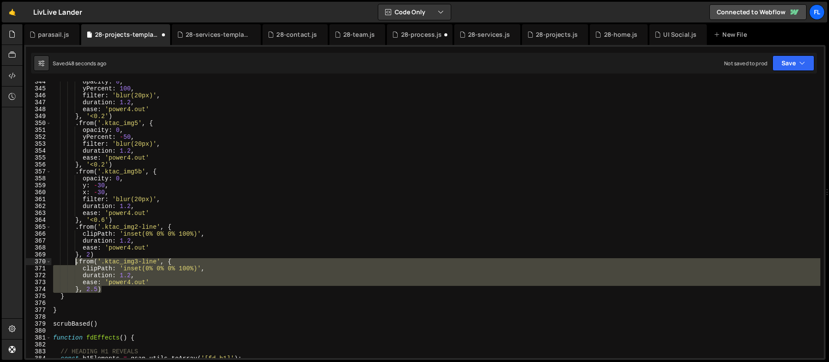
drag, startPoint x: 106, startPoint y: 292, endPoint x: 76, endPoint y: 261, distance: 43.1
click at [76, 261] on div "opacity : 0 , yPercent : 100 , filter : 'blur(20px)' , duration : 1.2 , ease : …" at bounding box center [435, 223] width 769 height 290
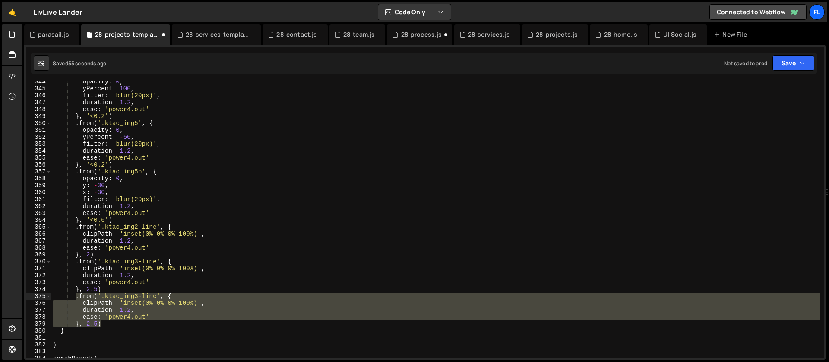
click at [126, 315] on div "opacity : 0 , yPercent : 100 , filter : 'blur(20px)' , duration : 1.2 , ease : …" at bounding box center [435, 219] width 769 height 276
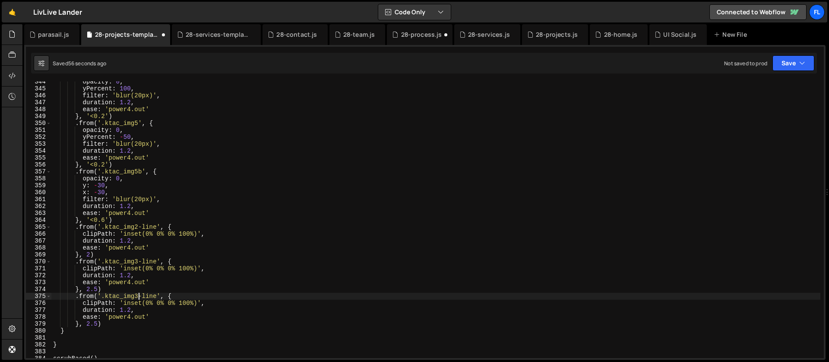
click at [138, 296] on div "opacity : 0 , yPercent : 100 , filter : 'blur(20px)' , duration : 1.2 , ease : …" at bounding box center [435, 223] width 769 height 290
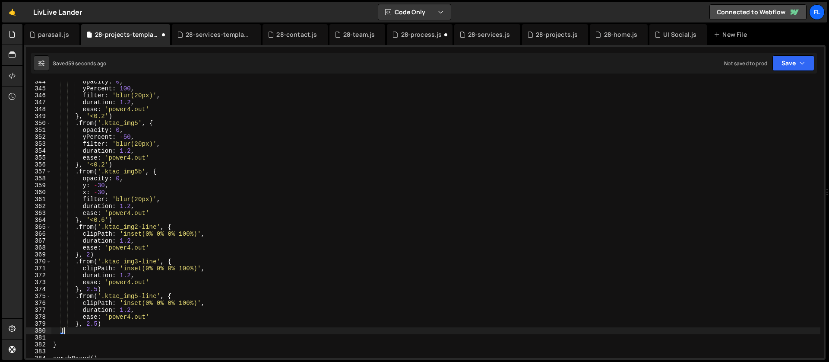
click at [121, 327] on div "opacity : 0 , yPercent : 100 , filter : 'blur(20px)' , duration : 1.2 , ease : …" at bounding box center [435, 223] width 769 height 290
click at [98, 322] on div "opacity : 0 , yPercent : 100 , filter : 'blur(20px)' , duration : 1.2 , ease : …" at bounding box center [435, 223] width 769 height 290
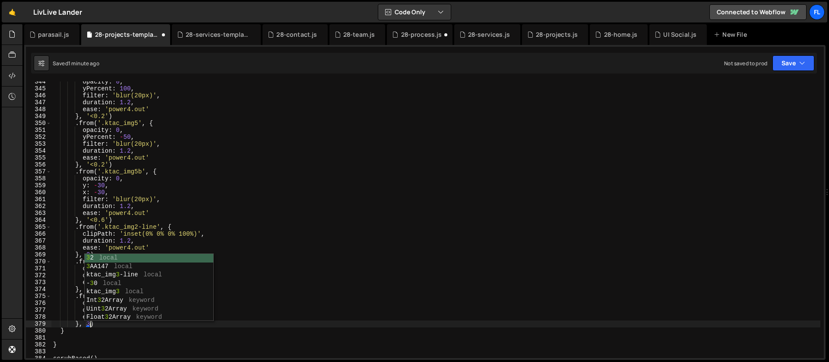
scroll to position [0, 2]
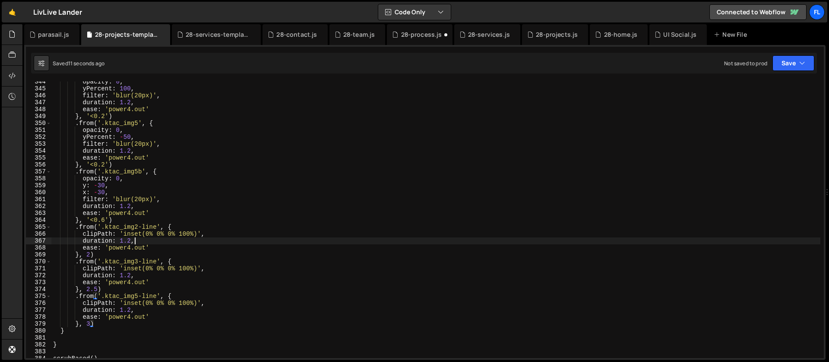
click at [147, 240] on div "opacity : 0 , yPercent : 100 , filter : 'blur(20px)' , duration : 1.2 , ease : …" at bounding box center [435, 223] width 769 height 290
click at [219, 235] on div "opacity : 0 , yPercent : 100 , filter : 'blur(20px)' , duration : 1.2 , ease : …" at bounding box center [435, 223] width 769 height 290
type textarea "clipPath: 'inset(0% 0% 0% 100%)',"
click at [216, 268] on div "opacity : 0 , yPercent : 100 , filter : 'blur(20px)' , duration : 1.2 , ease : …" at bounding box center [435, 223] width 769 height 290
click at [211, 302] on div "opacity : 0 , yPercent : 100 , filter : 'blur(20px)' , duration : 1.2 , ease : …" at bounding box center [435, 223] width 769 height 290
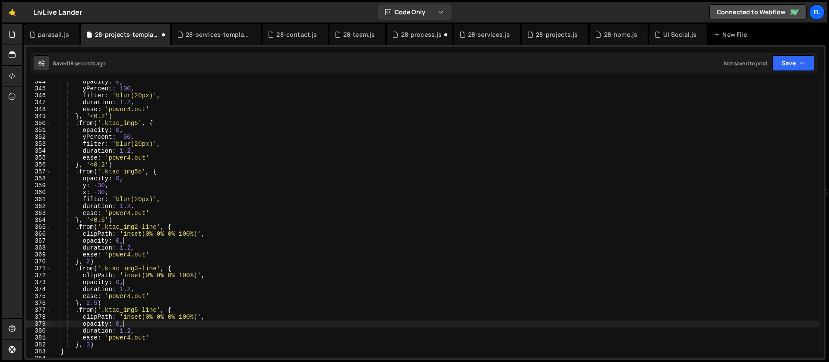
scroll to position [0, 4]
click at [96, 303] on div "opacity : 0 , yPercent : 100 , filter : 'blur(20px)' , duration : 1.2 , ease : …" at bounding box center [435, 223] width 769 height 290
click at [89, 345] on div "opacity : 0 , yPercent : 100 , filter : 'blur(20px)' , duration : 1.2 , ease : …" at bounding box center [435, 223] width 769 height 290
type textarea "}, 2.6)"
